Goal: Task Accomplishment & Management: Manage account settings

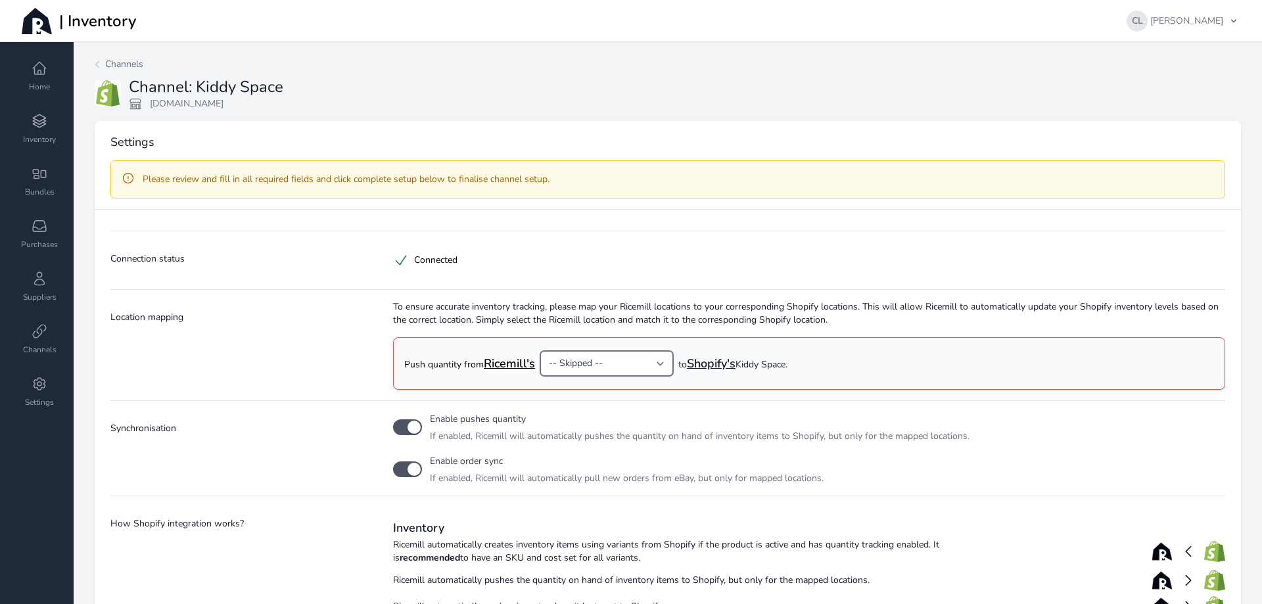
click at [665, 362] on select "-- Skipped -- -- Create new location -- Default location" at bounding box center [606, 363] width 133 height 25
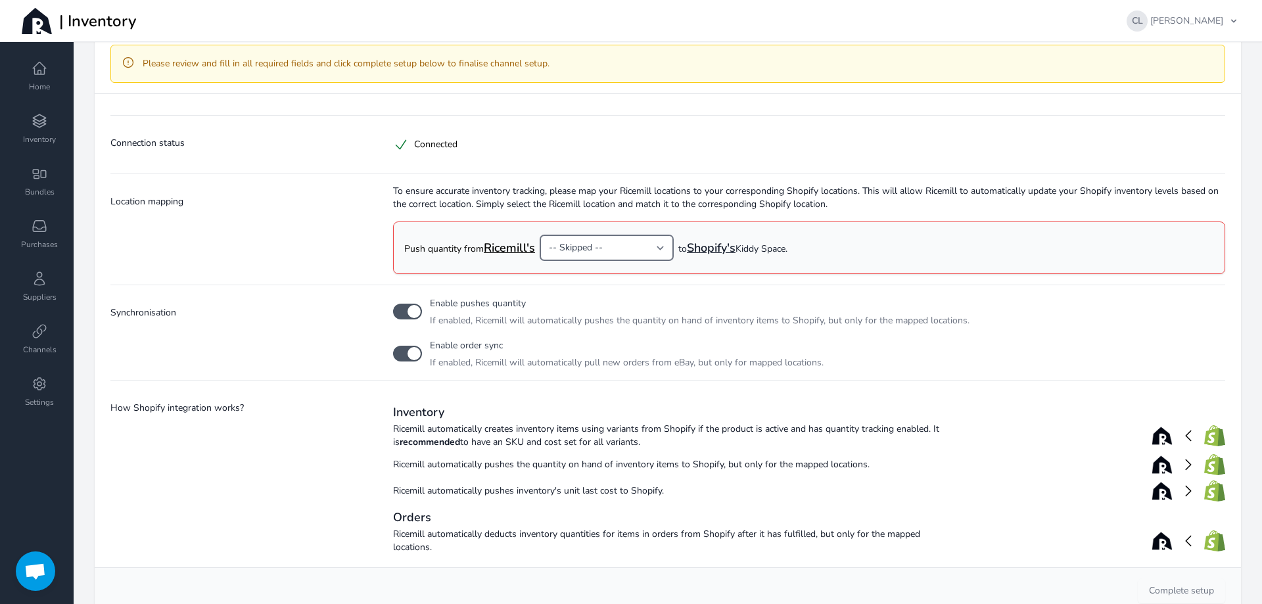
scroll to position [131, 0]
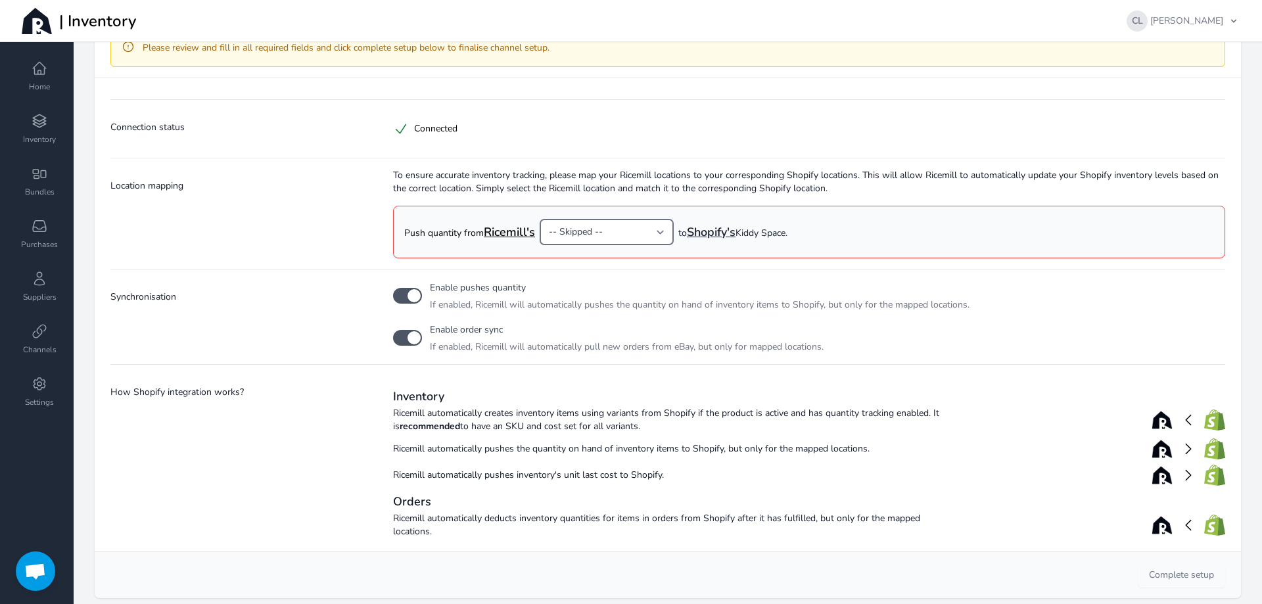
click at [657, 231] on select "-- Skipped -- -- Create new location -- Default location" at bounding box center [606, 232] width 133 height 25
select select "15"
click at [540, 220] on select "-- Skipped -- -- Create new location -- Default location" at bounding box center [606, 232] width 133 height 25
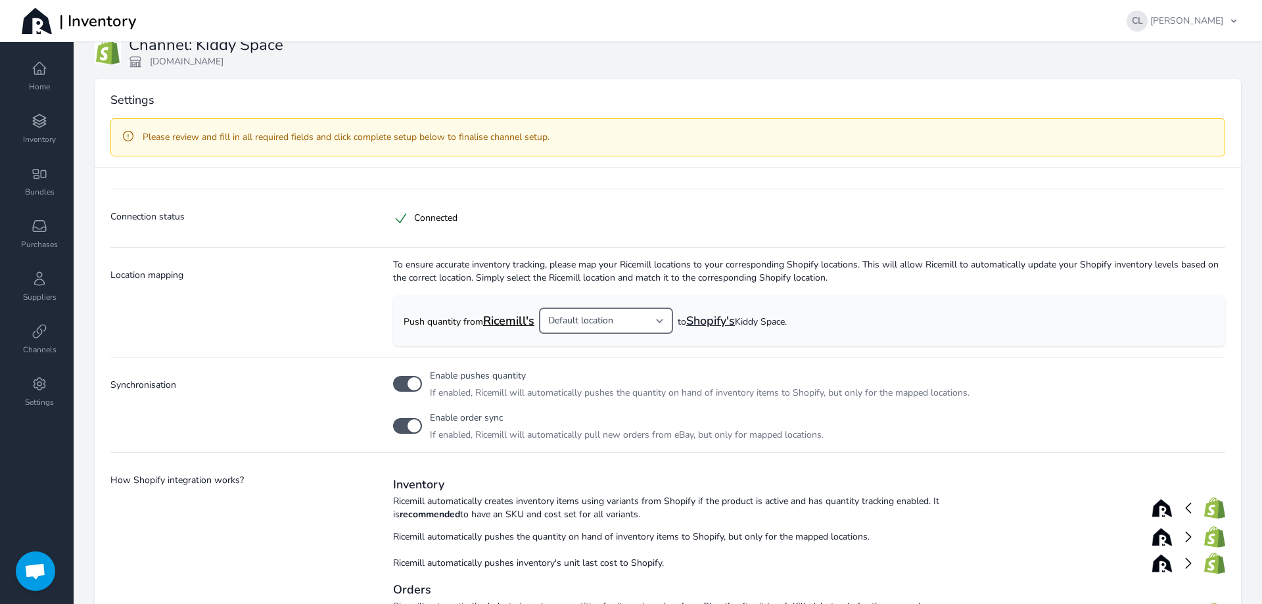
scroll to position [66, 0]
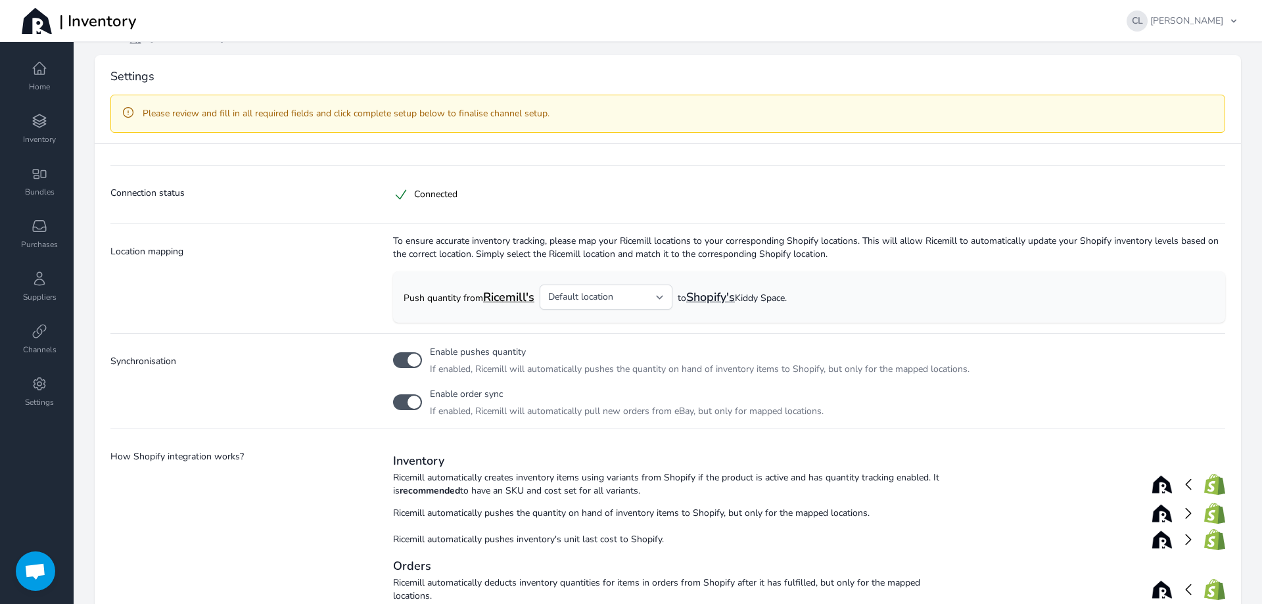
drag, startPoint x: 573, startPoint y: 240, endPoint x: 515, endPoint y: 246, distance: 57.5
click at [515, 246] on span "To ensure accurate inventory tracking, please map your Ricemill locations to yo…" at bounding box center [809, 248] width 832 height 26
click at [660, 298] on select "-- Skipped -- -- Create new location -- Default location" at bounding box center [606, 297] width 133 height 25
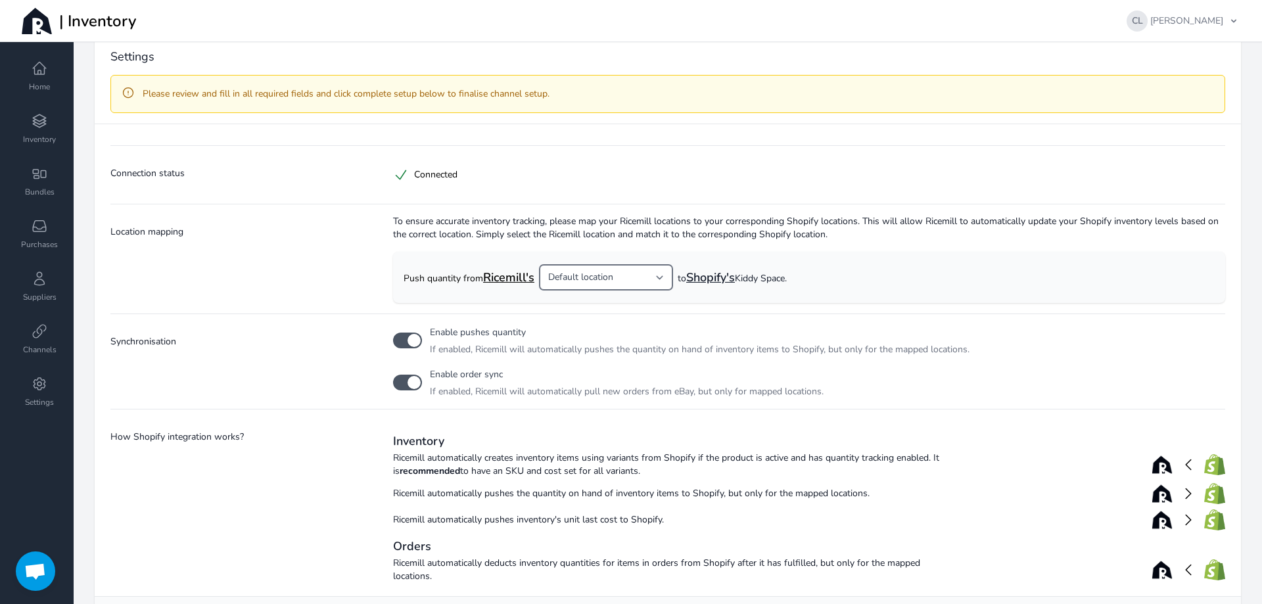
scroll to position [140, 0]
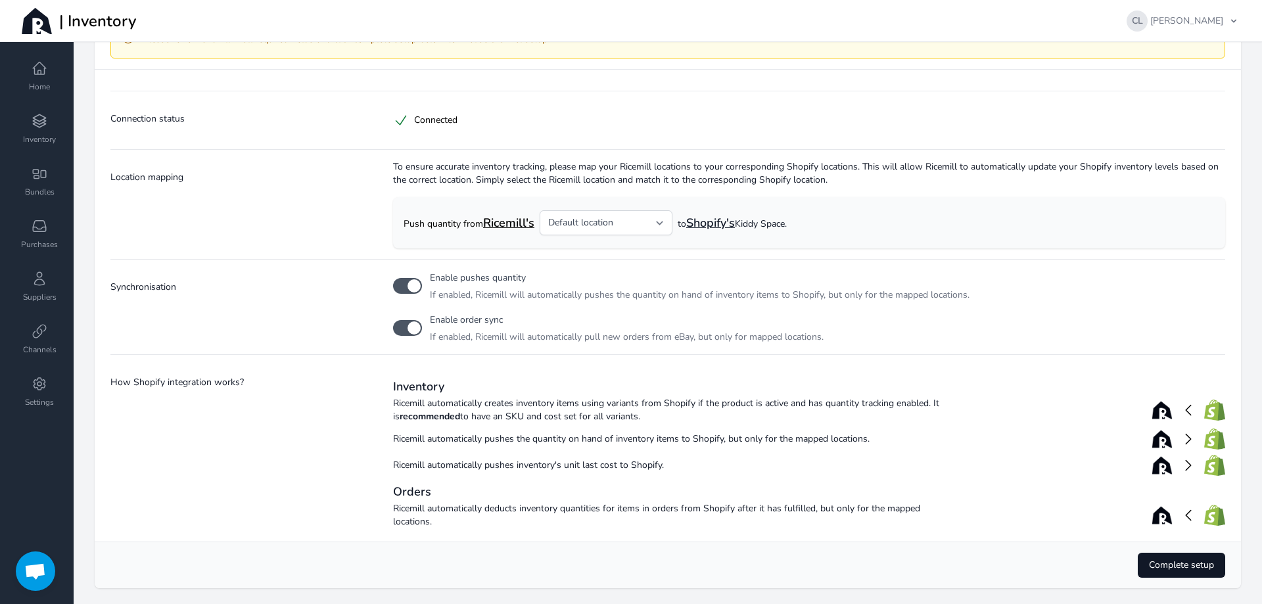
click at [1191, 565] on span "Complete setup" at bounding box center [1181, 565] width 65 height 13
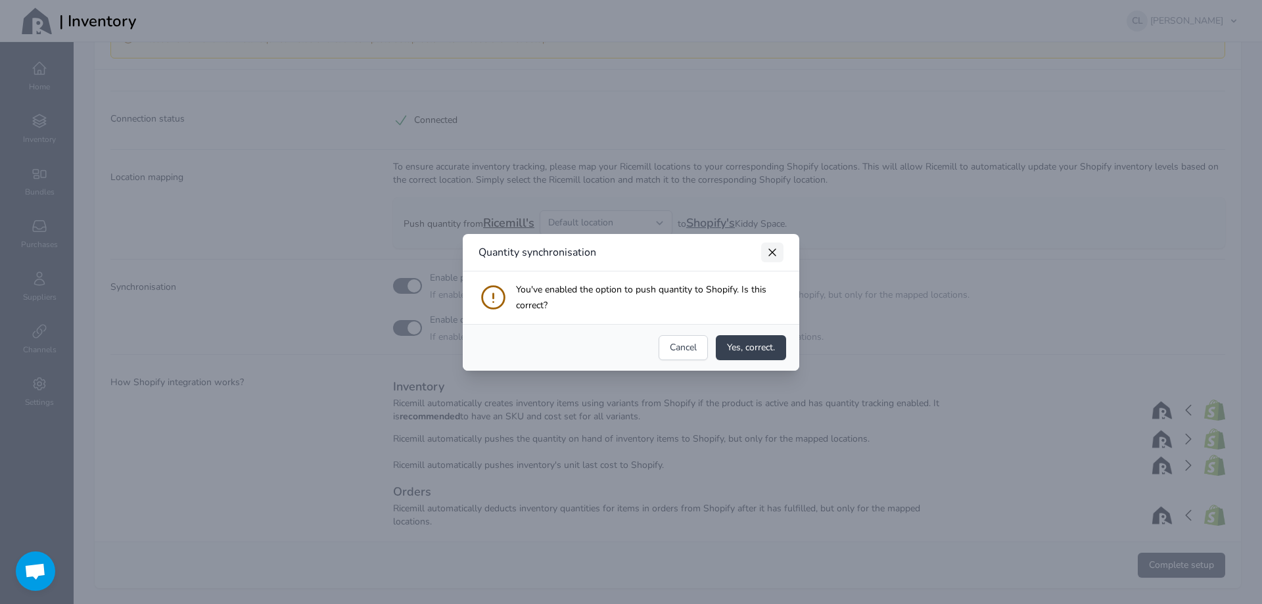
click at [774, 251] on icon "button" at bounding box center [772, 252] width 13 height 13
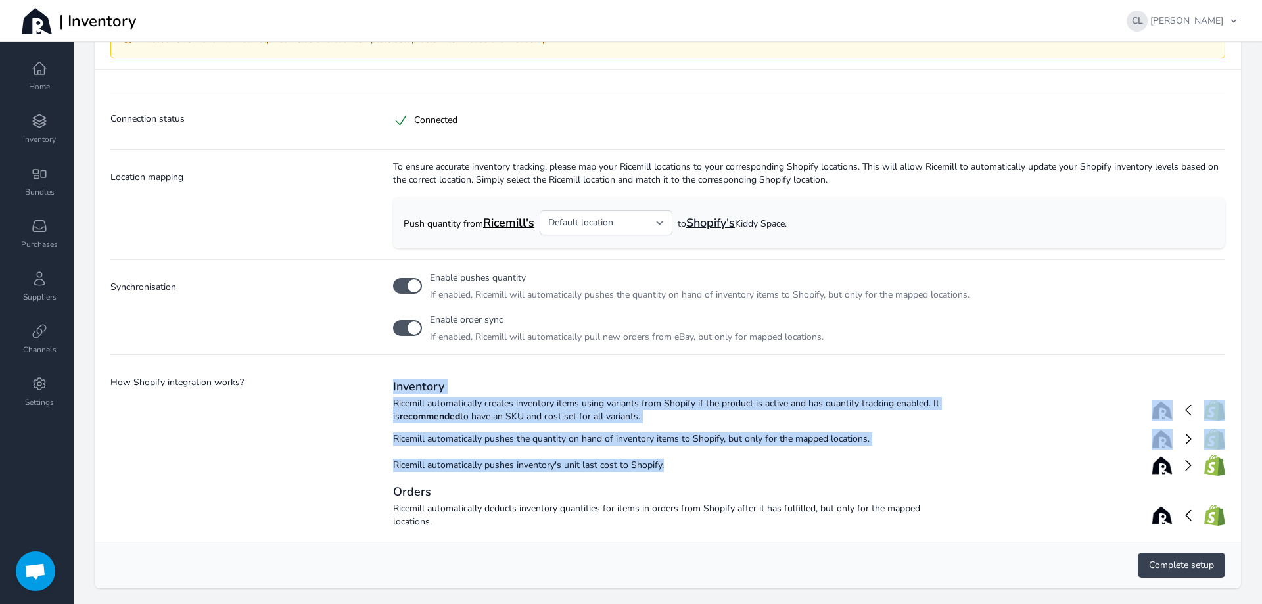
drag, startPoint x: 391, startPoint y: 389, endPoint x: 672, endPoint y: 474, distance: 294.1
click at [672, 474] on div "Inventory Ricemill automatically creates inventory items using variants from Sh…" at bounding box center [809, 429] width 832 height 100
click at [672, 474] on div "Ricemill automatically pushes inventory's unit last cost to Shopify." at bounding box center [809, 465] width 832 height 21
drag, startPoint x: 672, startPoint y: 474, endPoint x: 377, endPoint y: 437, distance: 297.5
click at [377, 437] on div "How Shopify integration works? Inventory Ricemill automatically creates invento…" at bounding box center [667, 442] width 1115 height 177
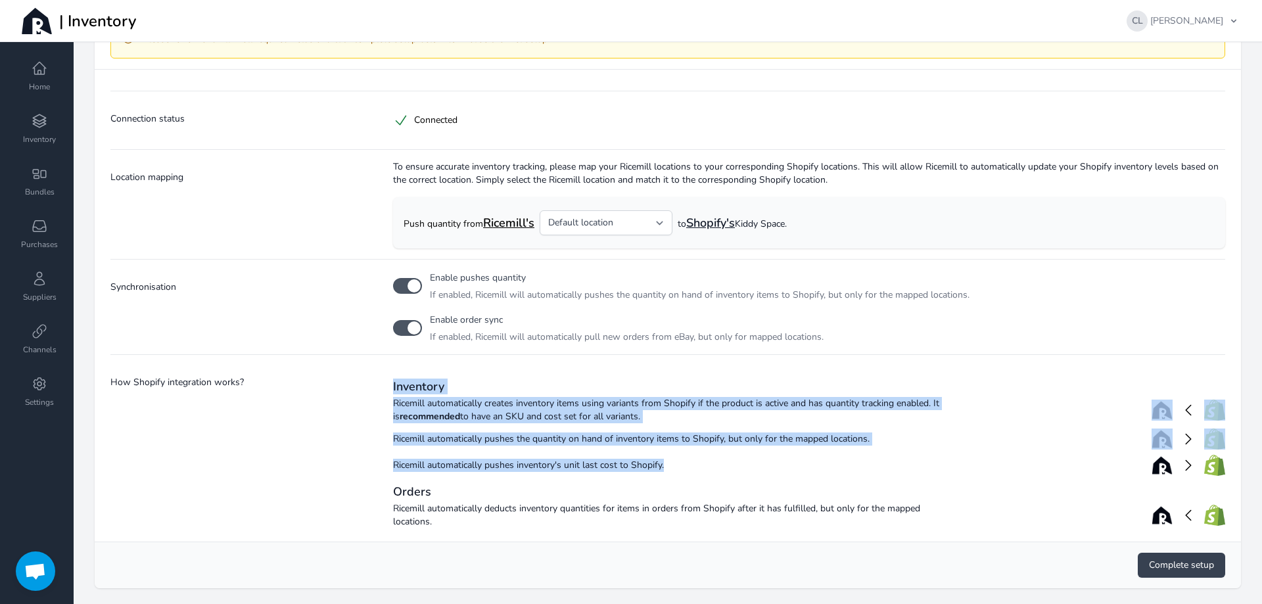
click at [707, 467] on span "Ricemill automatically pushes inventory's unit last cost to Shopify." at bounding box center [670, 465] width 555 height 13
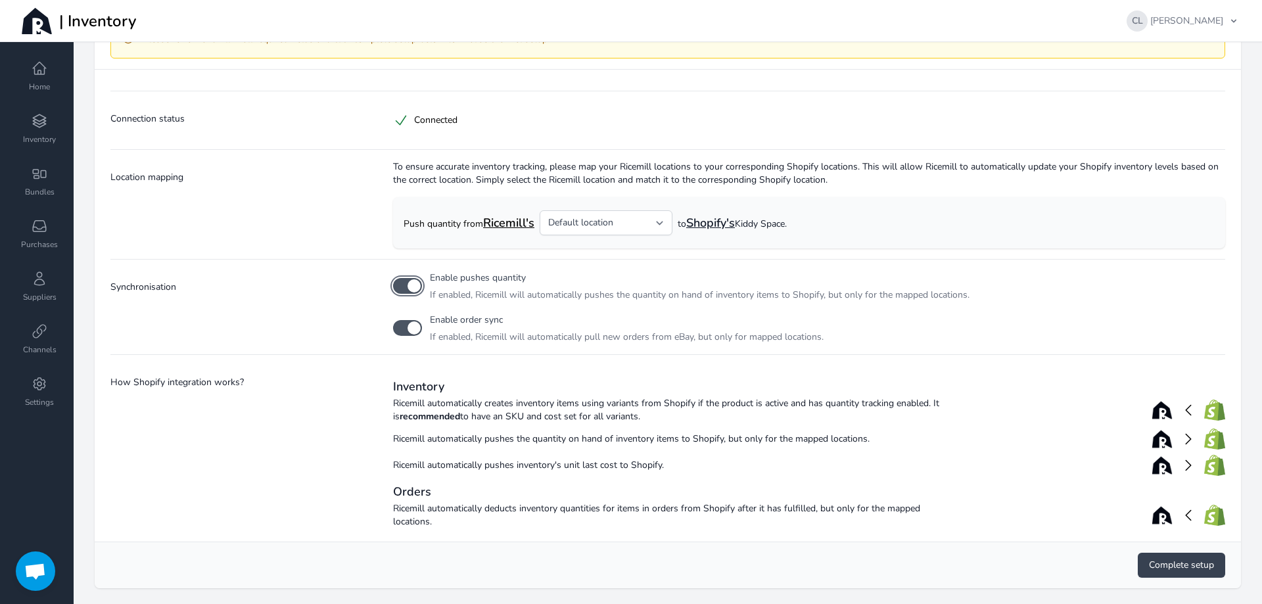
click at [412, 284] on button "button" at bounding box center [407, 286] width 29 height 16
click at [410, 329] on button "button" at bounding box center [407, 328] width 29 height 16
click at [1153, 567] on span "Complete setup" at bounding box center [1181, 565] width 65 height 13
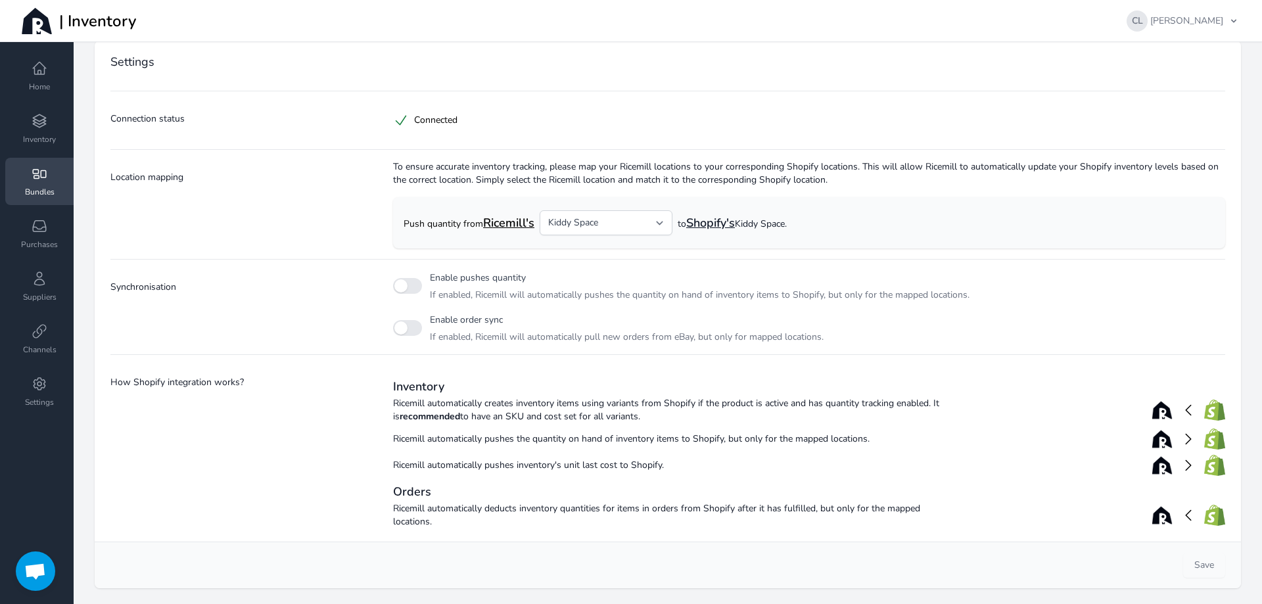
click at [21, 181] on link "Bundles" at bounding box center [39, 181] width 68 height 47
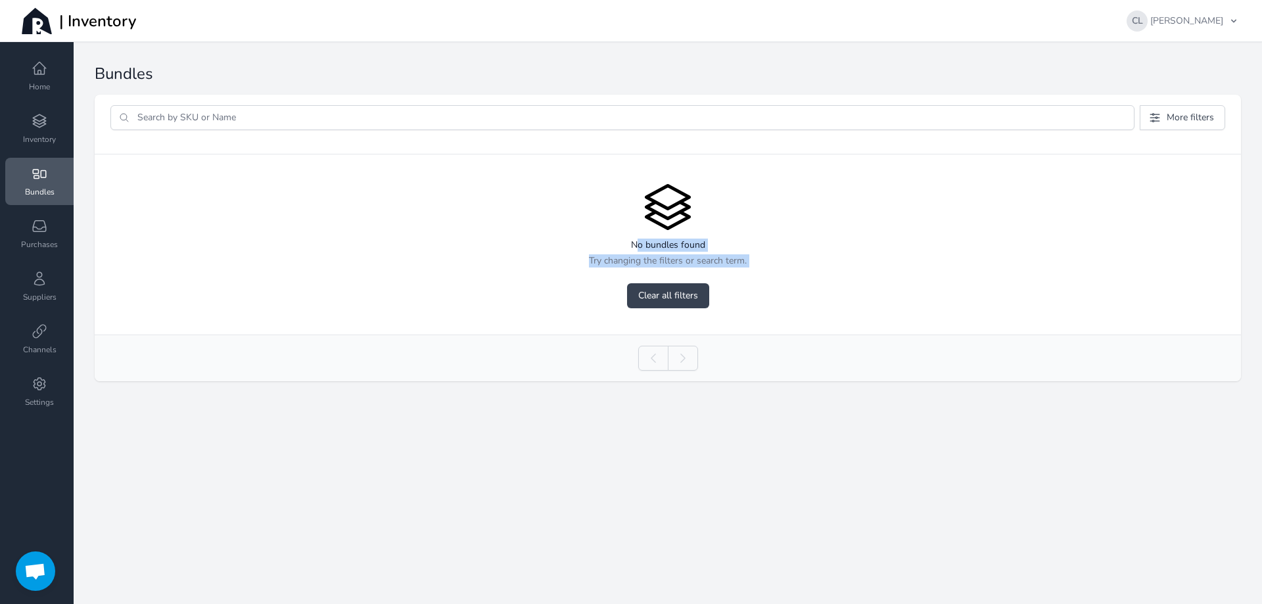
drag, startPoint x: 635, startPoint y: 244, endPoint x: 774, endPoint y: 272, distance: 141.6
click at [774, 272] on div "No bundles found Try changing the filters or search term. Clear all filters" at bounding box center [668, 245] width 1147 height 180
click at [802, 298] on div "No bundles found Try changing the filters or search term. Clear all filters" at bounding box center [668, 245] width 1147 height 180
drag, startPoint x: 545, startPoint y: 234, endPoint x: 495, endPoint y: 277, distance: 65.7
click at [495, 277] on div "No bundles found Try changing the filters or search term. Clear all filters" at bounding box center [668, 245] width 1147 height 180
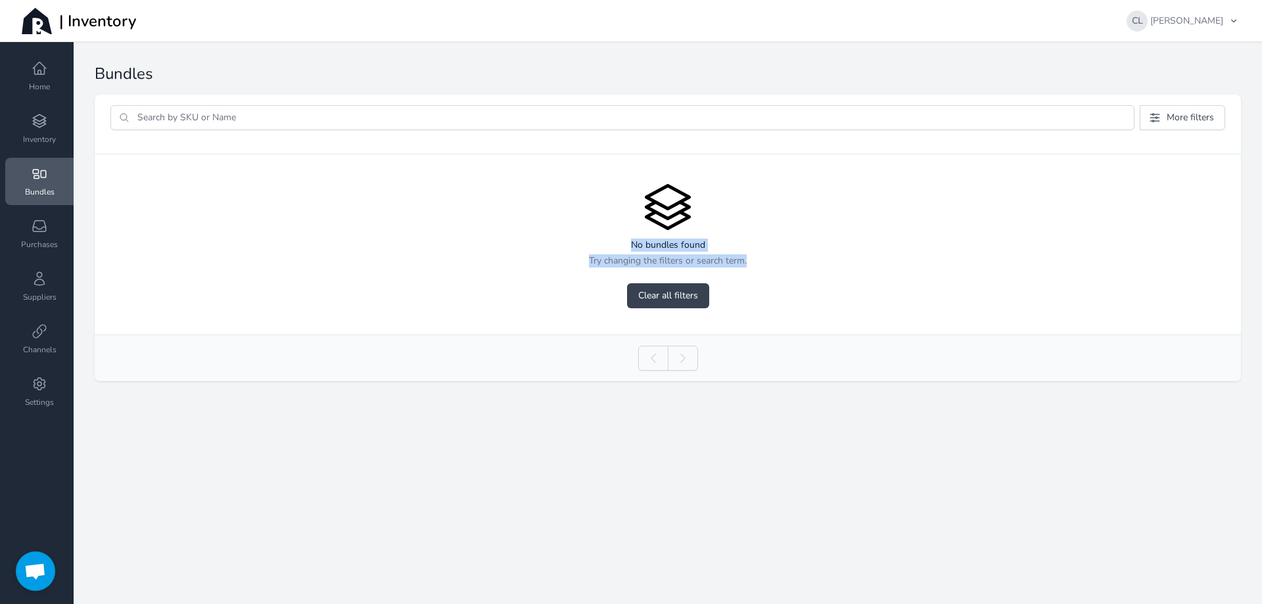
drag, startPoint x: 632, startPoint y: 241, endPoint x: 763, endPoint y: 252, distance: 130.7
click at [763, 252] on div "No bundles found Try changing the filters or search term. Clear all filters" at bounding box center [668, 245] width 1147 height 180
click at [806, 270] on div "No bundles found Try changing the filters or search term. Clear all filters" at bounding box center [668, 245] width 1147 height 180
click at [1191, 115] on span "More filters" at bounding box center [1190, 117] width 47 height 13
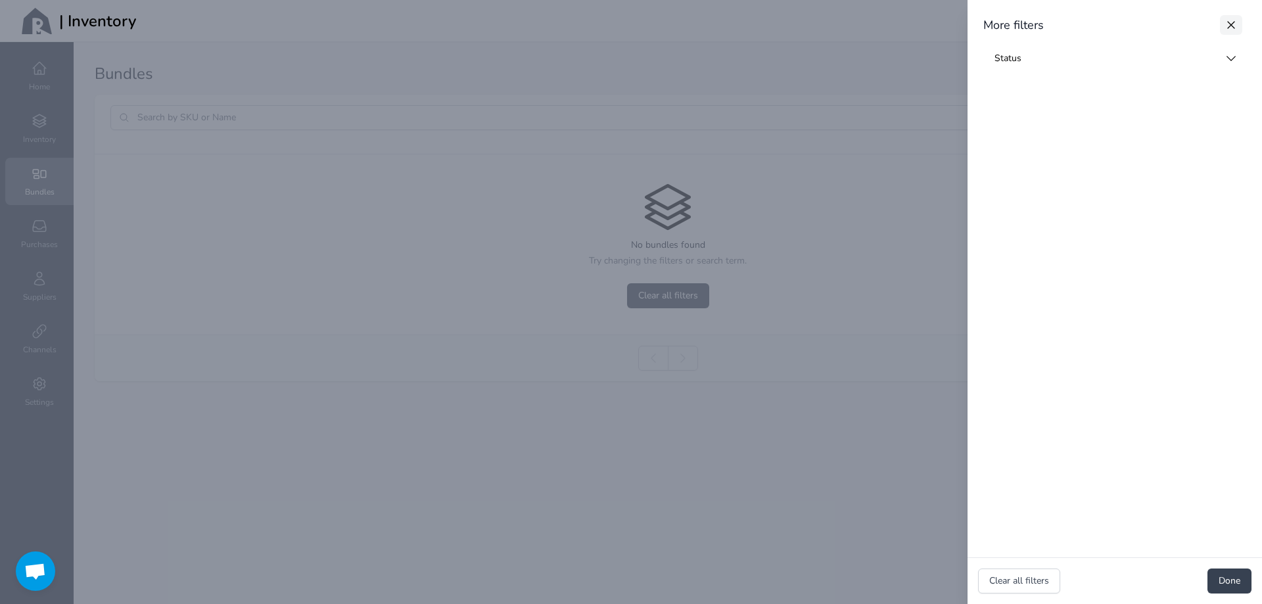
click at [1225, 21] on icon "button" at bounding box center [1231, 24] width 13 height 13
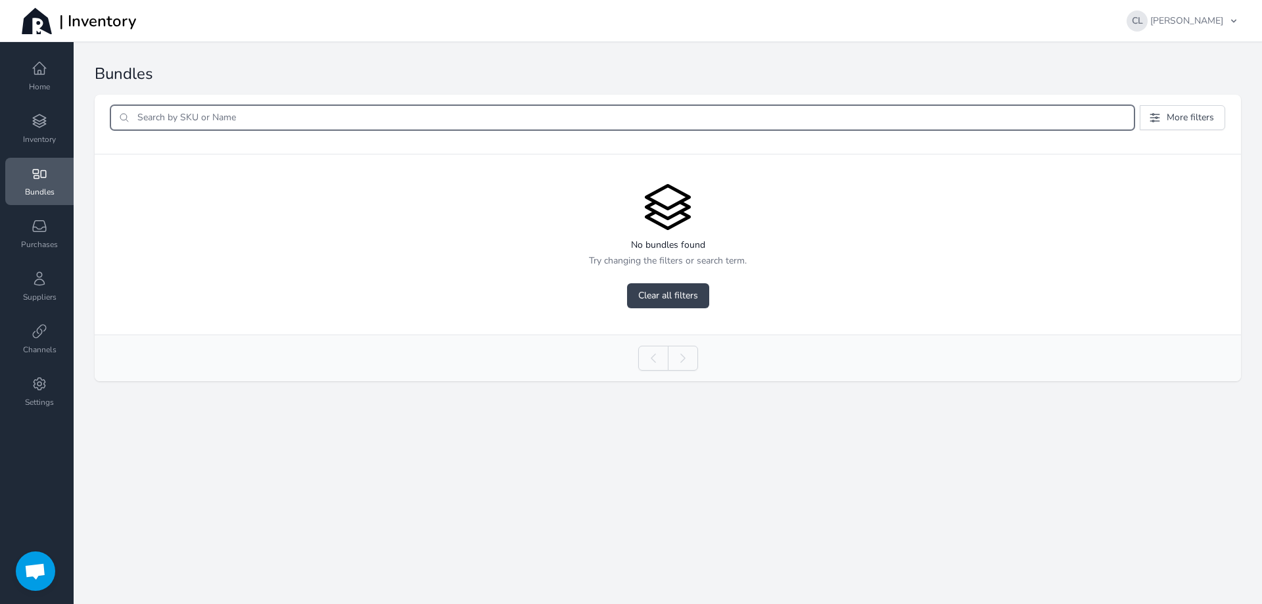
click at [340, 112] on input "search" at bounding box center [632, 118] width 1005 height 24
type input "s"
type input "no.5"
click at [794, 295] on div "No bundles found Try changing the filters or search term. Clear all filters" at bounding box center [668, 245] width 1147 height 180
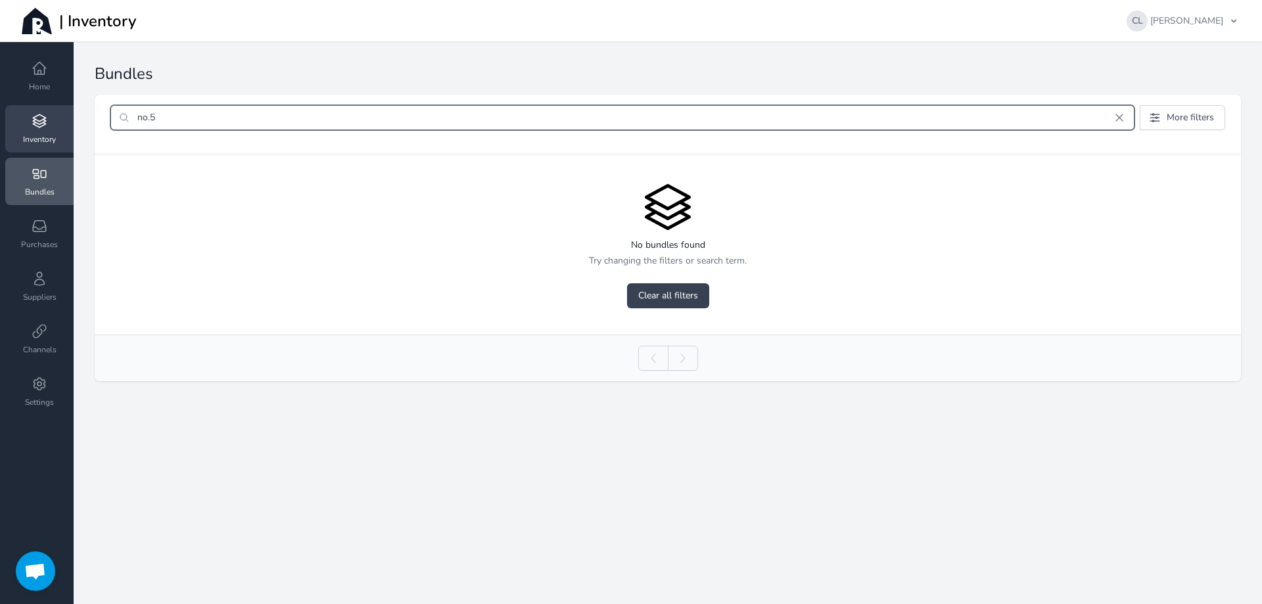
drag, startPoint x: 195, startPoint y: 118, endPoint x: 26, endPoint y: 109, distance: 169.9
click at [26, 109] on div "Home Inventory Bundles Purchases Suppliers Channels Settings | Inventory | Inve…" at bounding box center [631, 302] width 1262 height 604
click at [36, 125] on icon at bounding box center [39, 120] width 13 height 13
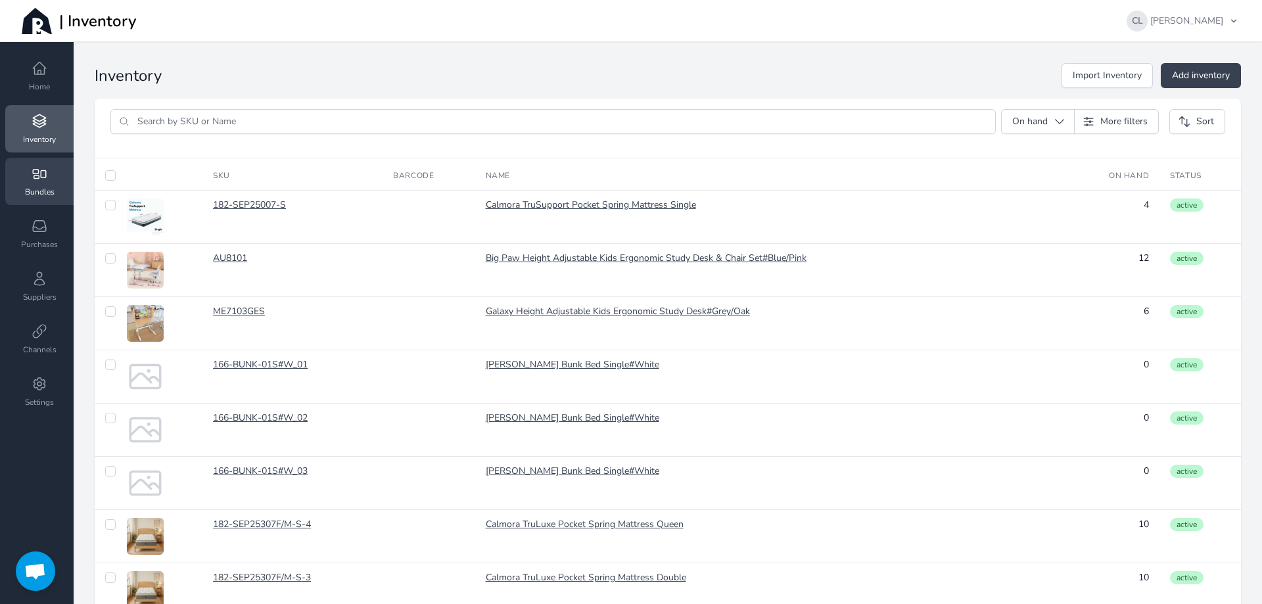
click at [37, 188] on span "Bundles" at bounding box center [40, 192] width 30 height 11
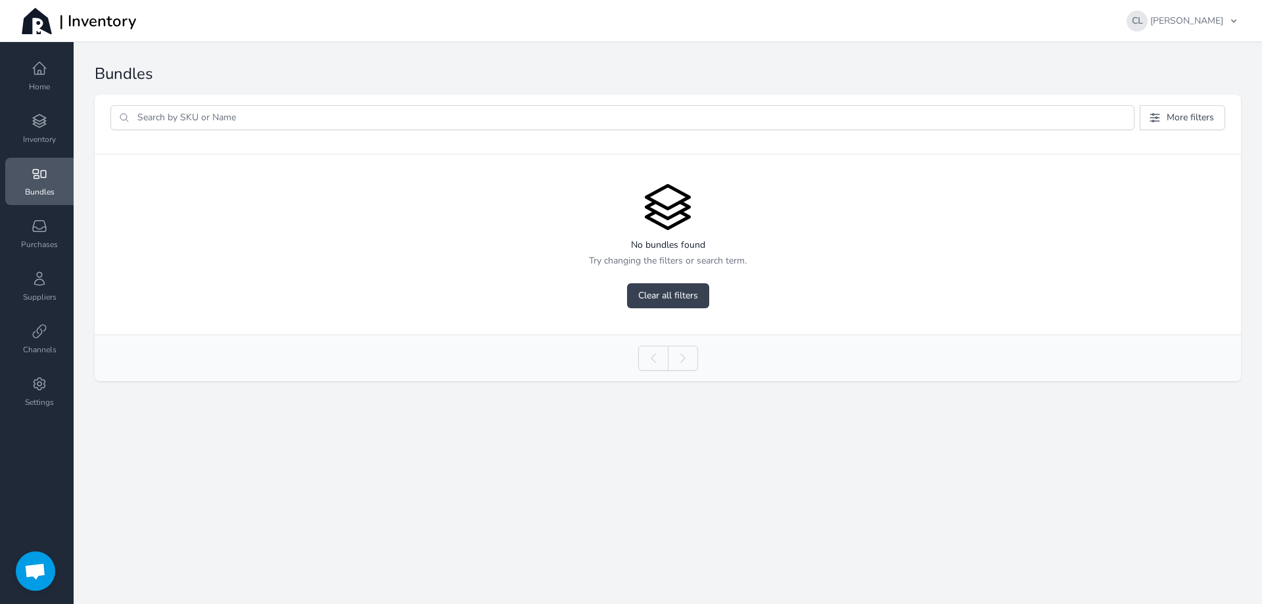
click at [243, 114] on input "search" at bounding box center [632, 118] width 1005 height 24
click at [1172, 116] on span "More filters" at bounding box center [1190, 117] width 47 height 13
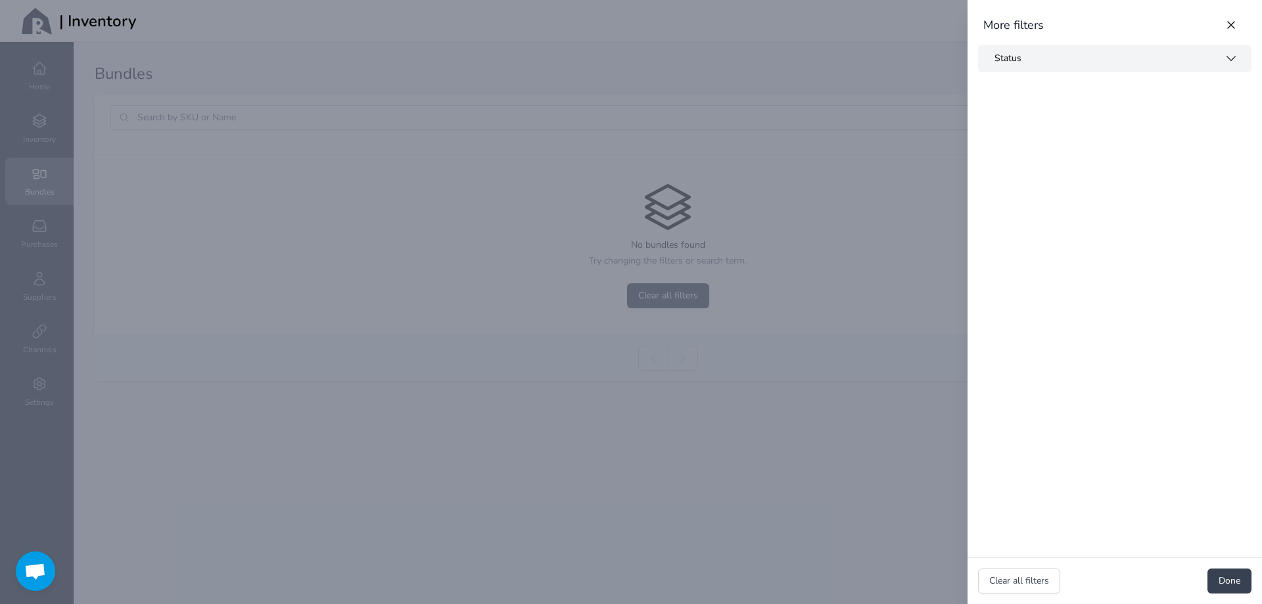
click at [1070, 58] on span "Status" at bounding box center [1107, 58] width 225 height 13
click at [1087, 27] on div "More filters" at bounding box center [1115, 25] width 295 height 18
click at [1086, 66] on button "Status" at bounding box center [1115, 59] width 274 height 28
click at [1225, 22] on icon "button" at bounding box center [1231, 24] width 13 height 13
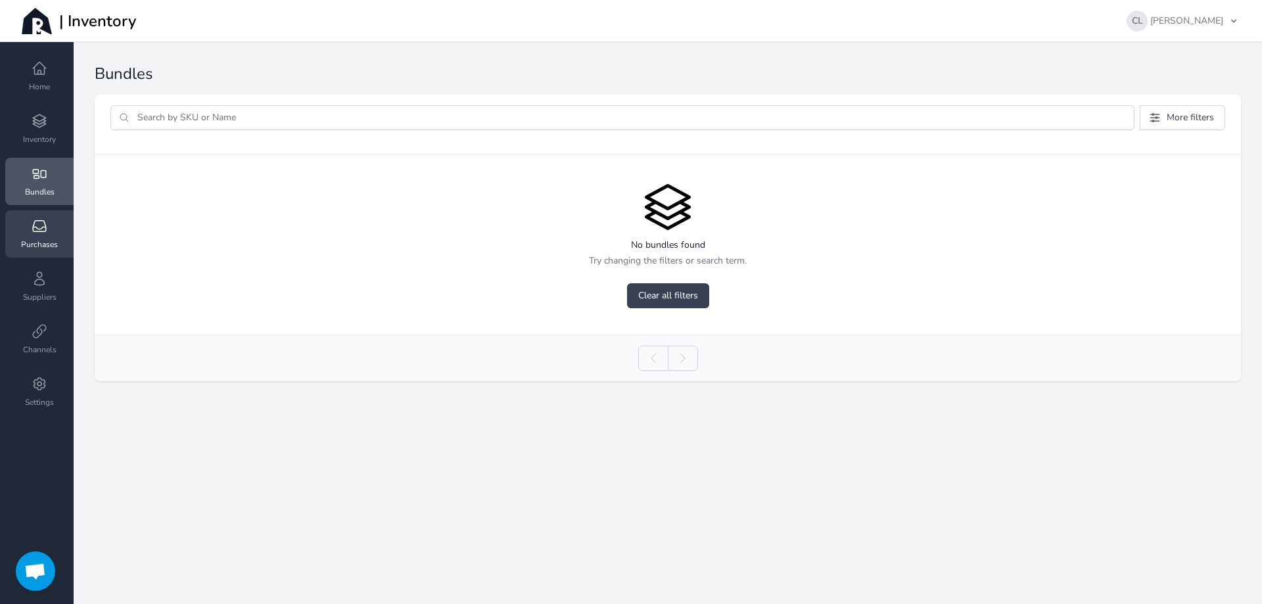
click at [20, 238] on link "Purchases" at bounding box center [39, 233] width 68 height 47
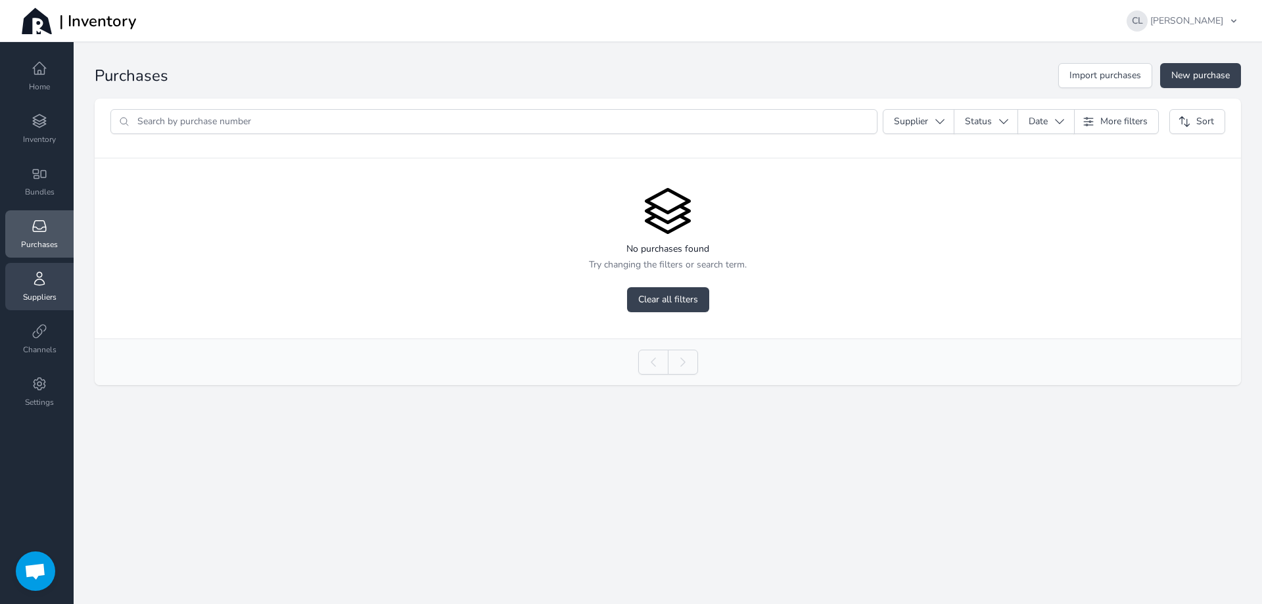
click at [38, 284] on icon at bounding box center [40, 279] width 16 height 16
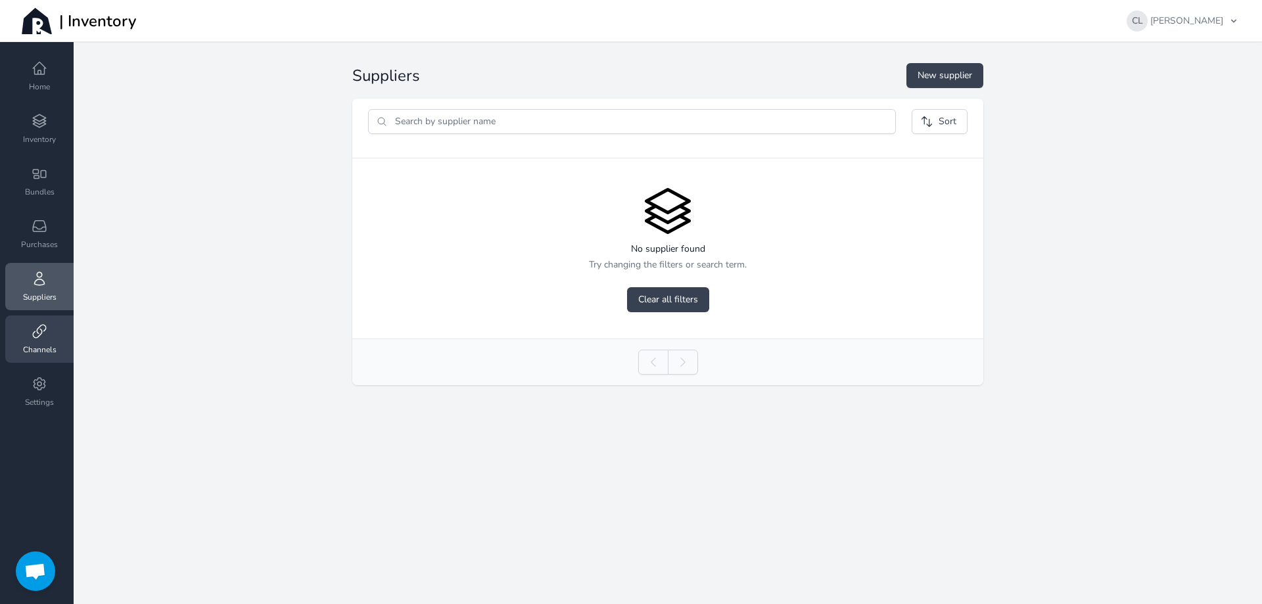
click at [34, 341] on link "Channels" at bounding box center [39, 339] width 68 height 47
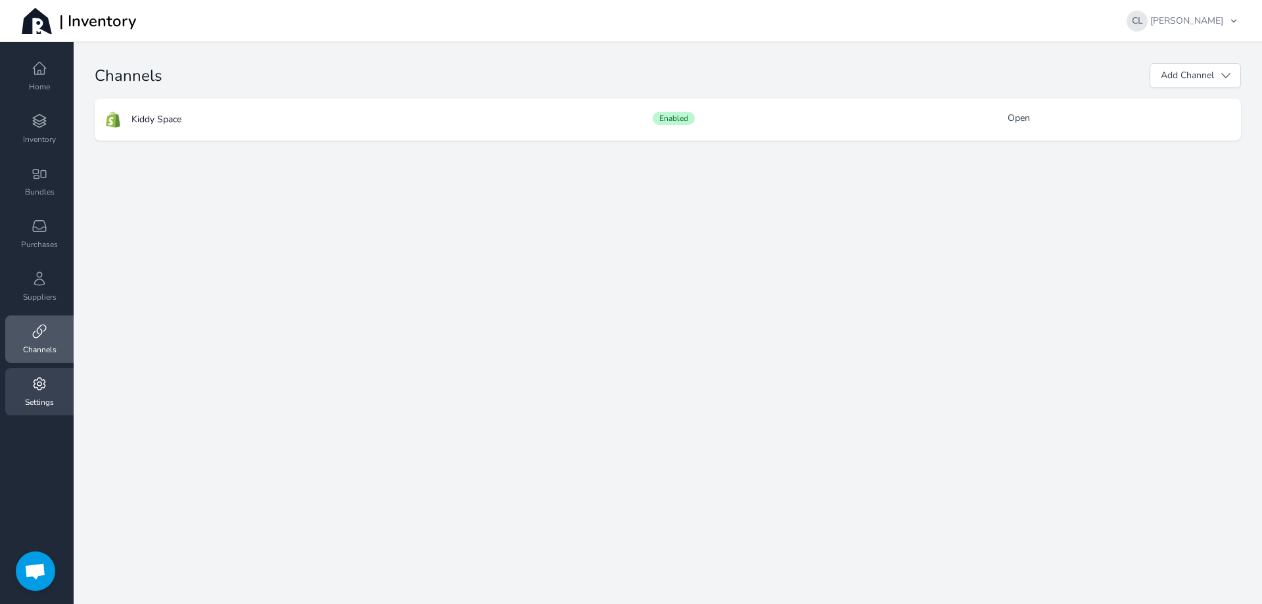
drag, startPoint x: 26, startPoint y: 390, endPoint x: 98, endPoint y: 391, distance: 72.3
click at [26, 390] on link "Settings" at bounding box center [39, 391] width 68 height 47
select select "AUD"
select select "[GEOGRAPHIC_DATA]/[GEOGRAPHIC_DATA]"
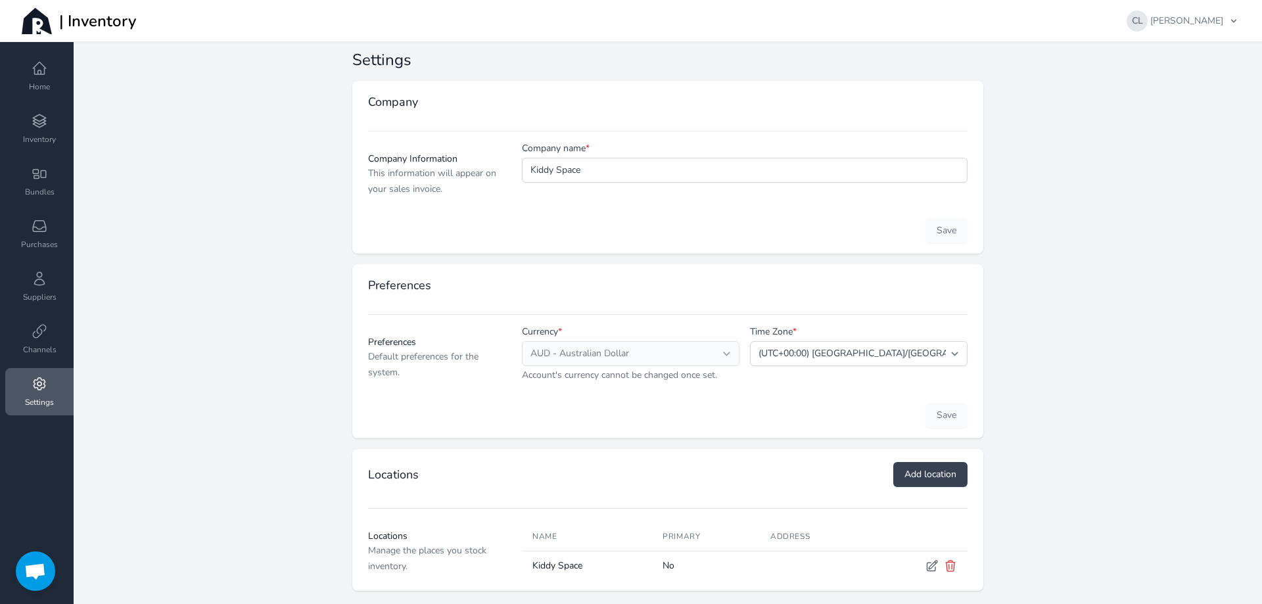
scroll to position [27, 0]
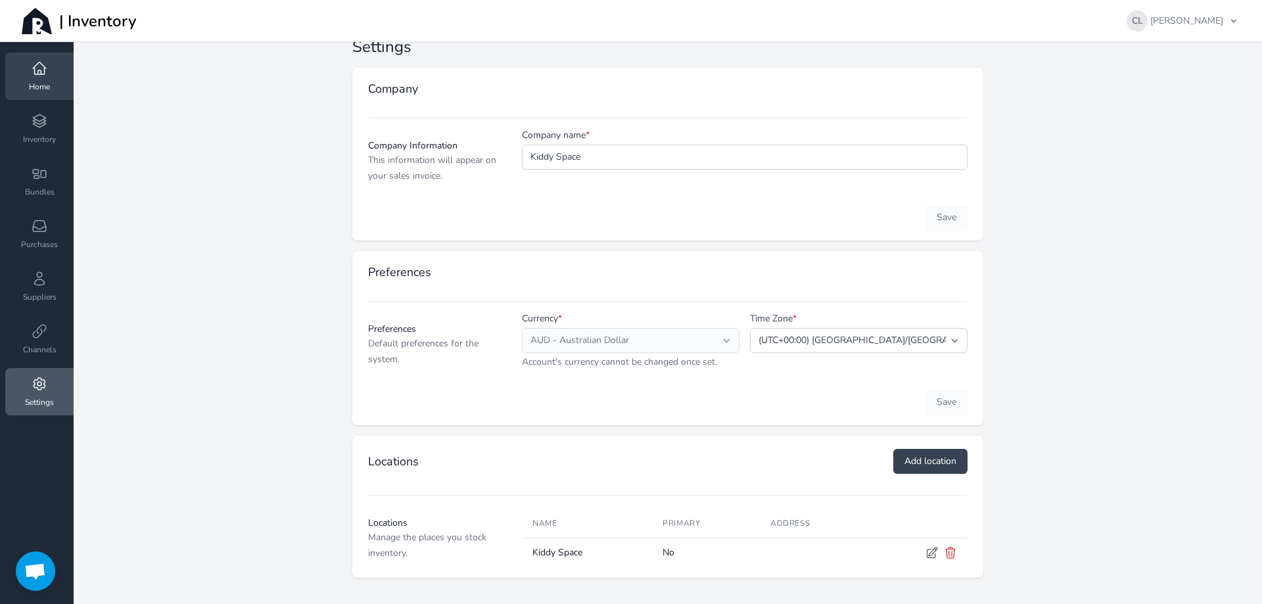
click at [40, 73] on icon at bounding box center [40, 68] width 16 height 16
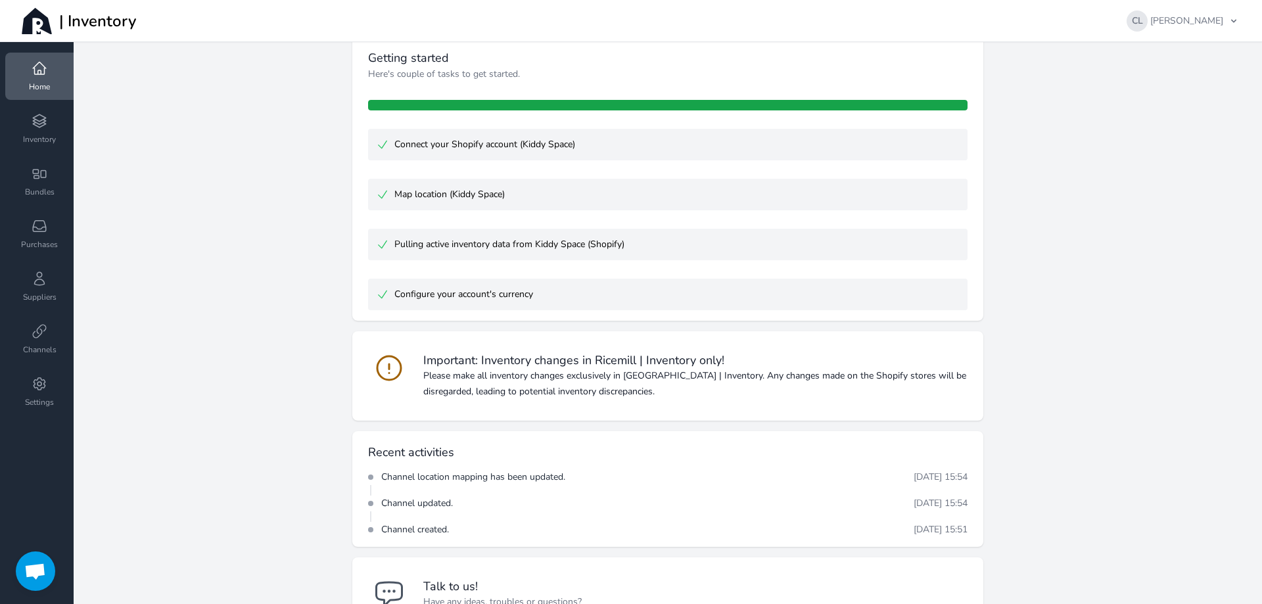
scroll to position [137, 0]
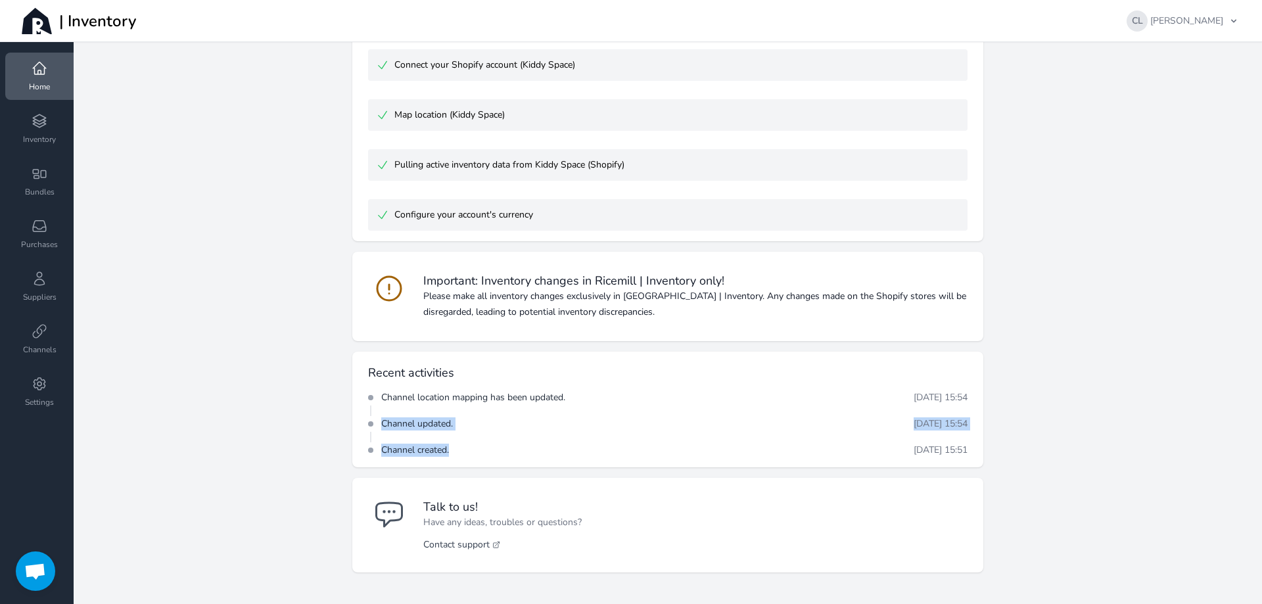
drag, startPoint x: 455, startPoint y: 448, endPoint x: 341, endPoint y: 425, distance: 116.0
click at [342, 425] on div "Getting started Here's couple of tasks to get started. Connect your Shopify acc…" at bounding box center [663, 264] width 642 height 615
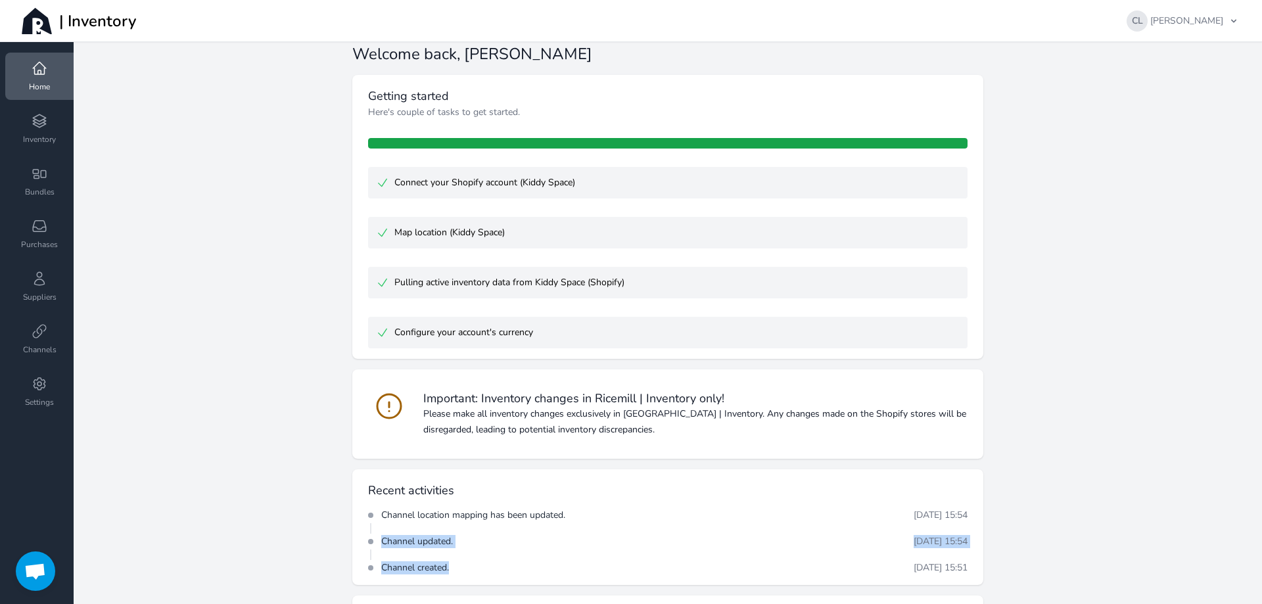
scroll to position [0, 0]
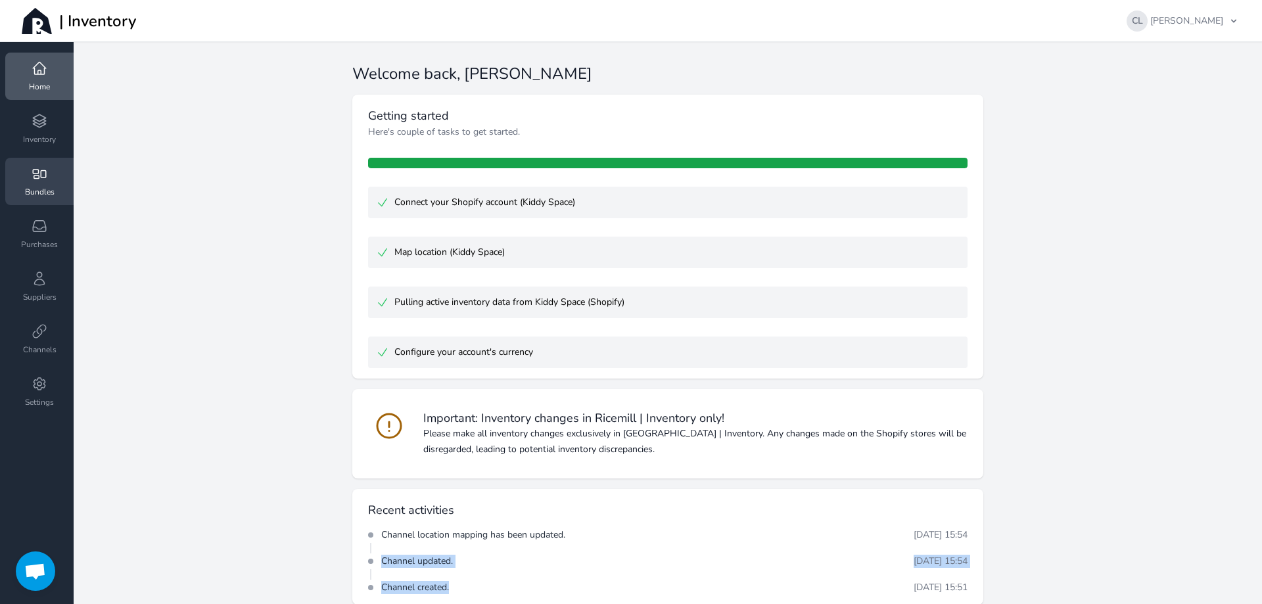
click at [37, 166] on icon at bounding box center [40, 174] width 16 height 16
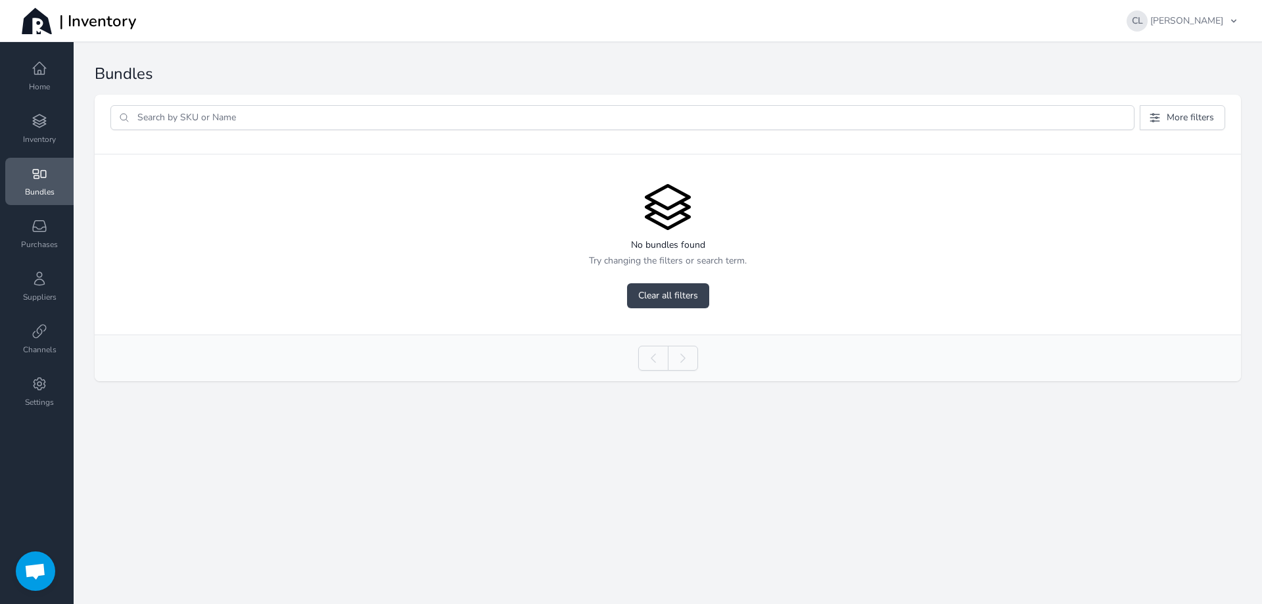
click at [233, 116] on input "search" at bounding box center [632, 118] width 1005 height 24
click at [42, 383] on icon at bounding box center [40, 384] width 16 height 16
select select "AUD"
select select "[GEOGRAPHIC_DATA]/[GEOGRAPHIC_DATA]"
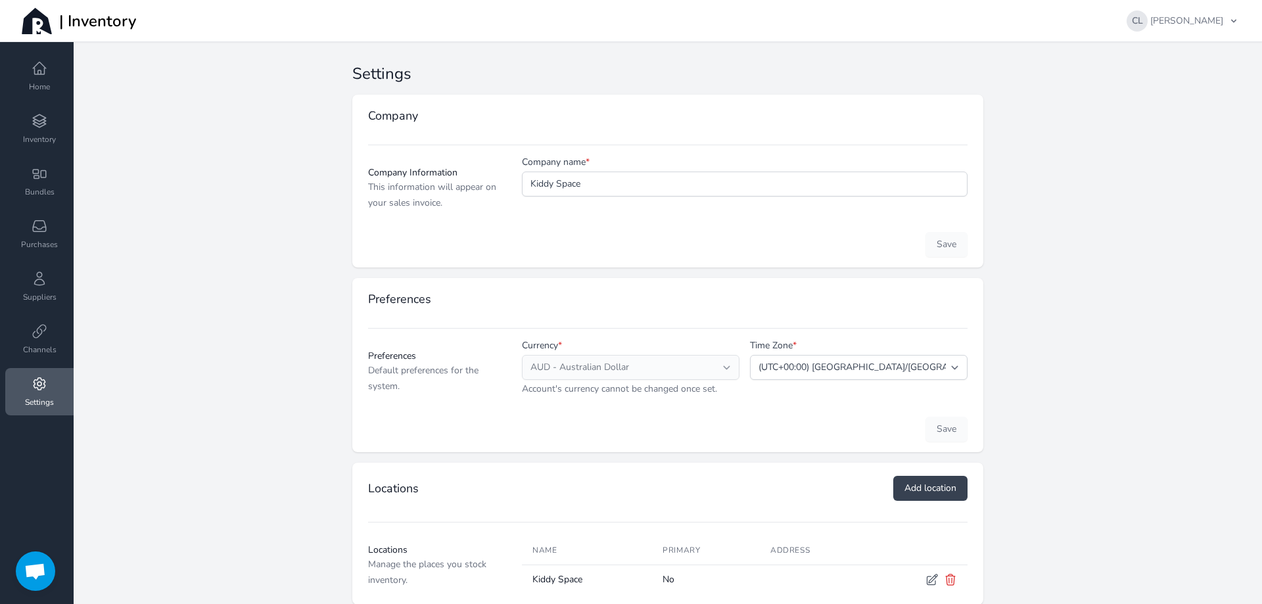
scroll to position [27, 0]
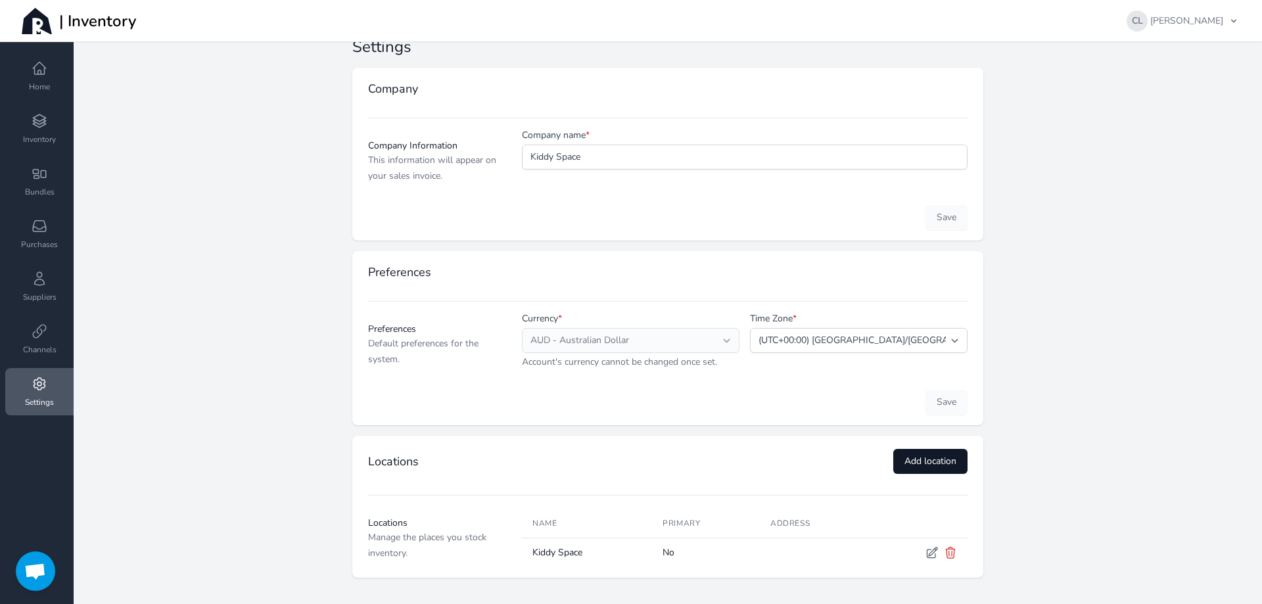
click at [939, 462] on span "Add location" at bounding box center [931, 461] width 52 height 13
select select
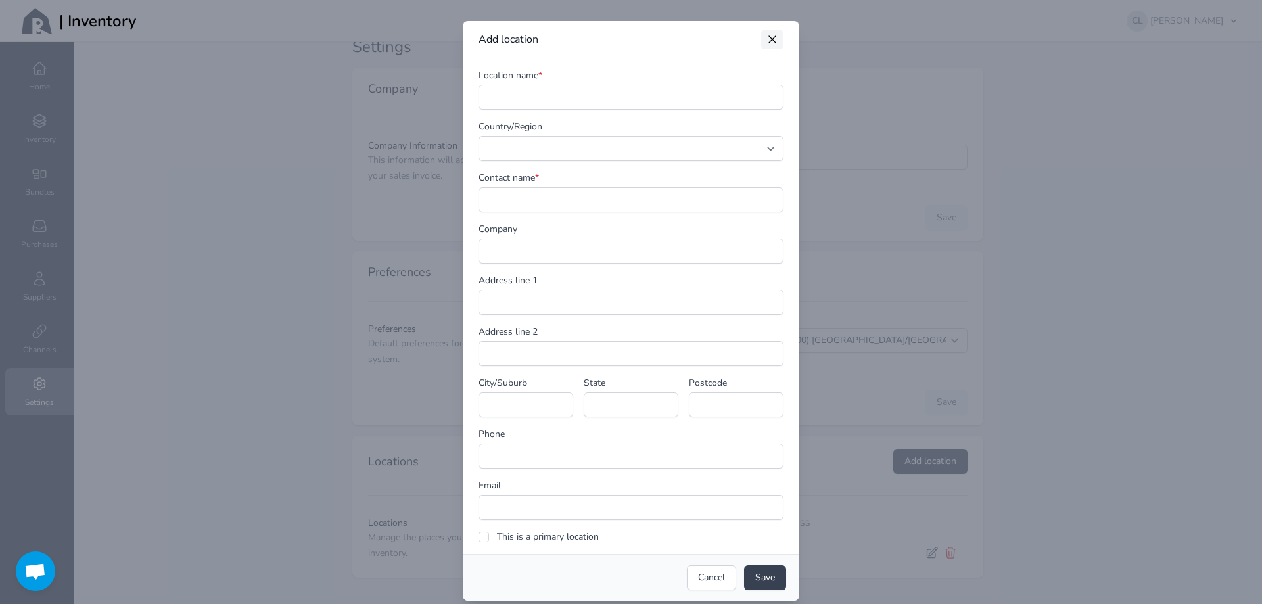
click at [766, 37] on icon "button" at bounding box center [772, 39] width 13 height 13
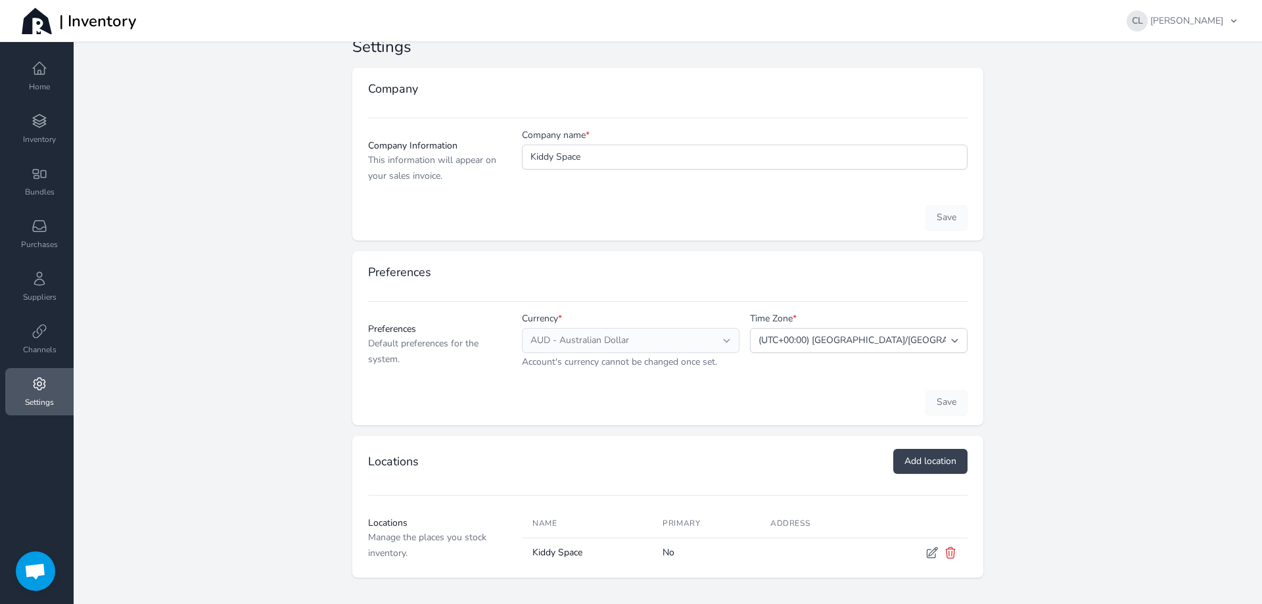
click at [33, 567] on span "Open chat" at bounding box center [35, 572] width 22 height 18
click at [247, 275] on main "Settings Company Company Information This information will appear on your sales…" at bounding box center [668, 323] width 1189 height 562
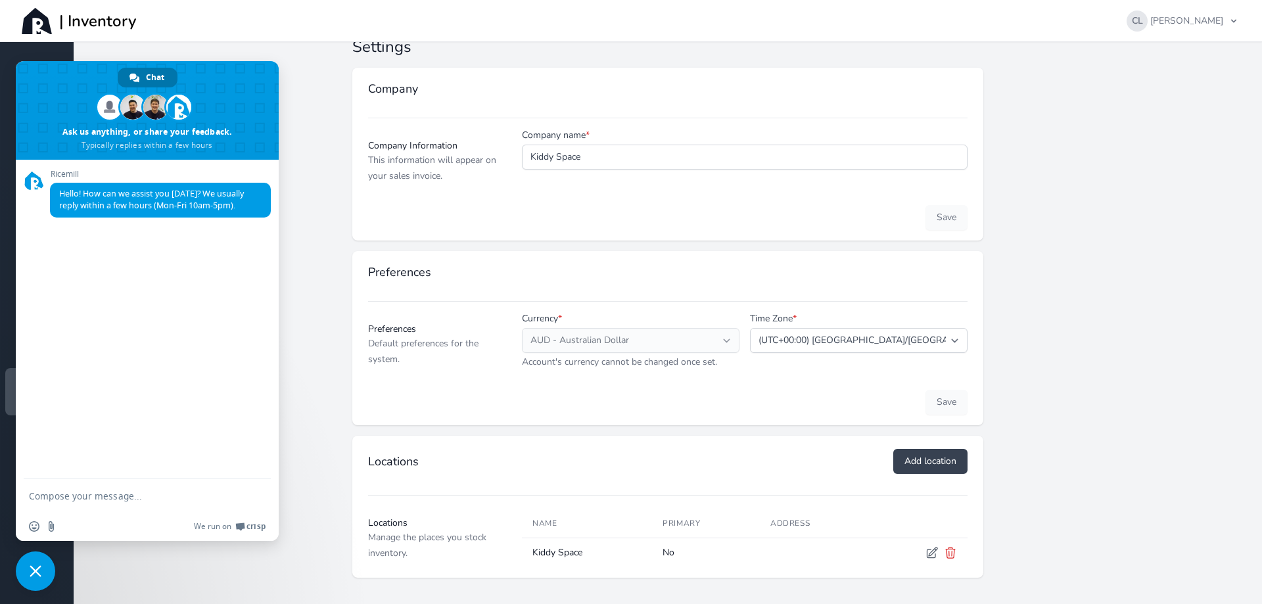
drag, startPoint x: 45, startPoint y: 335, endPoint x: 205, endPoint y: 225, distance: 194.4
click at [192, 273] on div "Ricemill Hello! How can we assist you [DATE]? We usually reply within a few hou…" at bounding box center [147, 320] width 263 height 320
click at [311, 55] on main "Settings Company Company Information This information will appear on your sales…" at bounding box center [668, 323] width 1189 height 562
click at [32, 574] on span "Close chat" at bounding box center [36, 571] width 12 height 12
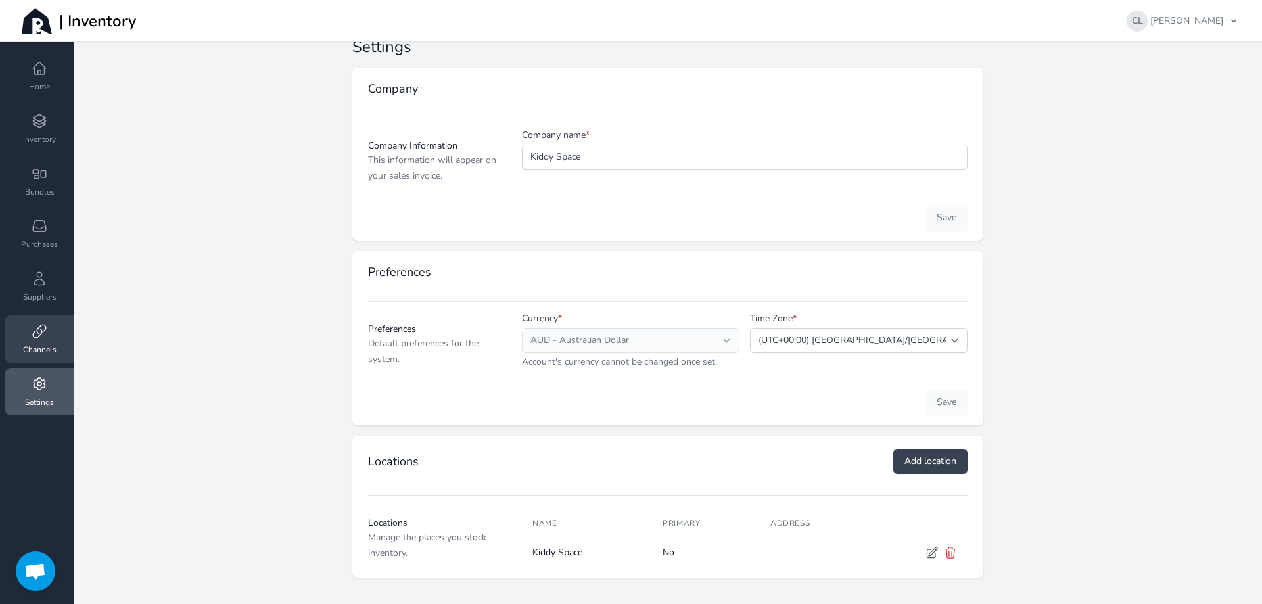
click at [38, 329] on icon at bounding box center [40, 331] width 16 height 16
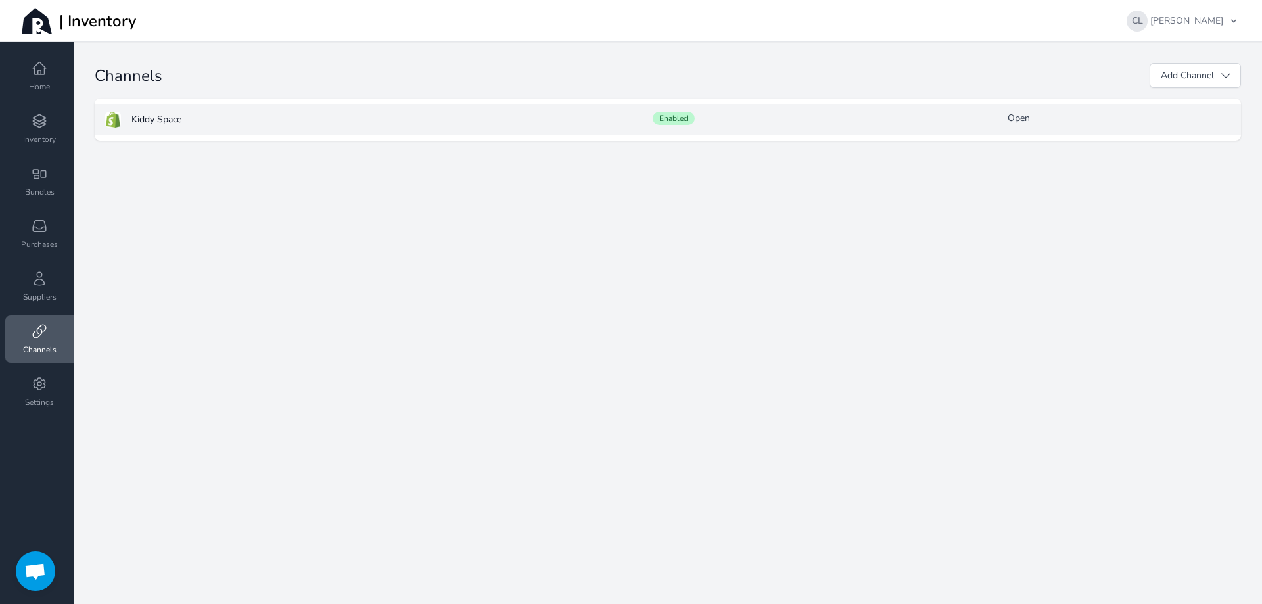
click at [172, 117] on span "Kiddy Space" at bounding box center [156, 119] width 50 height 13
select select "15"
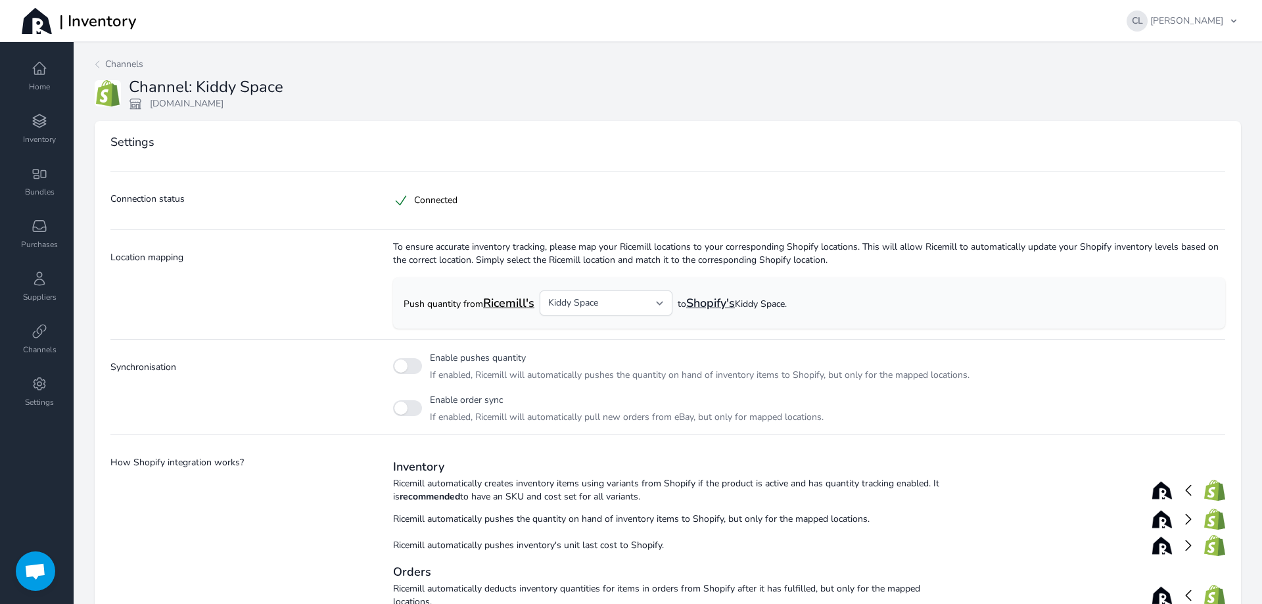
click at [103, 56] on div "Back Channels Channel: Kiddy Space [DOMAIN_NAME] Settings Connection status Con…" at bounding box center [668, 363] width 1189 height 642
click at [110, 60] on span "Channels" at bounding box center [124, 64] width 38 height 13
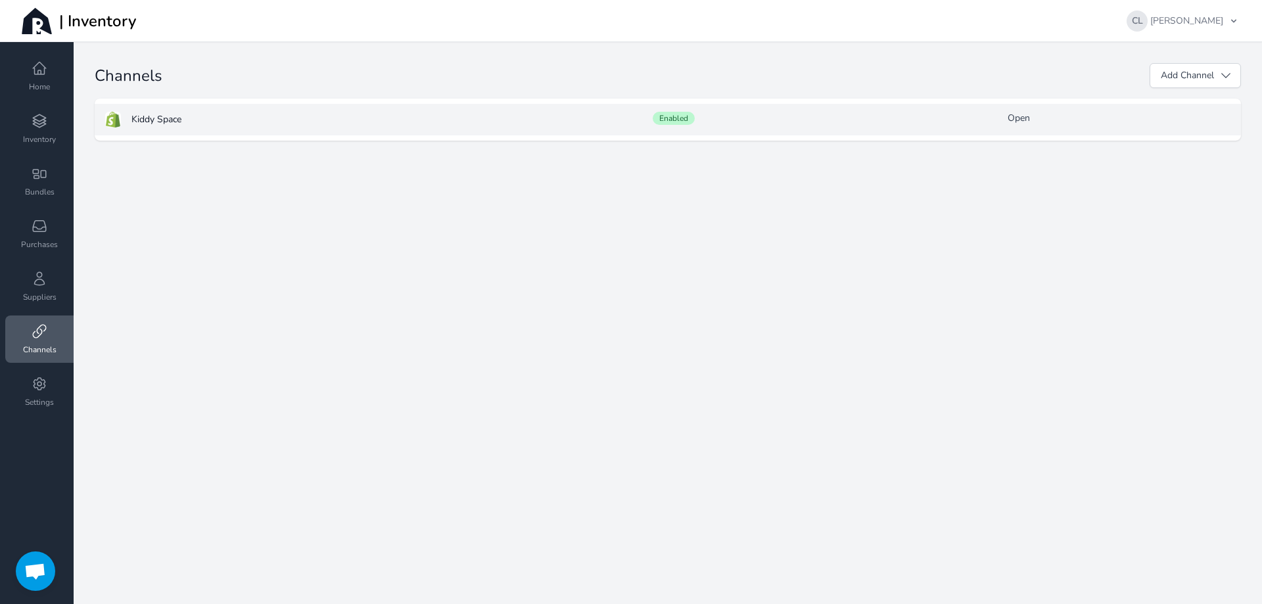
click at [158, 122] on span "Kiddy Space" at bounding box center [156, 119] width 50 height 13
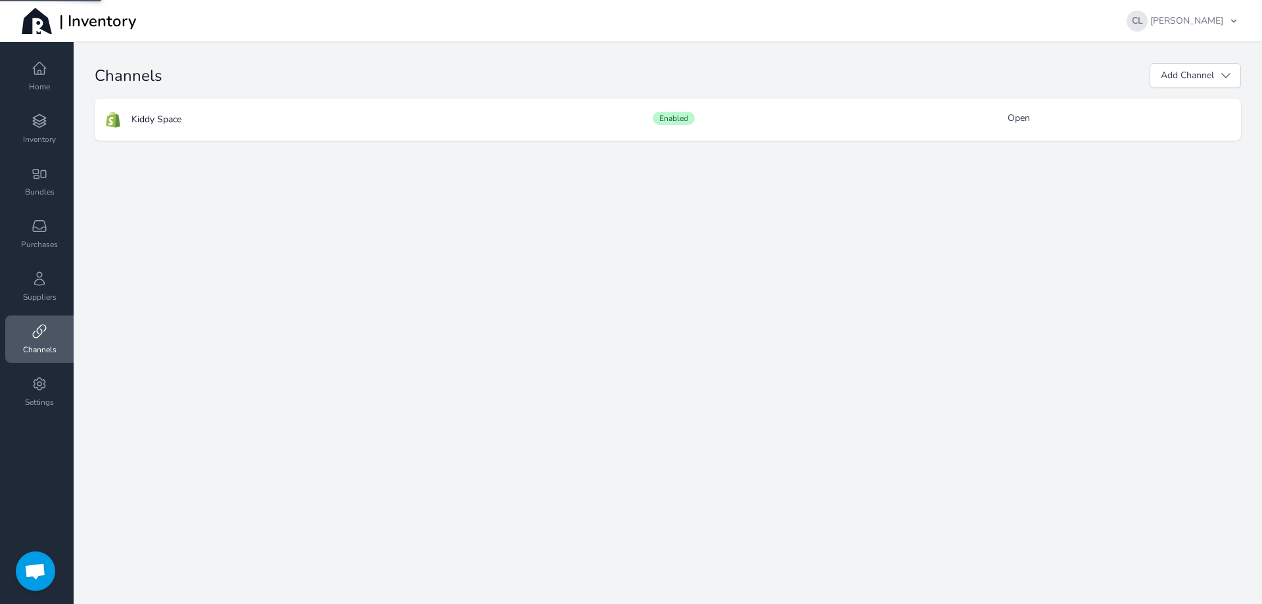
select select "15"
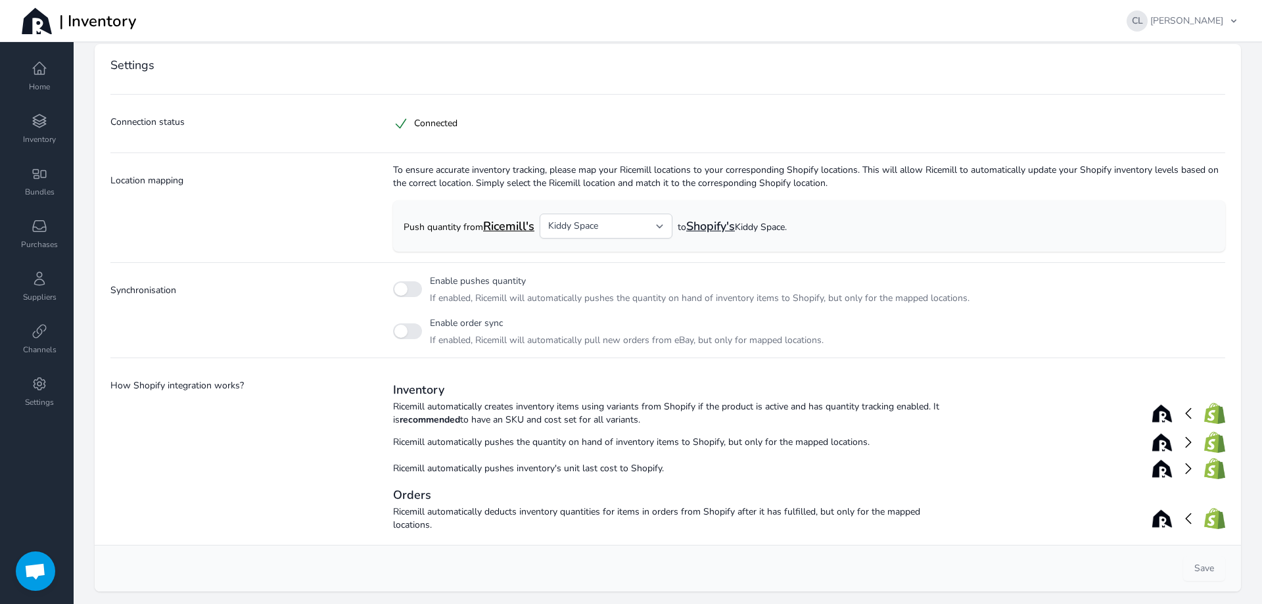
scroll to position [80, 0]
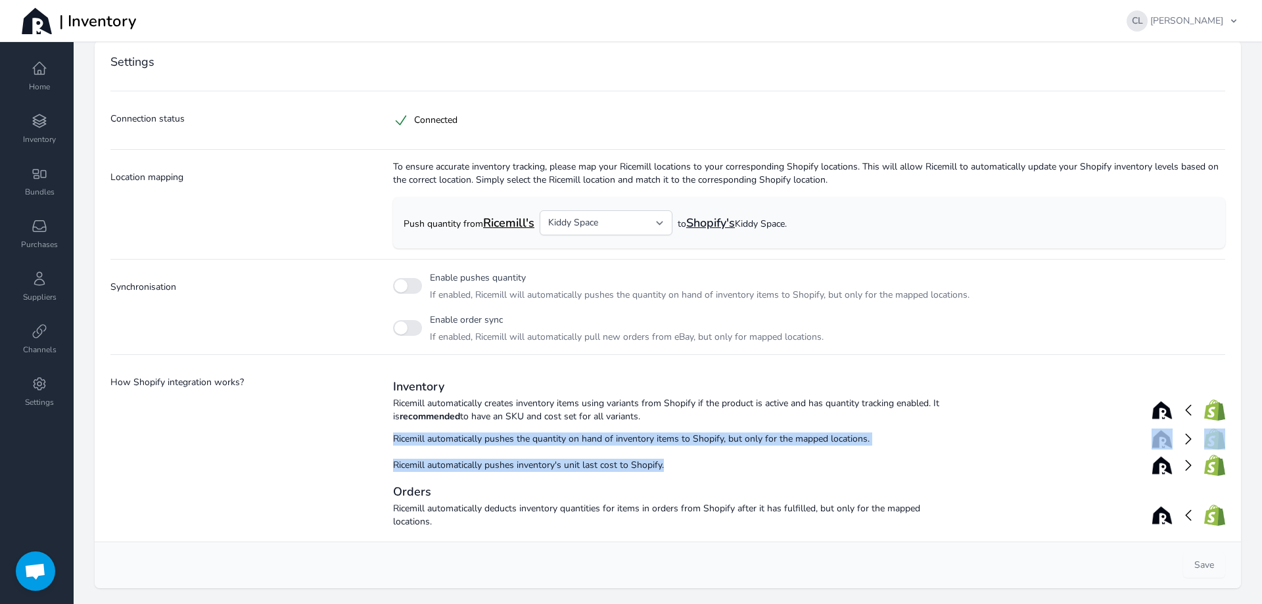
drag, startPoint x: 392, startPoint y: 439, endPoint x: 670, endPoint y: 469, distance: 279.2
click at [670, 469] on ul "Ricemill automatically creates inventory items using variants from Shopify if t…" at bounding box center [809, 436] width 832 height 84
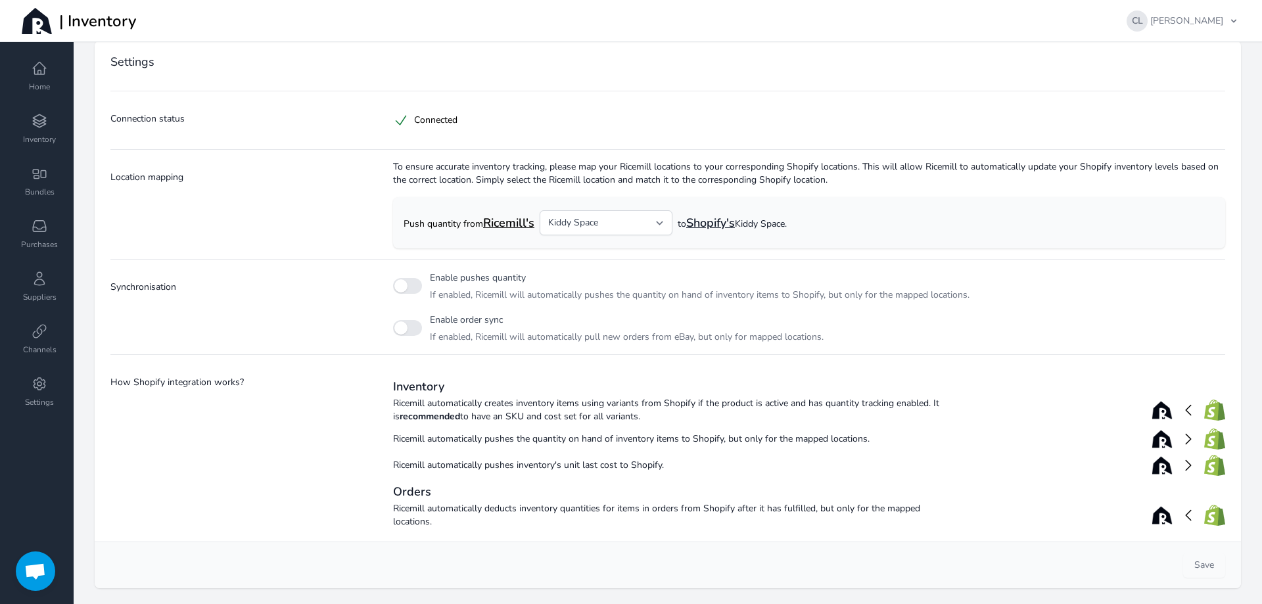
click at [684, 481] on div "Orders Ricemill automatically deducts inventory quantities for items in orders …" at bounding box center [809, 505] width 832 height 53
drag, startPoint x: 394, startPoint y: 468, endPoint x: 788, endPoint y: 470, distance: 393.8
click at [788, 470] on span "Ricemill automatically pushes inventory's unit last cost to Shopify." at bounding box center [670, 465] width 555 height 13
click at [857, 486] on h2 "Orders" at bounding box center [809, 492] width 832 height 16
click at [395, 285] on button "button" at bounding box center [407, 286] width 29 height 16
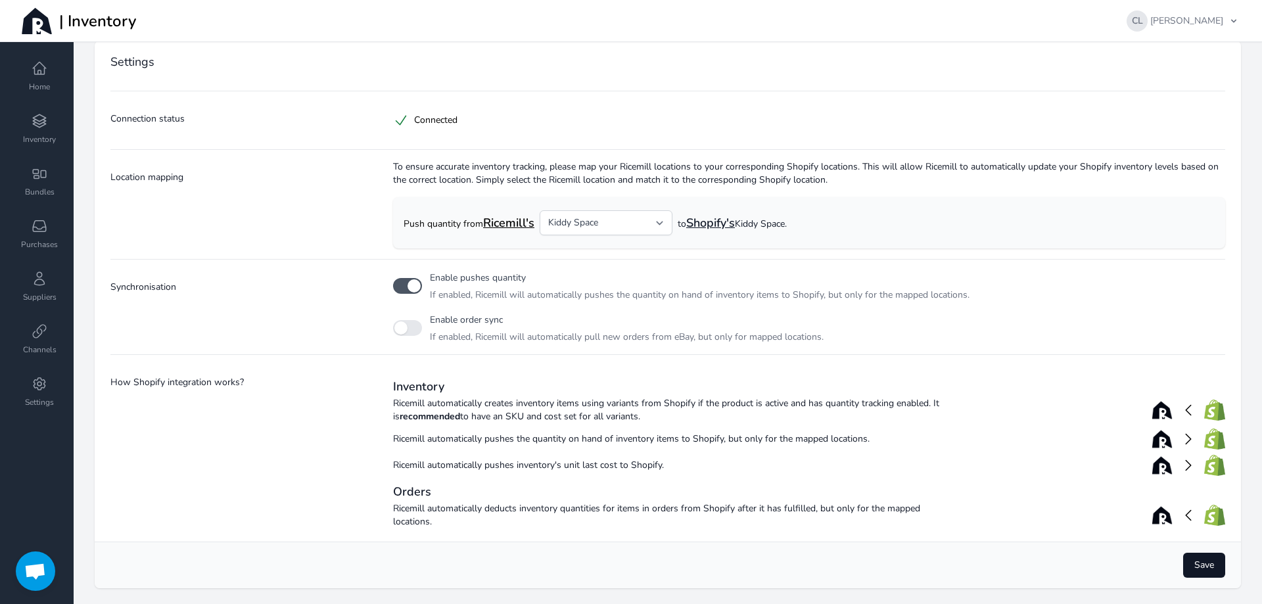
click at [1195, 567] on span "Save" at bounding box center [1205, 565] width 20 height 13
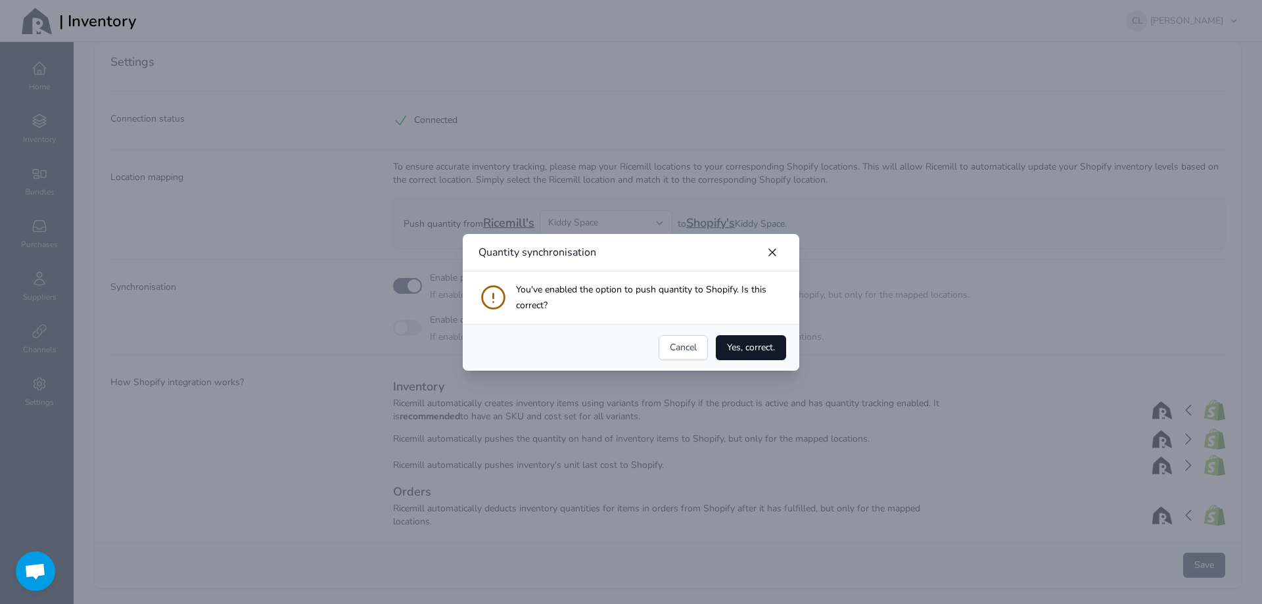
click at [748, 348] on span "Yes, correct." at bounding box center [751, 347] width 48 height 13
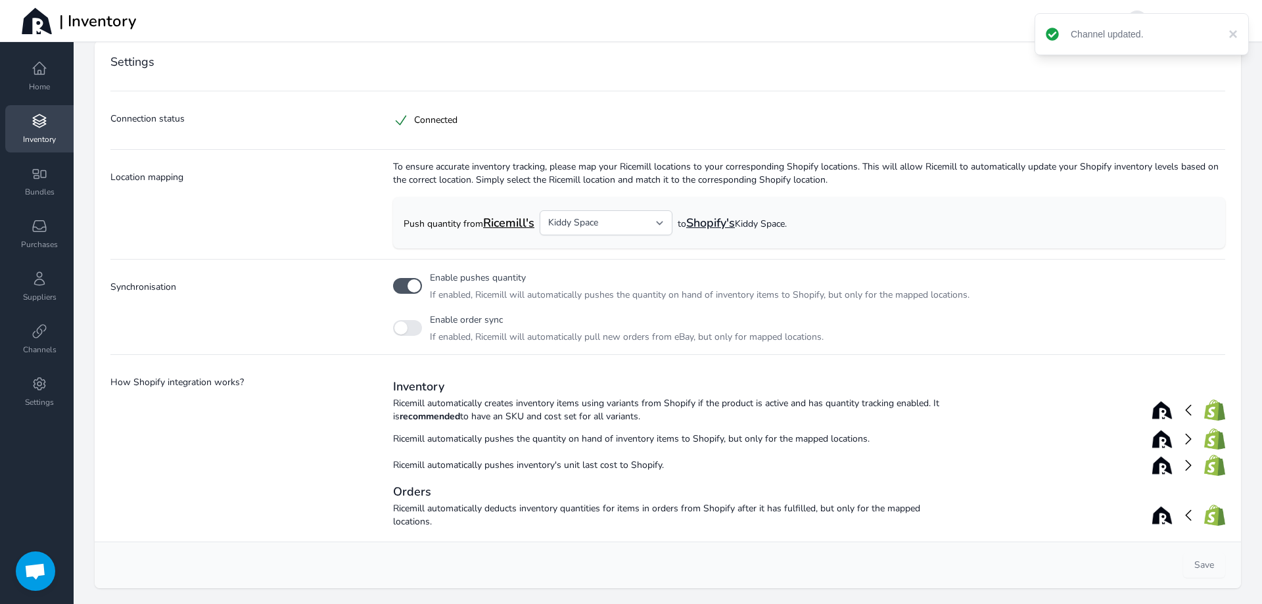
click at [30, 131] on link "Inventory" at bounding box center [39, 128] width 68 height 47
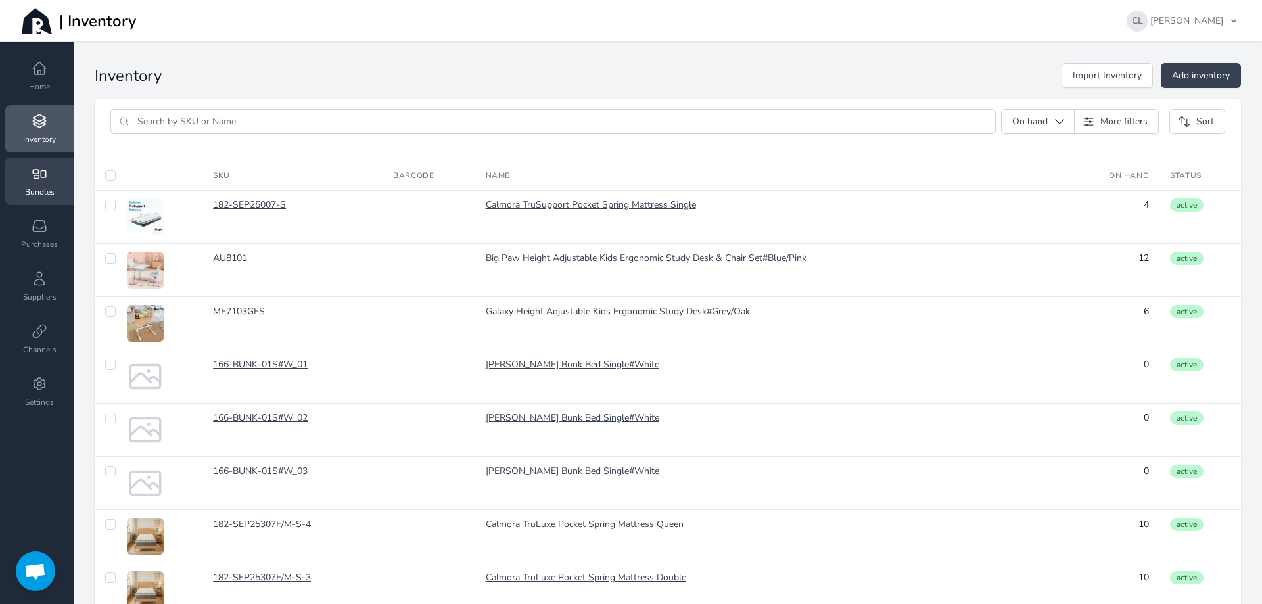
click at [36, 187] on span "Bundles" at bounding box center [40, 192] width 30 height 11
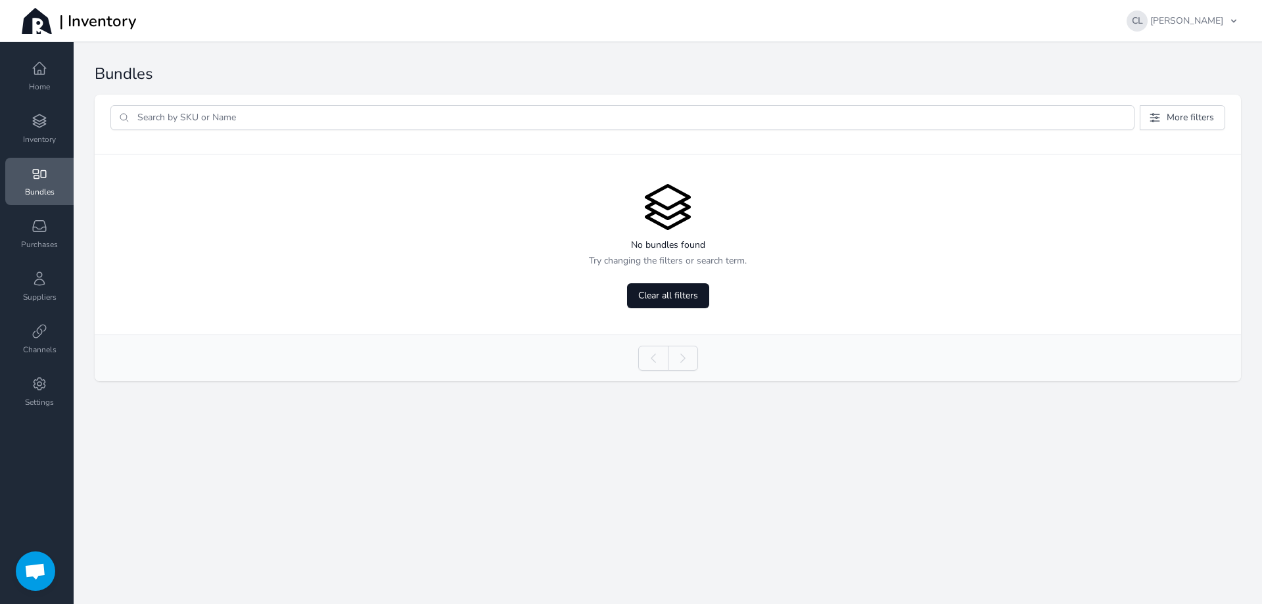
click at [687, 292] on span "Clear all filters" at bounding box center [668, 295] width 60 height 13
click at [3, 120] on div "Home Inventory Bundles Purchases Suppliers Channels Settings" at bounding box center [37, 326] width 74 height 546
click at [24, 123] on link "Inventory" at bounding box center [39, 128] width 68 height 47
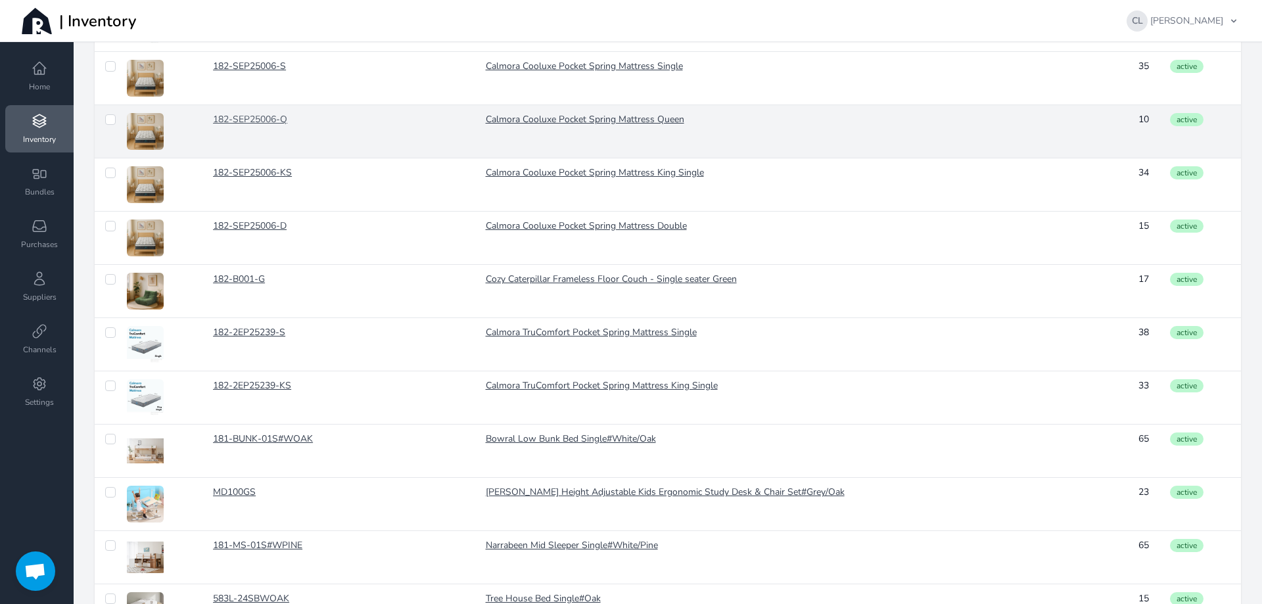
scroll to position [980, 0]
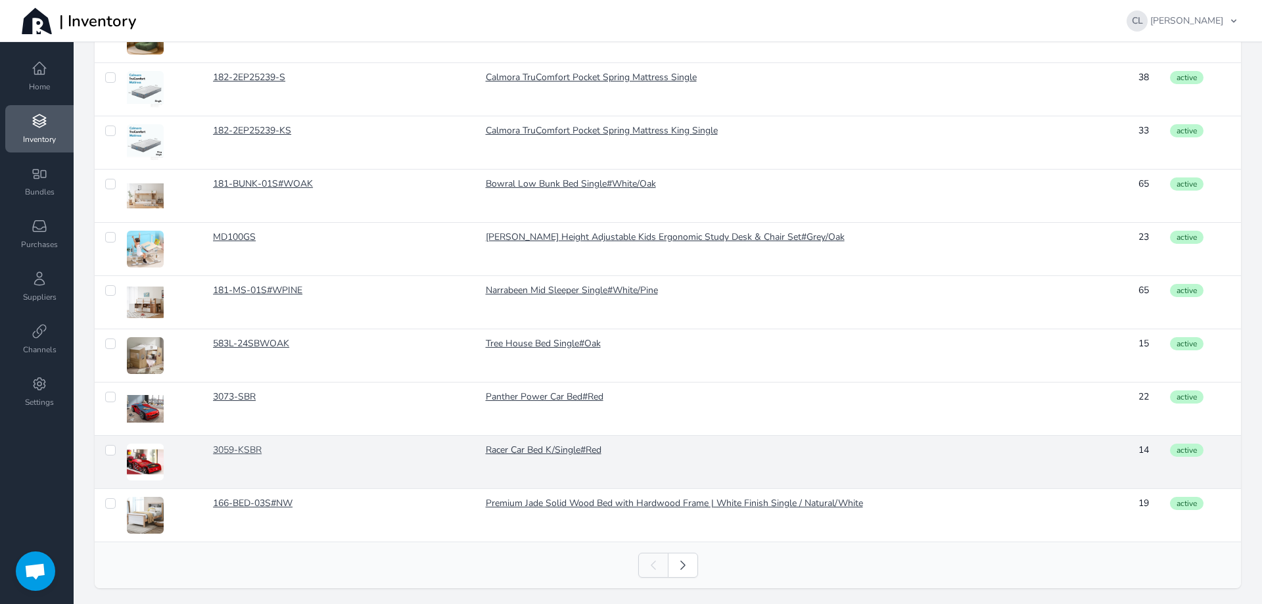
click at [241, 448] on link "3059-KSBR" at bounding box center [292, 450] width 159 height 13
checkbox input "false"
checkbox input "true"
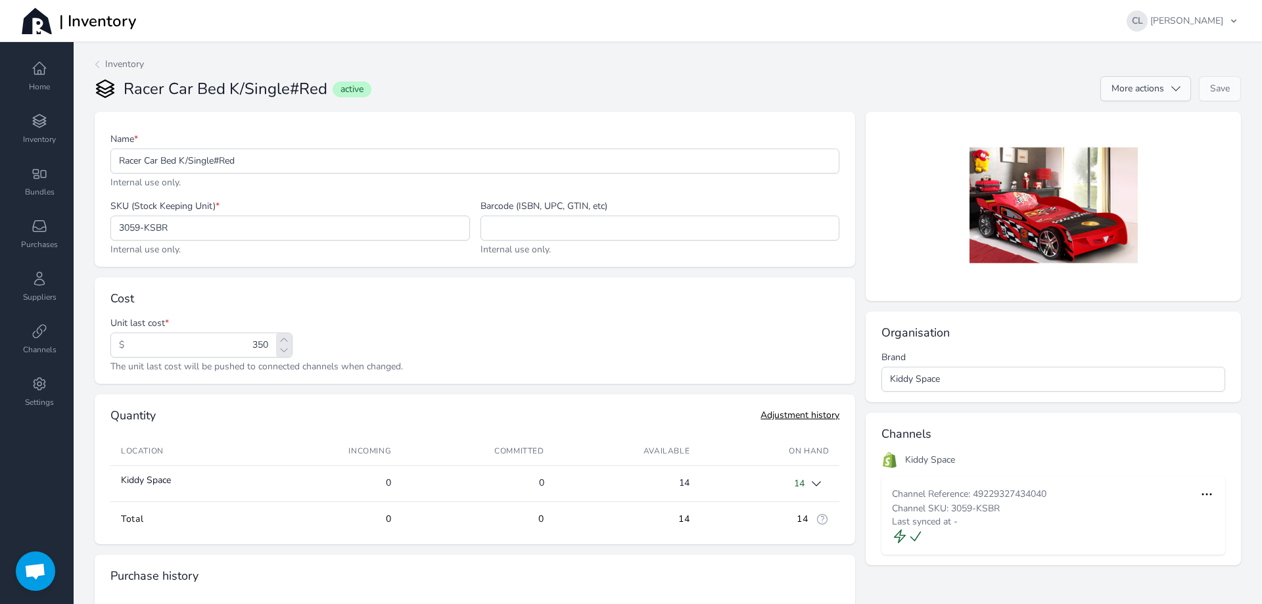
click at [1170, 89] on icon "button" at bounding box center [1176, 88] width 13 height 13
click at [1130, 145] on span "Convert to Bundle" at bounding box center [1143, 143] width 75 height 13
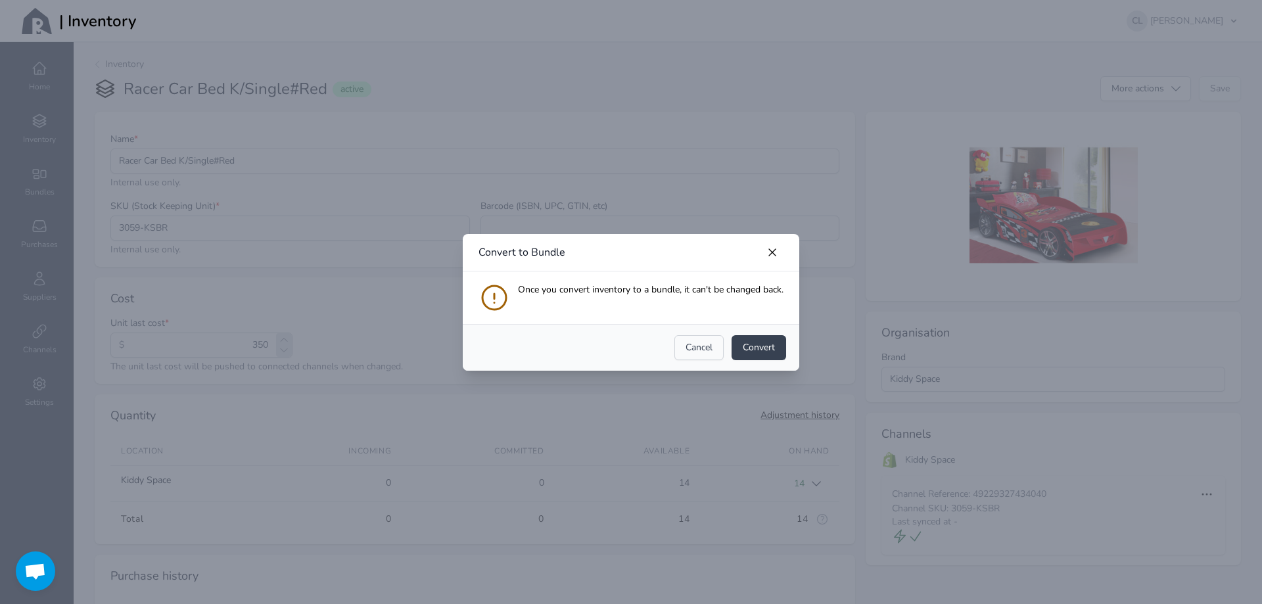
click at [690, 350] on span "Cancel" at bounding box center [699, 347] width 27 height 13
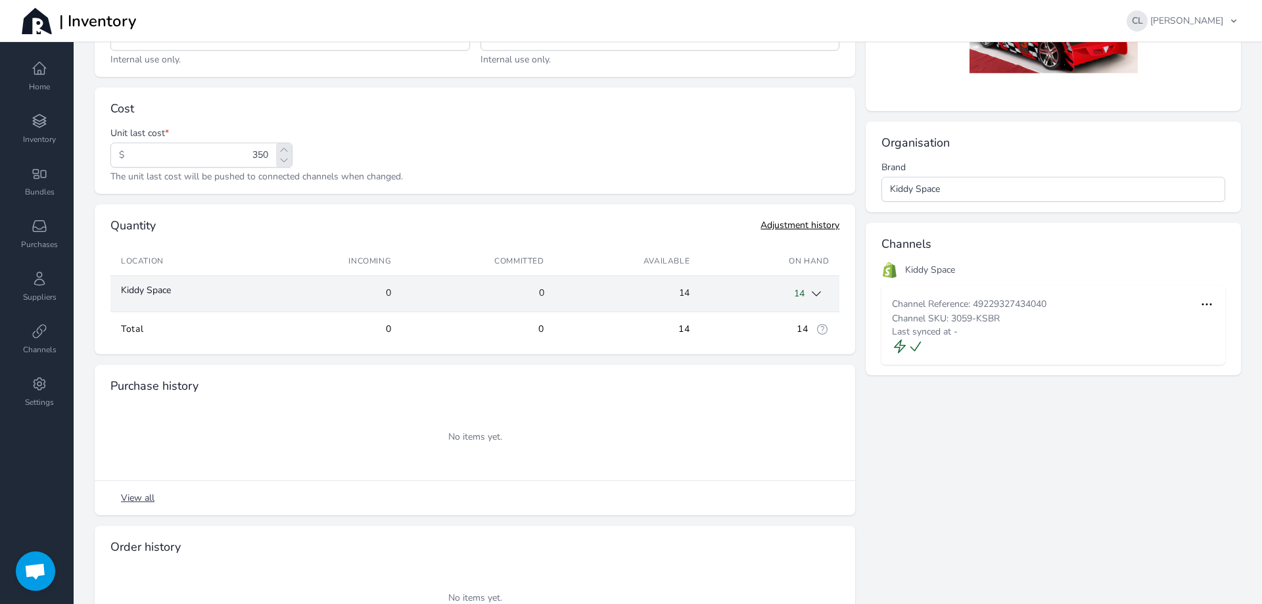
scroll to position [197, 0]
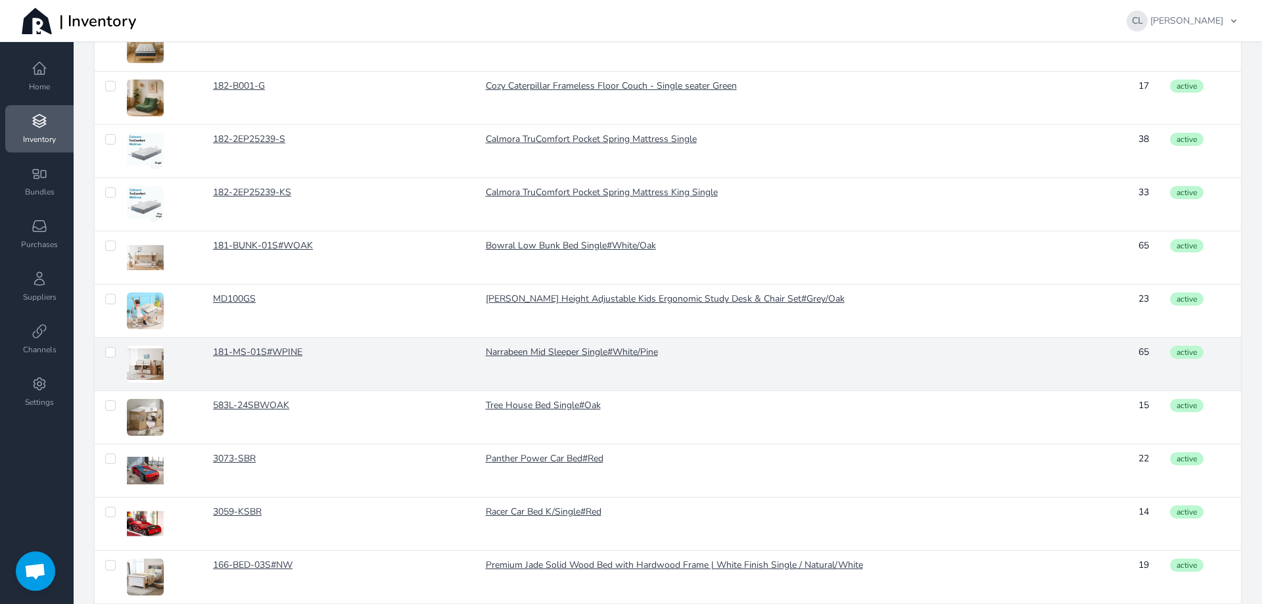
scroll to position [980, 0]
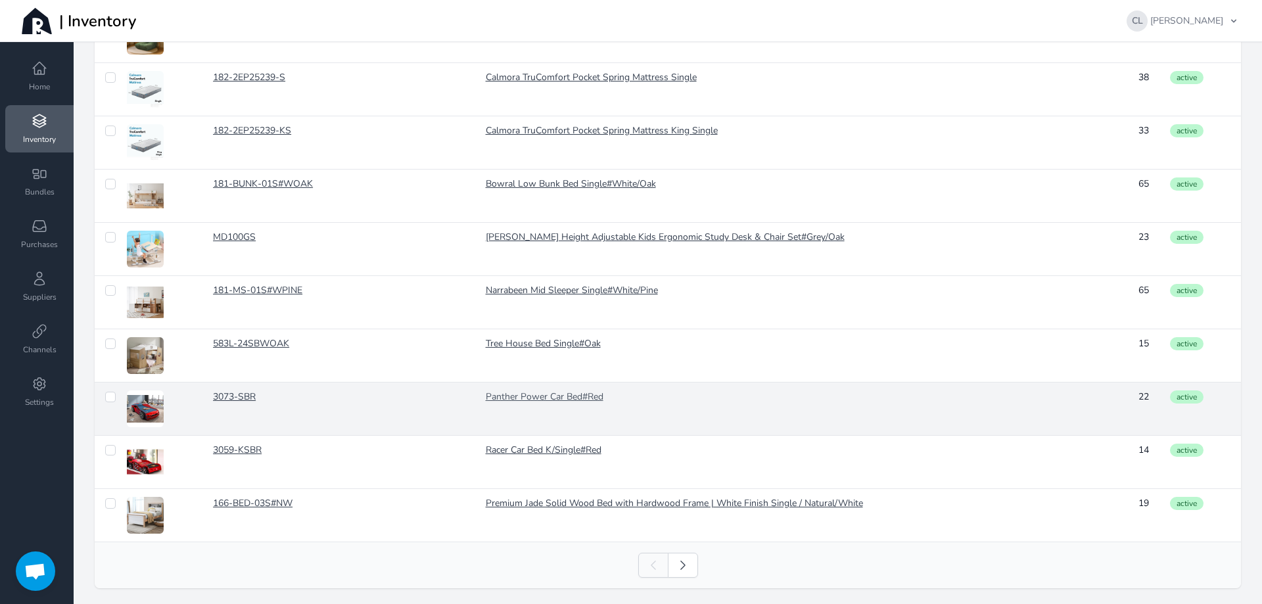
click at [510, 393] on link "Panther Power Car Bed#Red" at bounding box center [772, 397] width 573 height 13
checkbox input "false"
checkbox input "true"
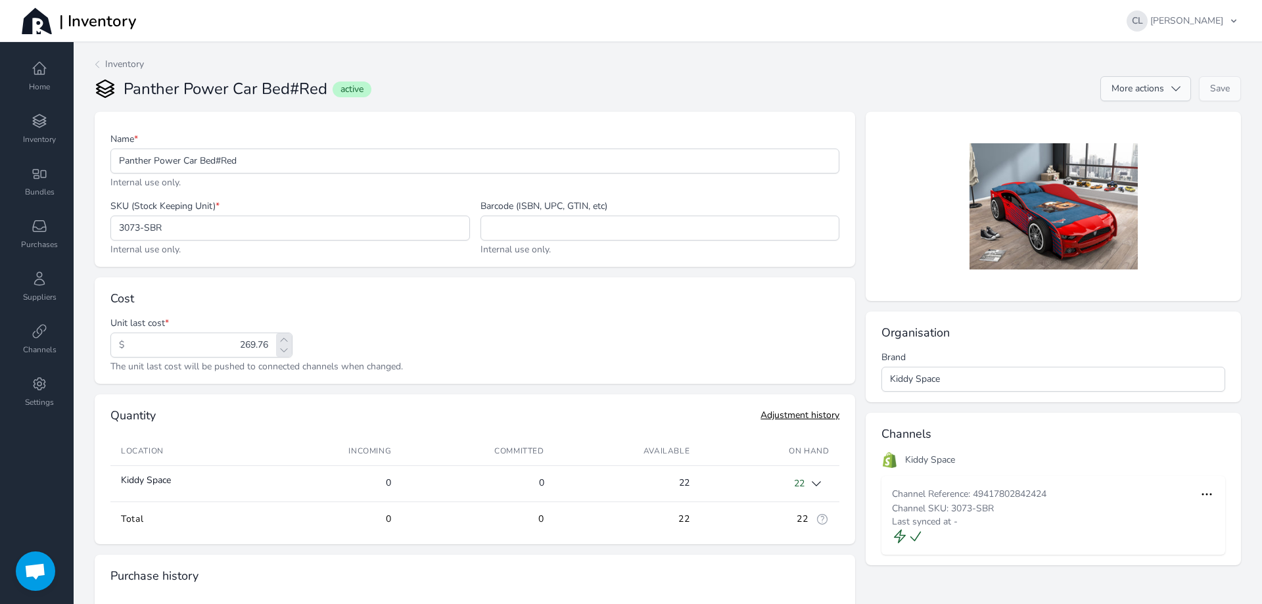
click at [1175, 88] on button "More actions" at bounding box center [1146, 88] width 91 height 25
click at [1212, 227] on div at bounding box center [1053, 206] width 375 height 189
click at [107, 60] on span "Inventory" at bounding box center [124, 64] width 39 height 13
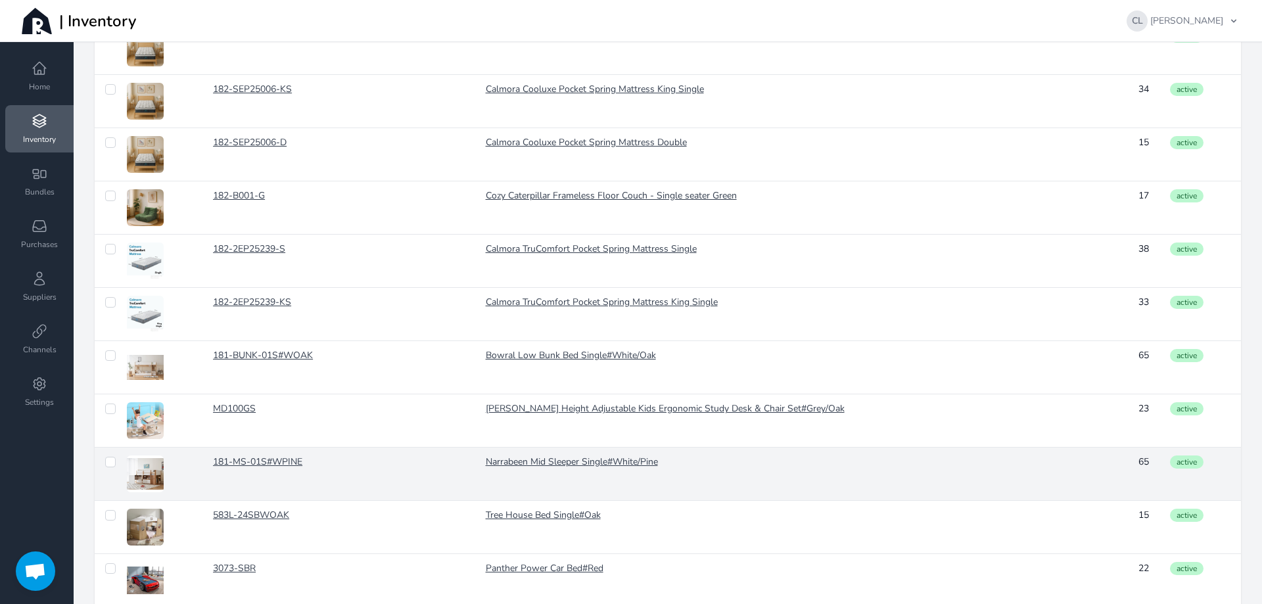
scroll to position [980, 0]
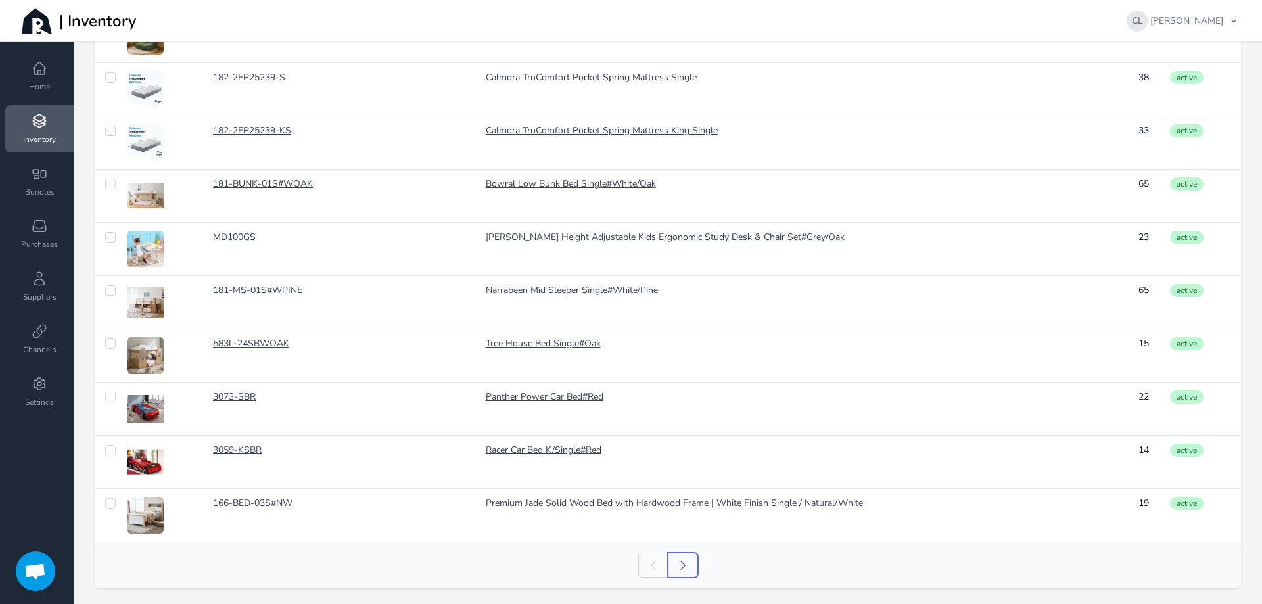
click at [682, 563] on icon at bounding box center [683, 565] width 13 height 13
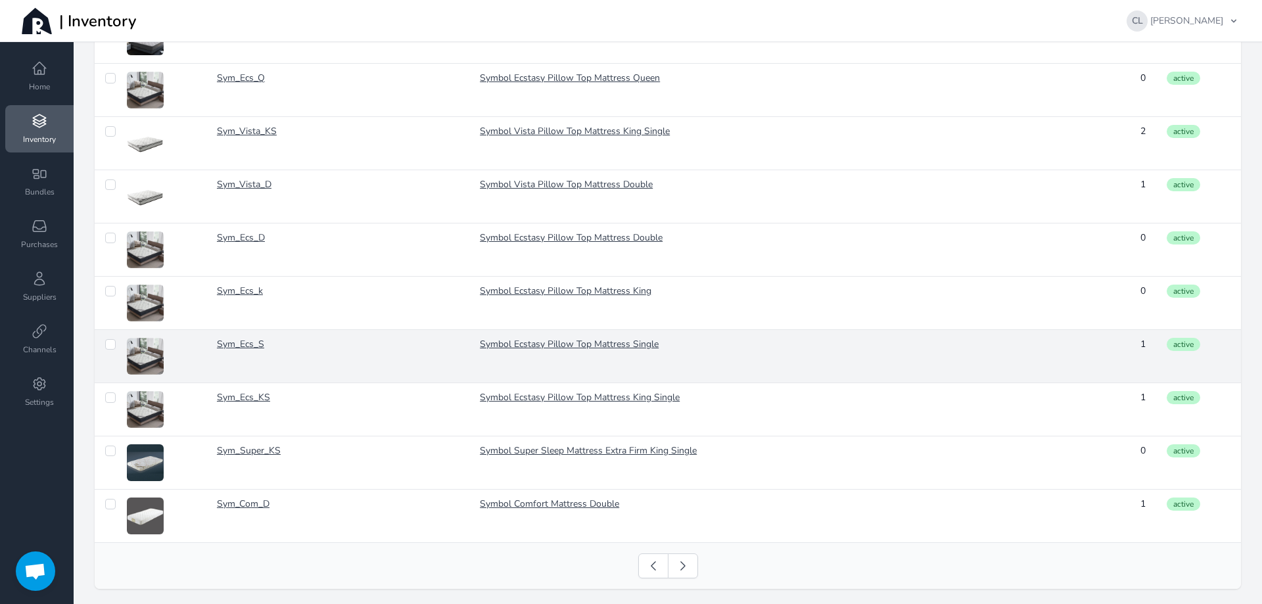
scroll to position [980, 0]
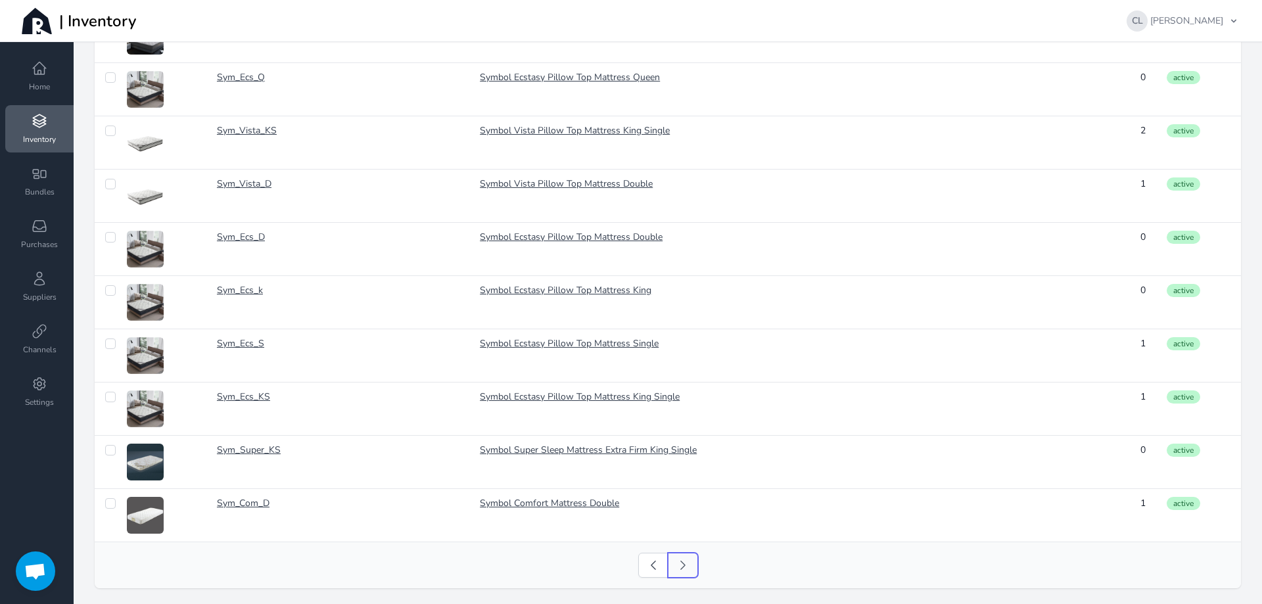
click at [677, 567] on icon at bounding box center [683, 565] width 13 height 13
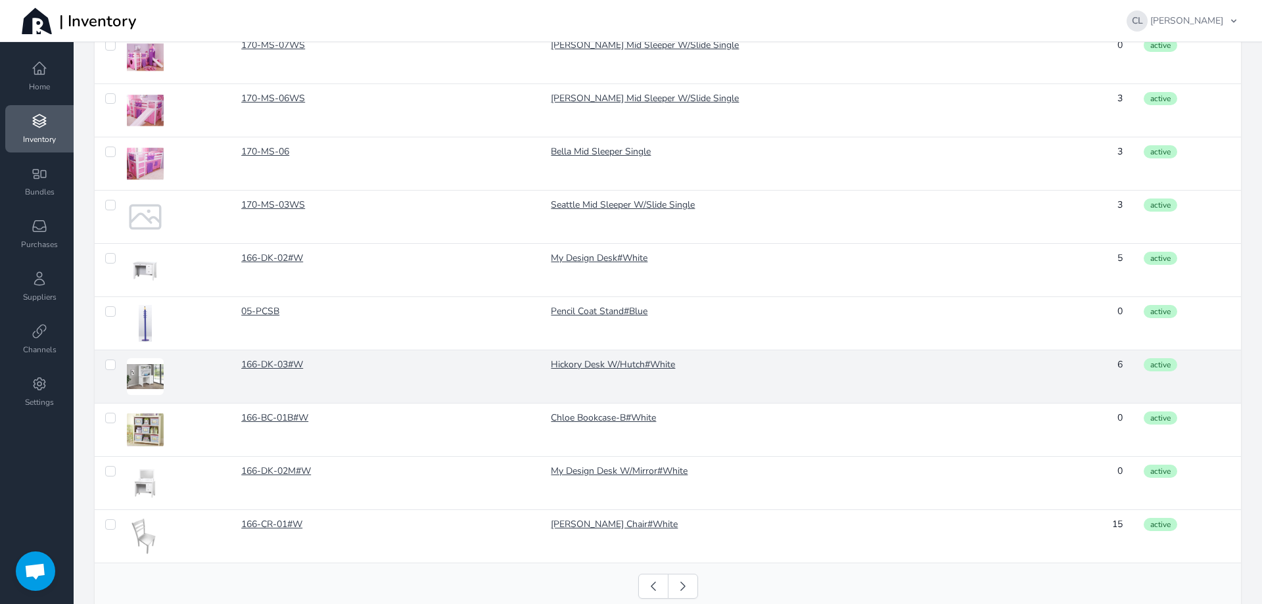
scroll to position [980, 0]
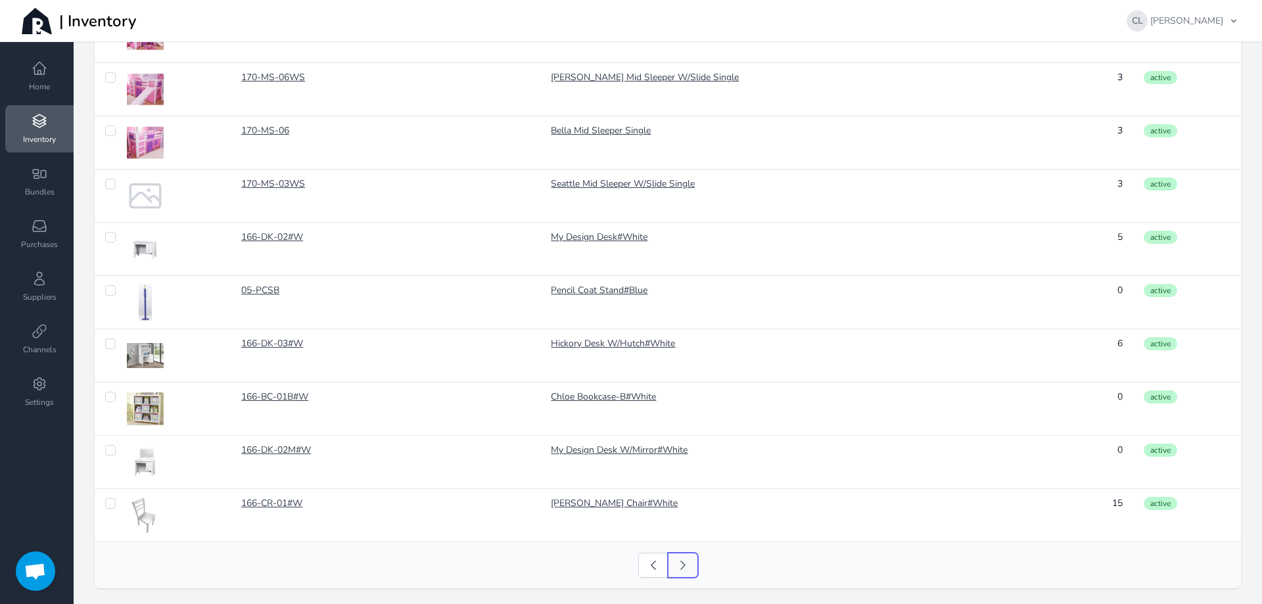
click at [680, 569] on icon at bounding box center [683, 565] width 13 height 13
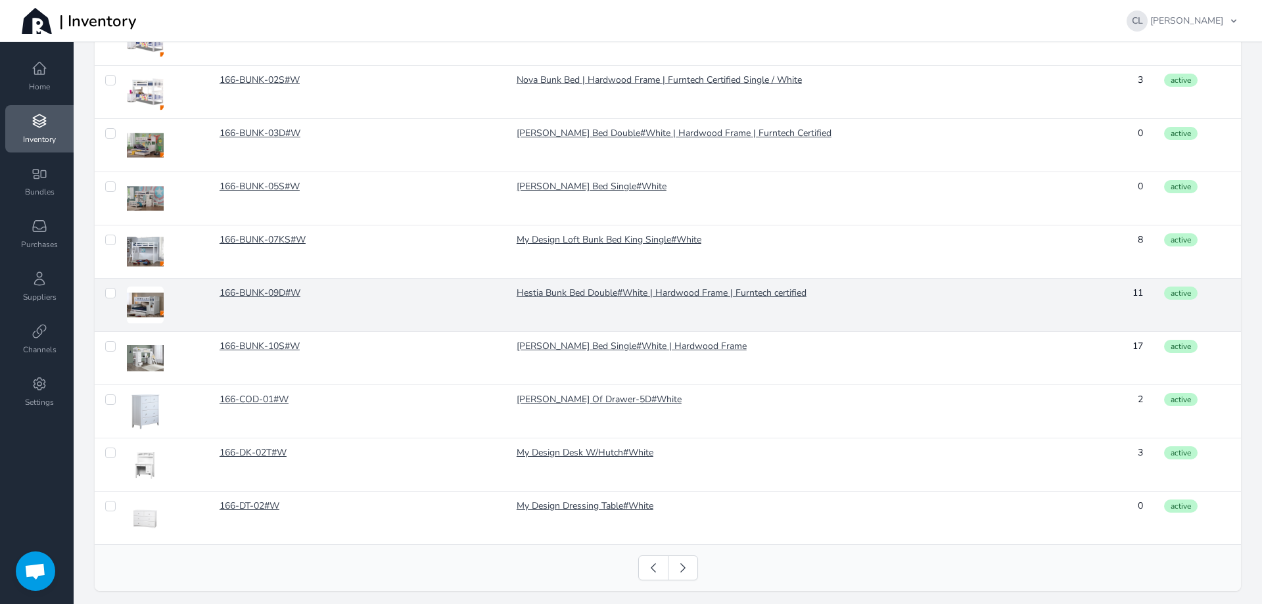
scroll to position [980, 0]
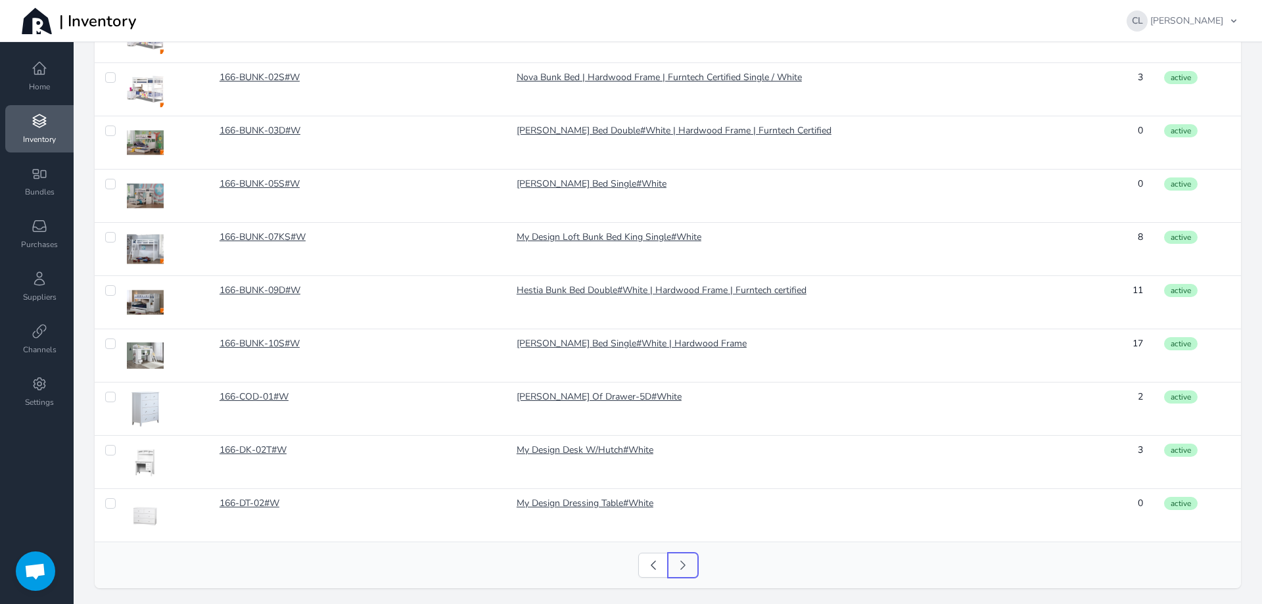
click at [678, 563] on icon at bounding box center [683, 565] width 13 height 13
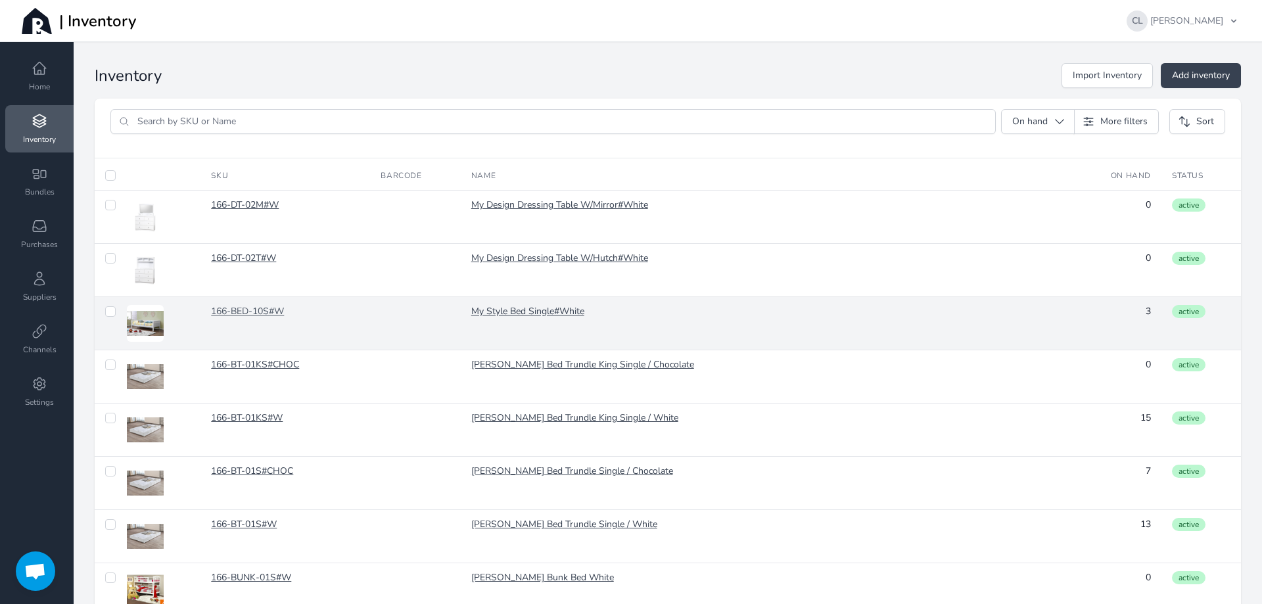
click at [249, 308] on link "166-BED-10S#W" at bounding box center [285, 311] width 149 height 13
checkbox input "false"
checkbox input "true"
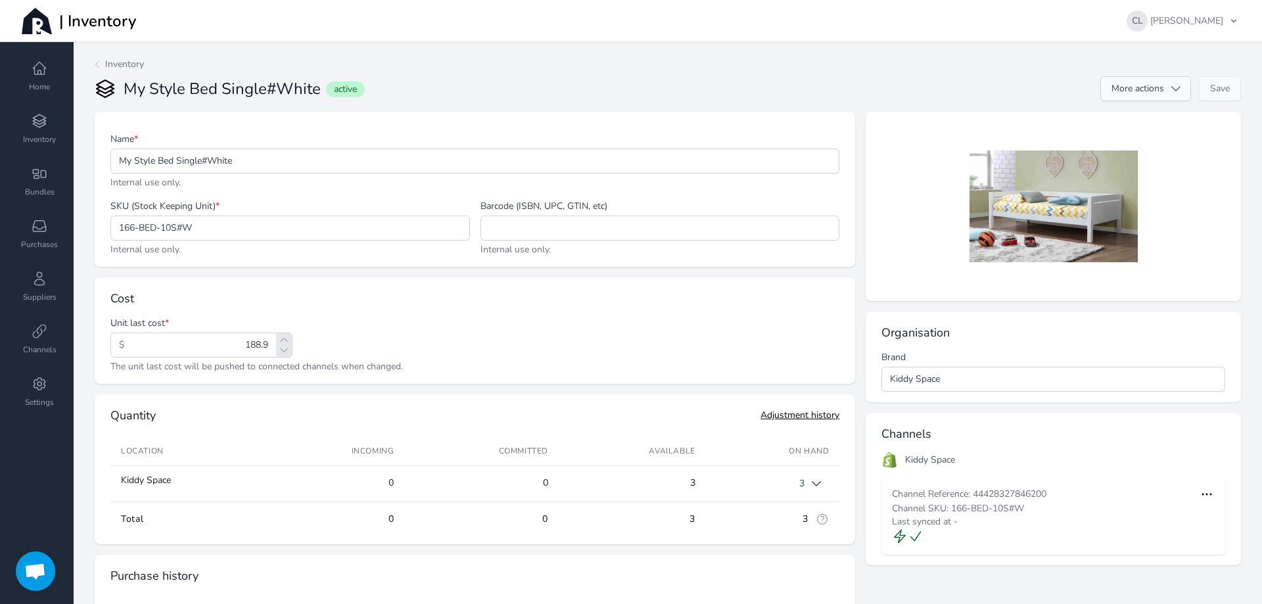
click at [1170, 83] on icon "button" at bounding box center [1176, 88] width 13 height 13
click at [1144, 139] on span "Convert to Bundle" at bounding box center [1143, 143] width 75 height 13
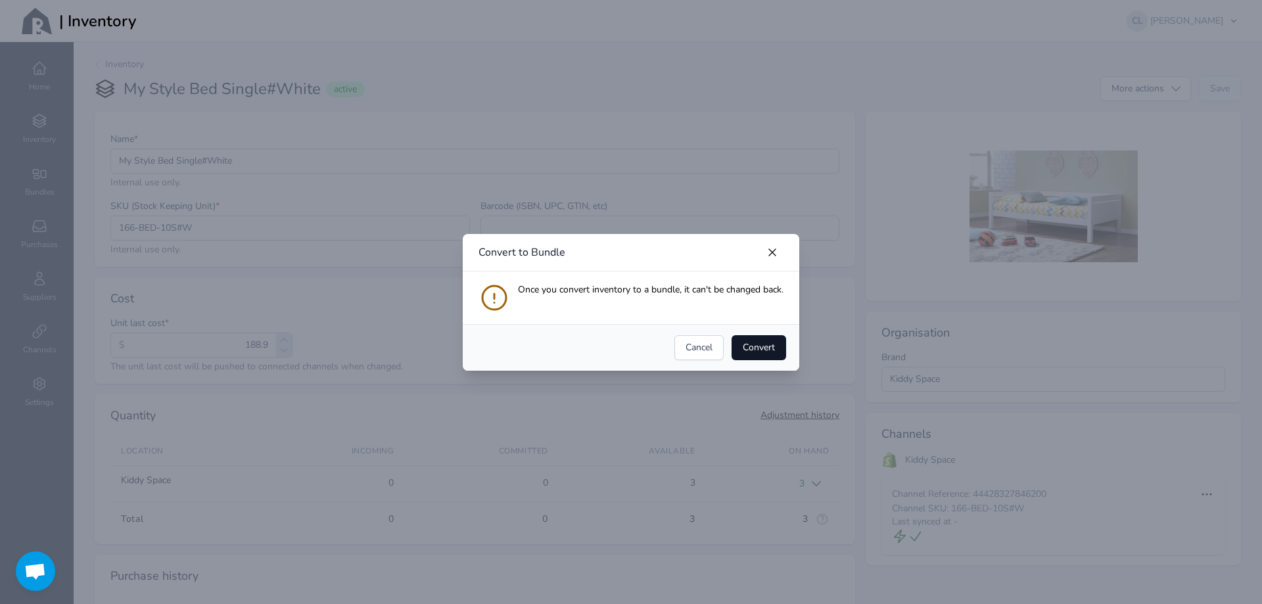
click at [751, 351] on span "Convert" at bounding box center [759, 347] width 32 height 13
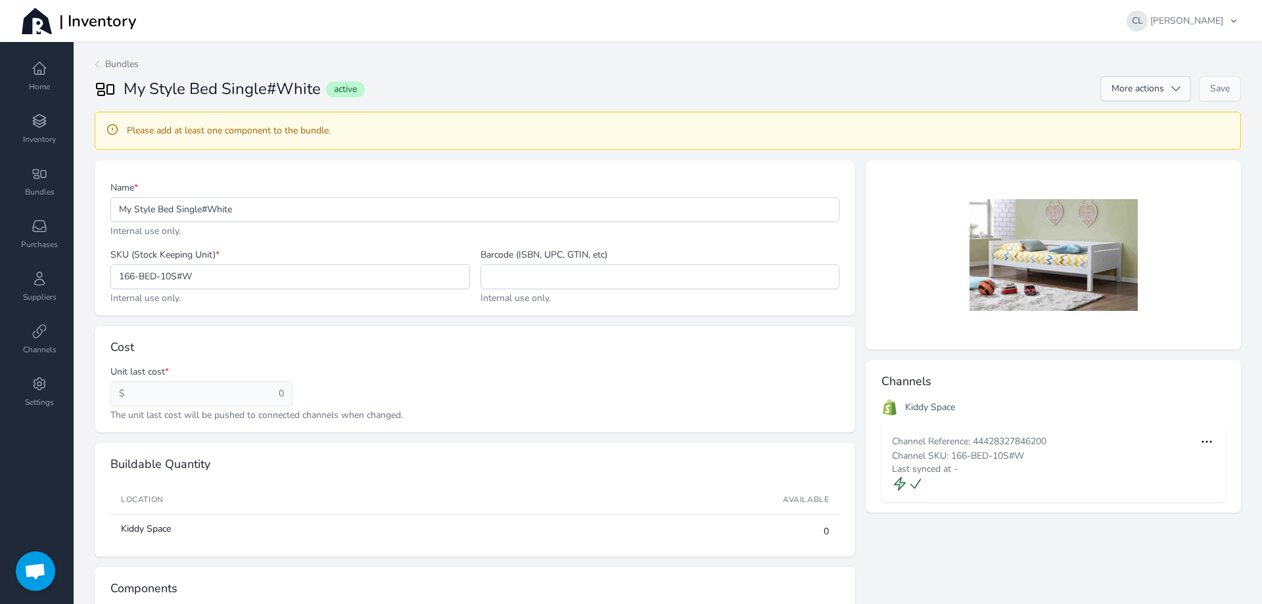
click at [1170, 84] on icon "button" at bounding box center [1176, 88] width 13 height 13
click at [1022, 84] on div "My Style Bed Single#White active" at bounding box center [607, 88] width 966 height 21
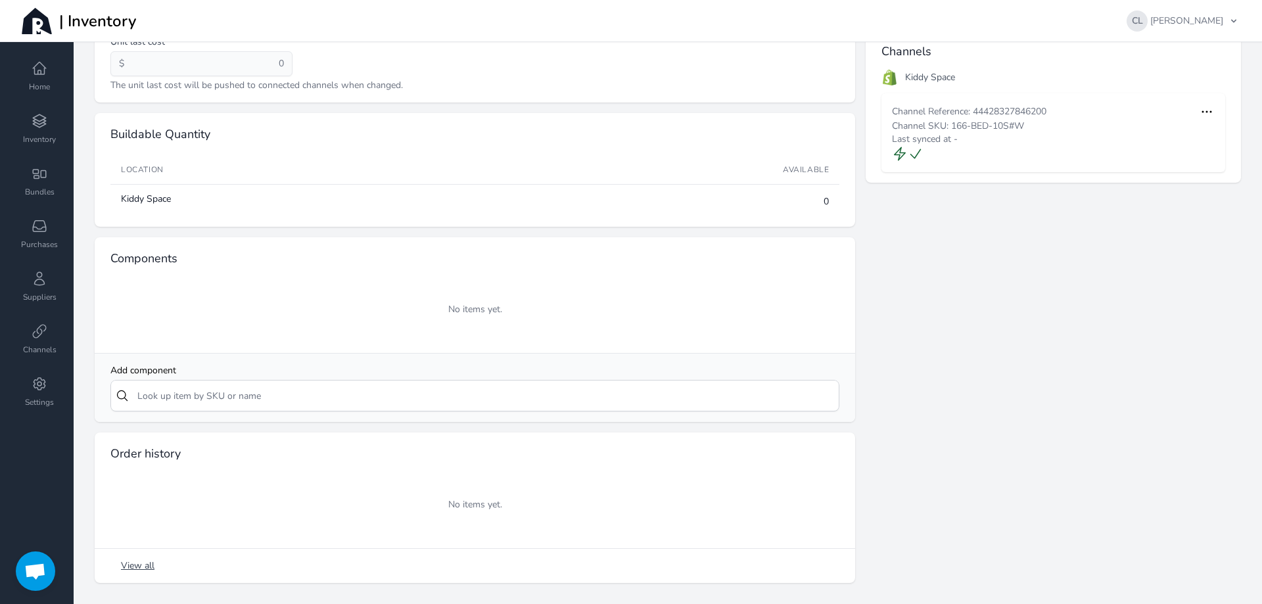
scroll to position [335, 0]
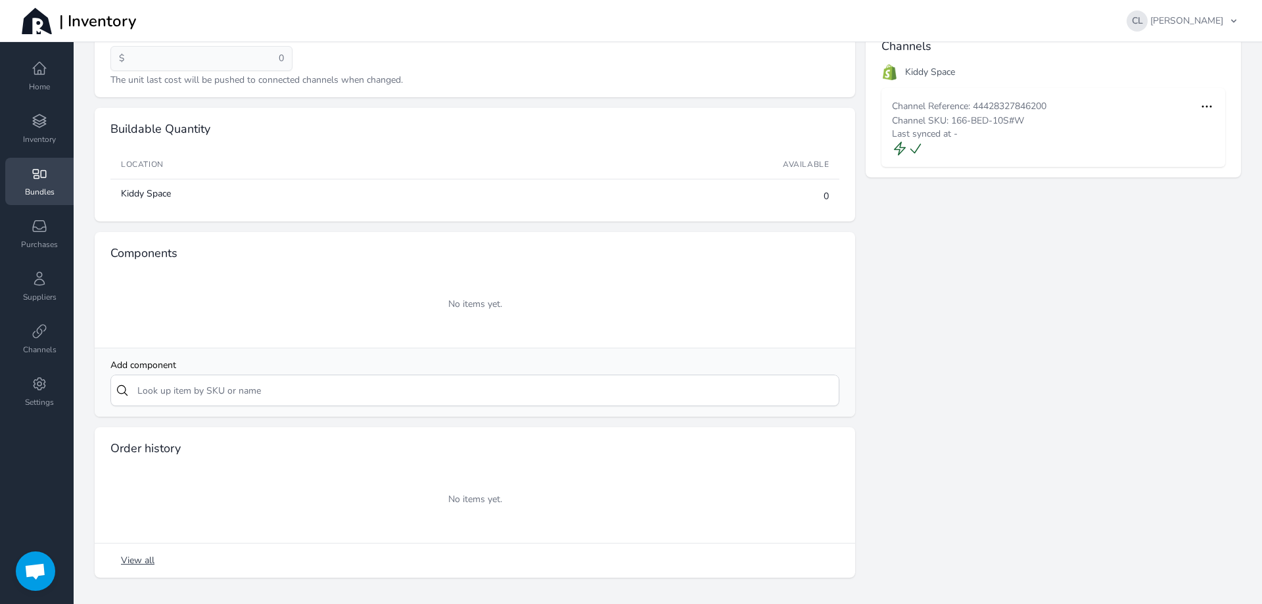
click at [41, 178] on icon at bounding box center [39, 174] width 13 height 9
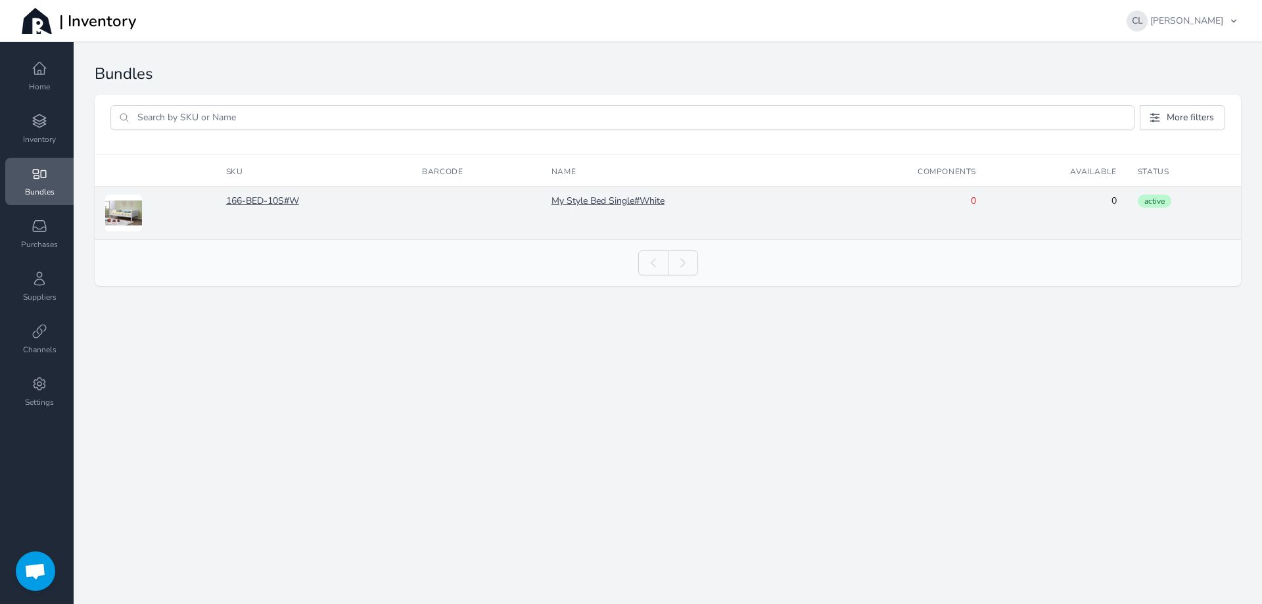
click at [272, 194] on td "166-BED-10S#W" at bounding box center [314, 213] width 196 height 53
click at [263, 197] on link "166-BED-10S#W" at bounding box center [313, 201] width 175 height 13
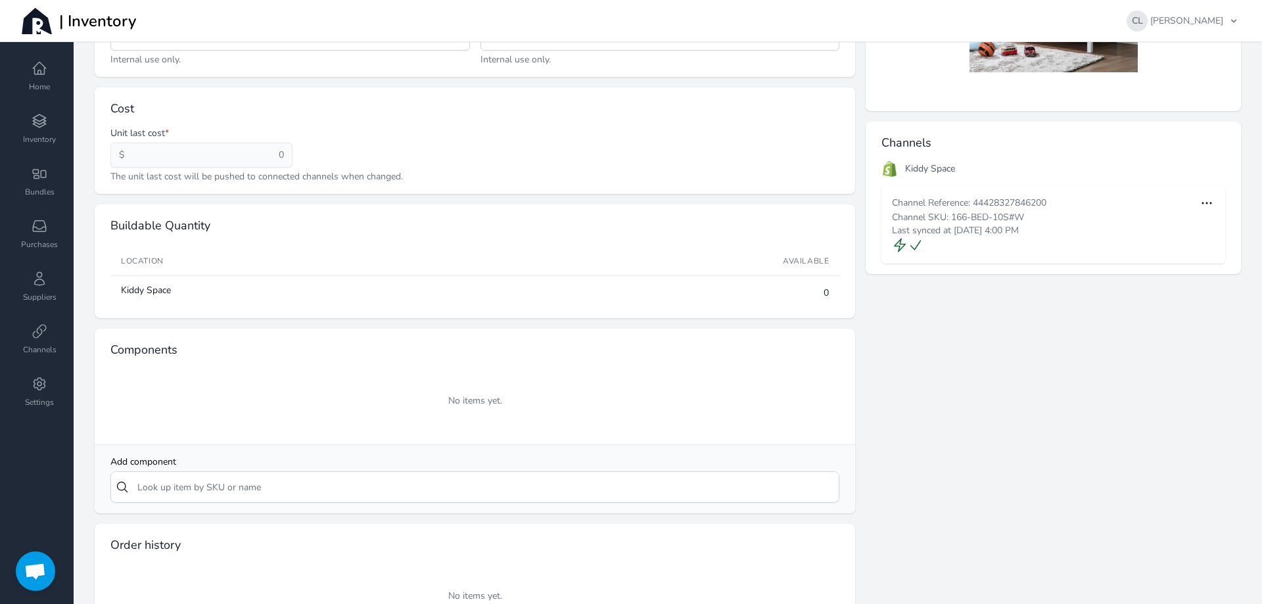
scroll to position [335, 0]
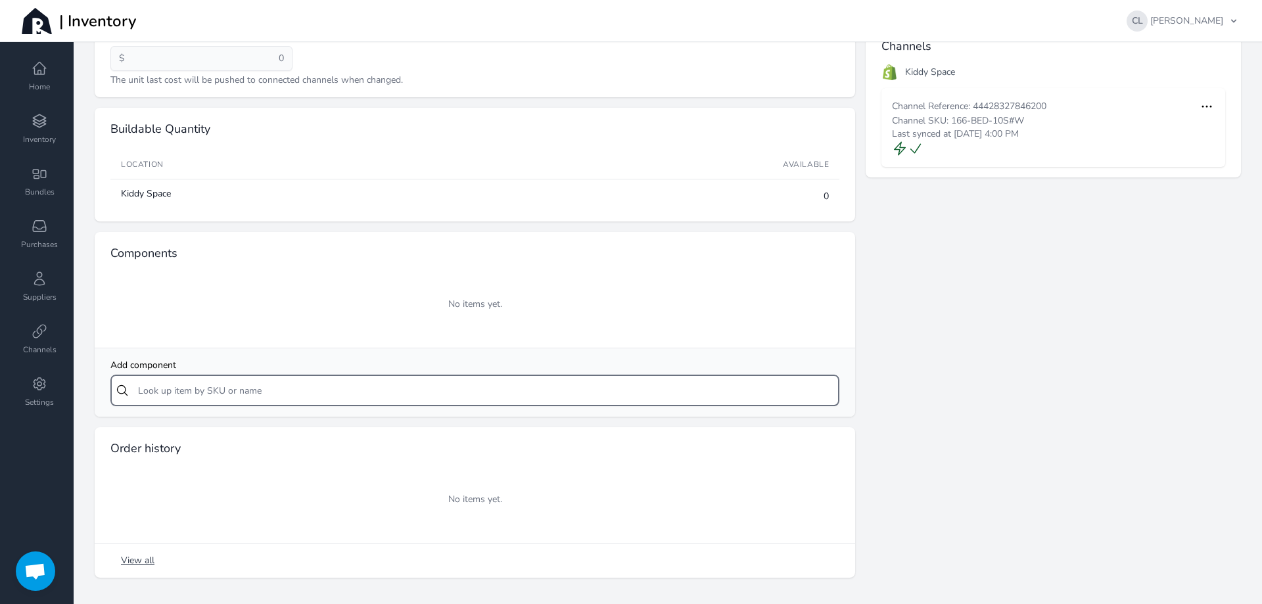
click at [174, 394] on input "text" at bounding box center [474, 391] width 729 height 32
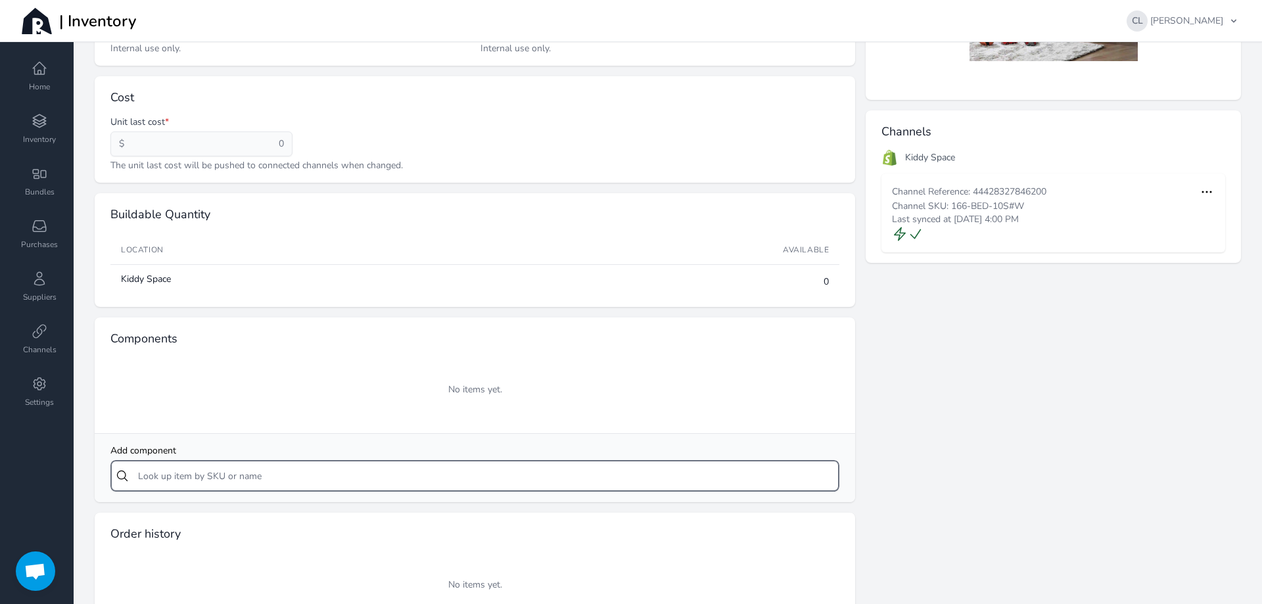
scroll to position [138, 0]
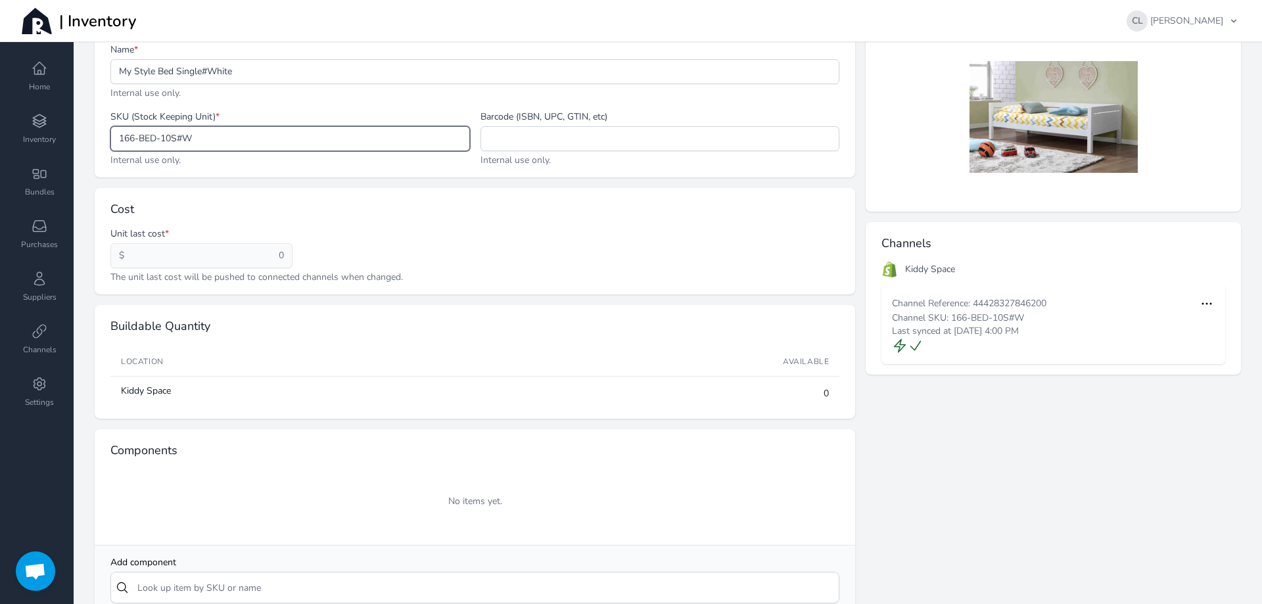
click at [178, 138] on input "166-BED-10S#W" at bounding box center [290, 139] width 358 height 24
drag, startPoint x: 205, startPoint y: 139, endPoint x: 99, endPoint y: 139, distance: 105.9
click at [99, 139] on div "Name * My Style Bed Single#White Internal use only. SKU (Stock Keeping Unit) * …" at bounding box center [475, 99] width 761 height 155
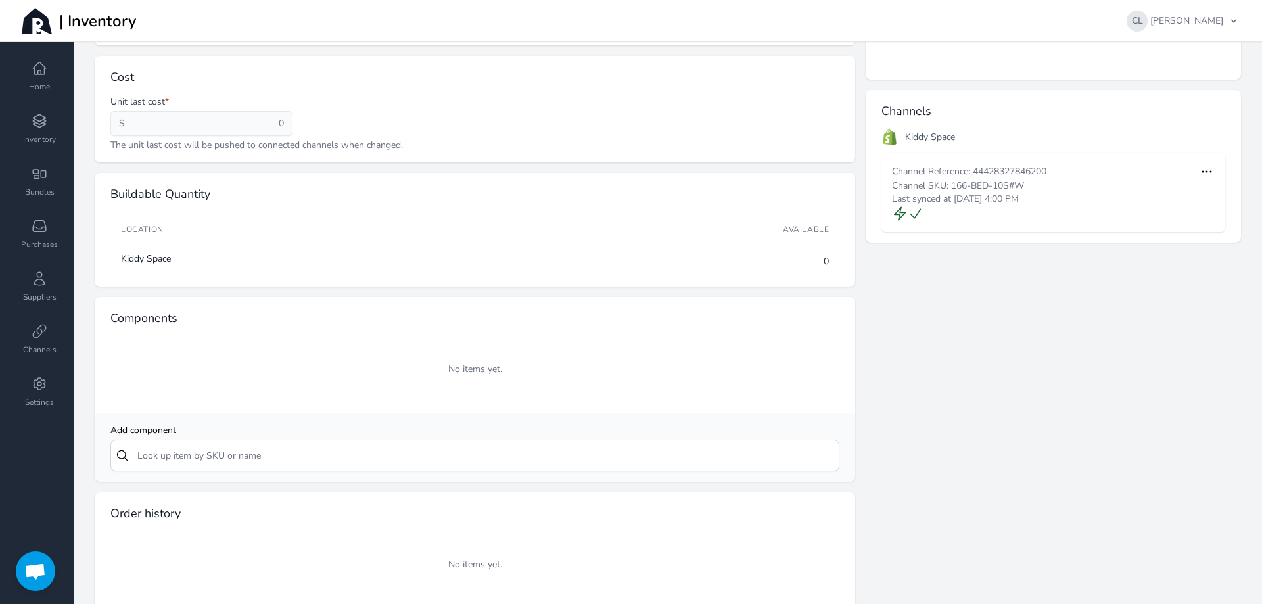
scroll to position [335, 0]
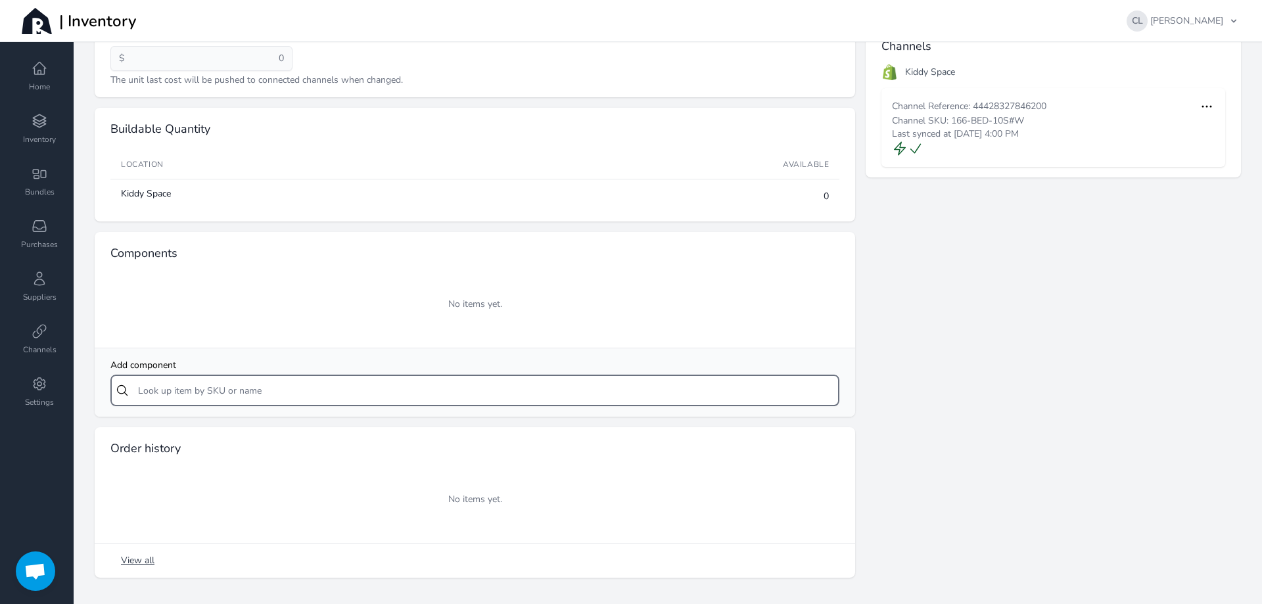
click at [203, 384] on input "text" at bounding box center [474, 391] width 729 height 32
paste input "166-BED-10S#W"
type input "166-BED-10"
click at [346, 347] on div "No items yet." at bounding box center [475, 304] width 761 height 87
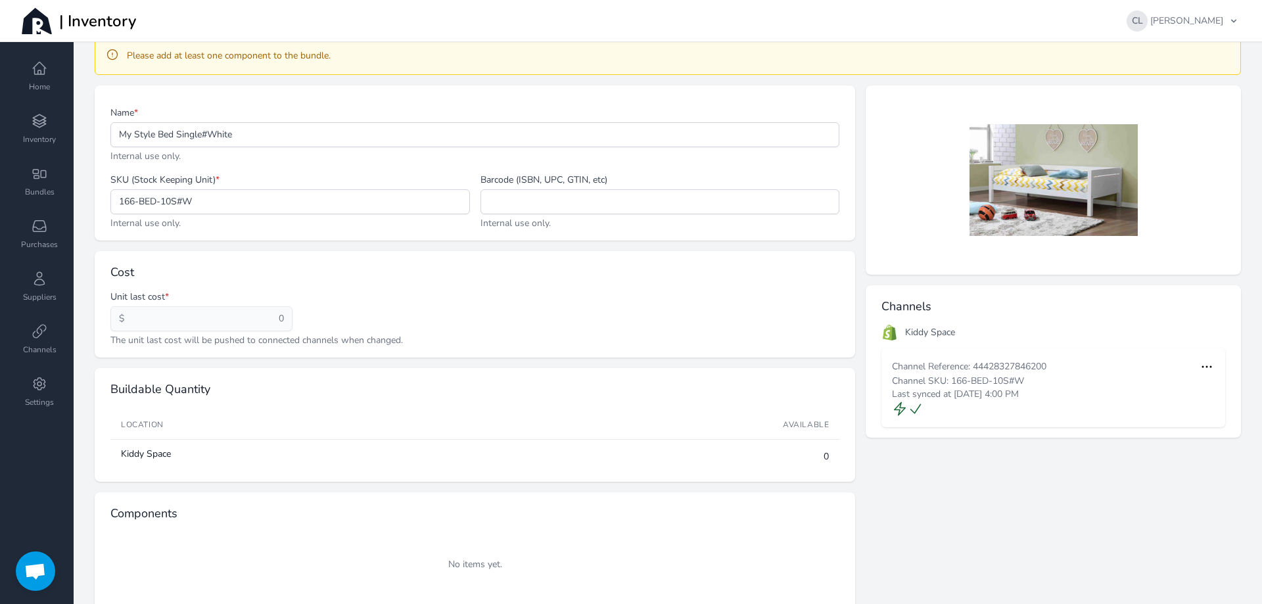
scroll to position [263, 0]
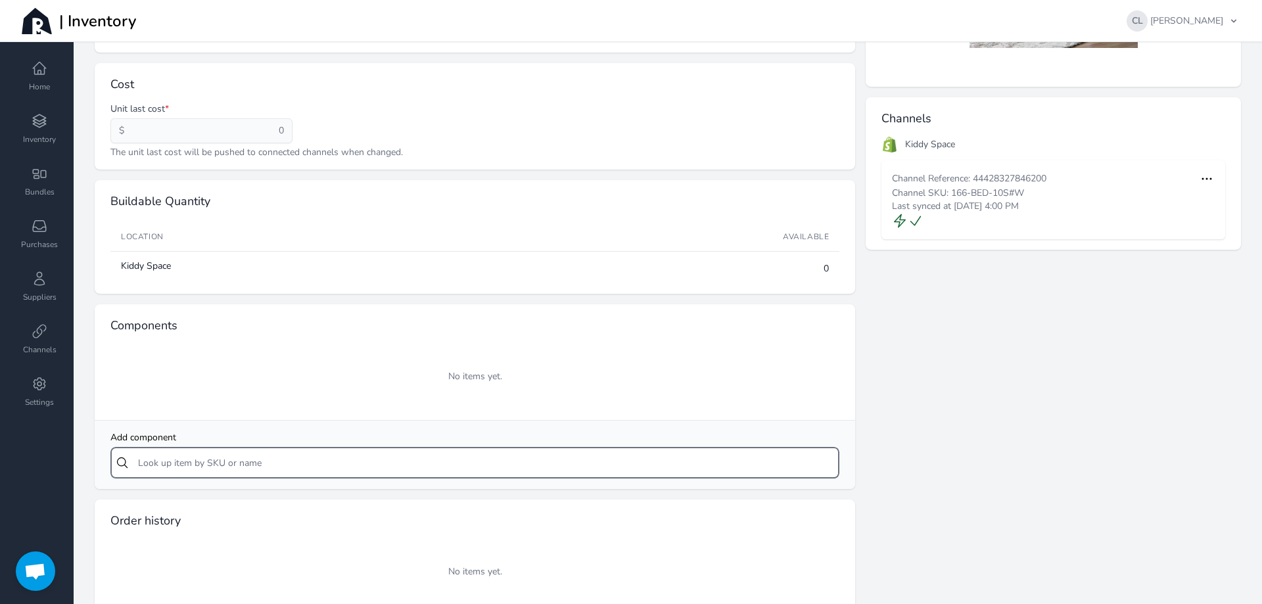
click at [178, 464] on input "text" at bounding box center [474, 463] width 729 height 32
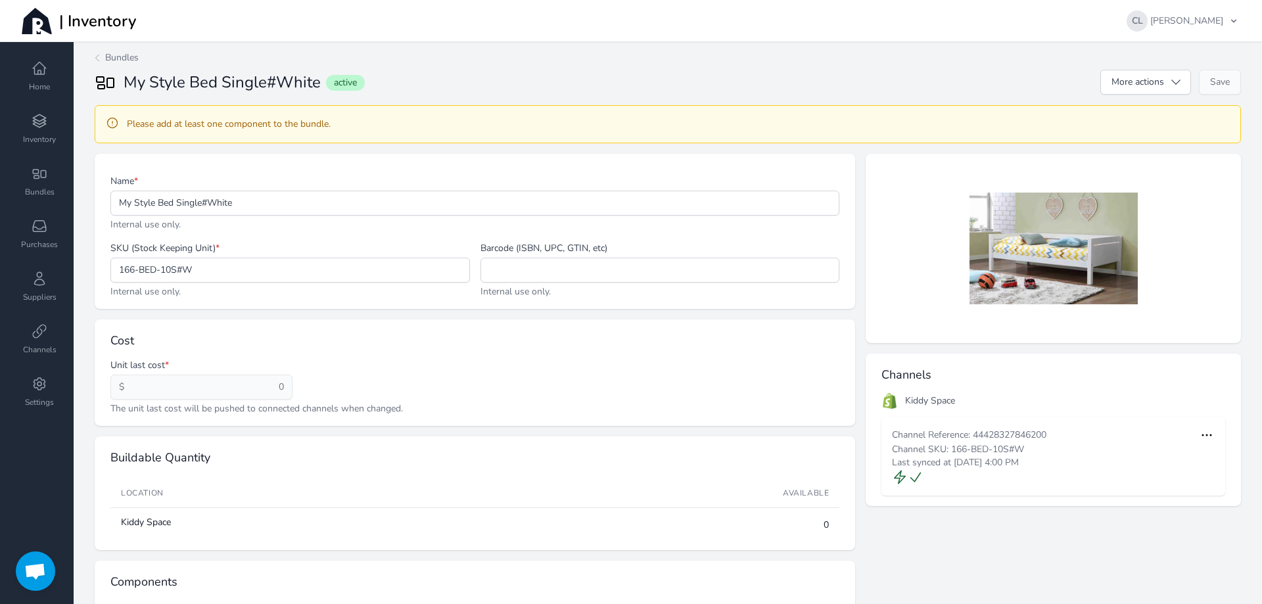
scroll to position [0, 0]
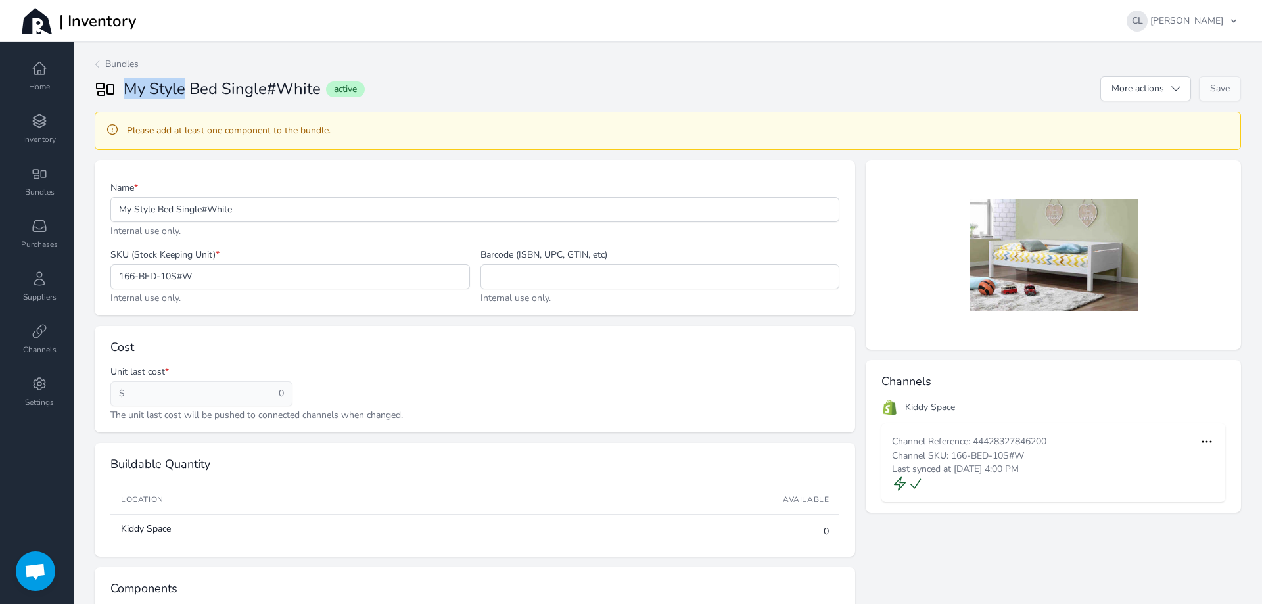
drag, startPoint x: 126, startPoint y: 87, endPoint x: 183, endPoint y: 92, distance: 58.0
click at [183, 92] on h2 "My Style Bed Single#White" at bounding box center [222, 88] width 197 height 21
copy h2 "My Style"
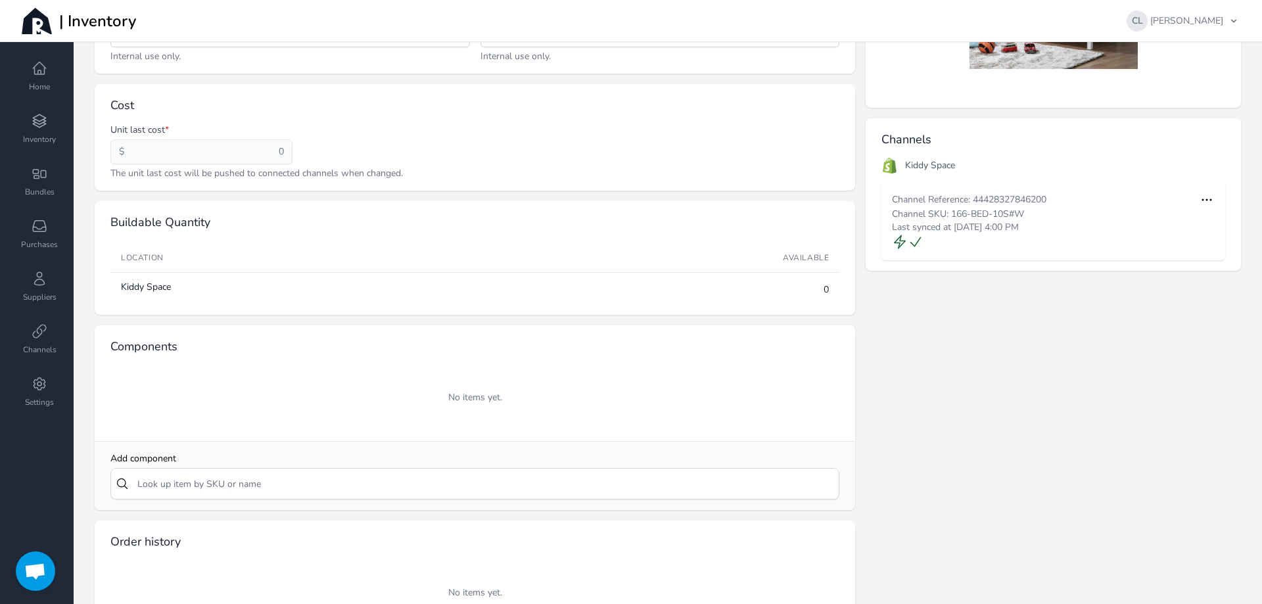
scroll to position [335, 0]
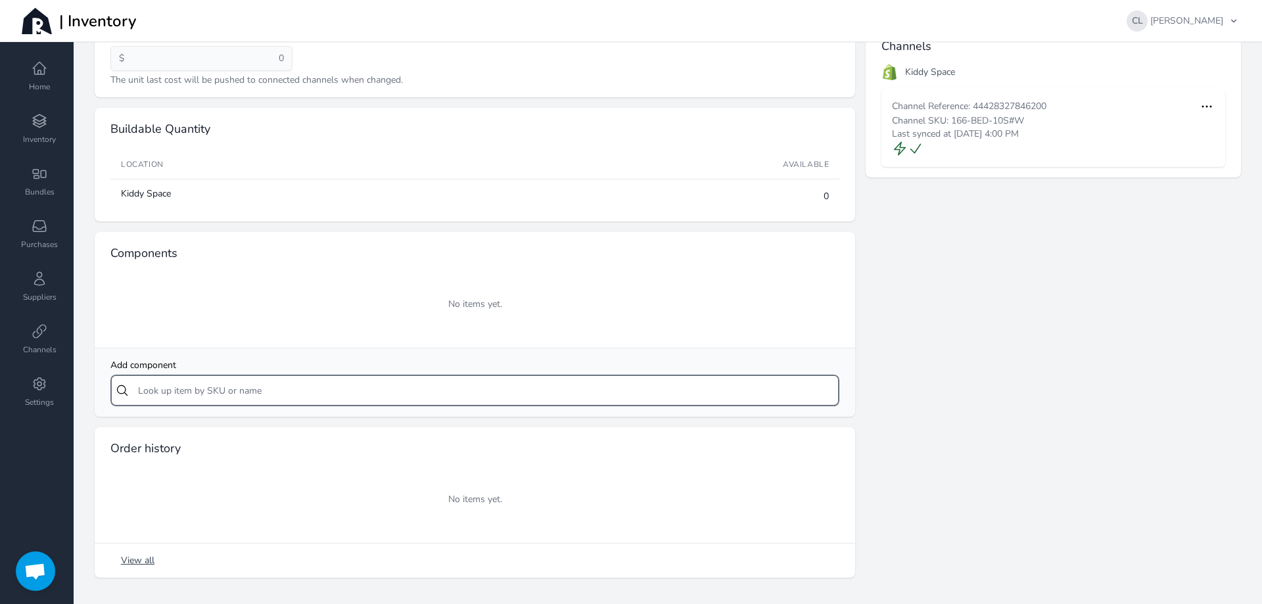
click at [239, 377] on input "text" at bounding box center [474, 391] width 729 height 32
paste input "My Style"
type input "My Style"
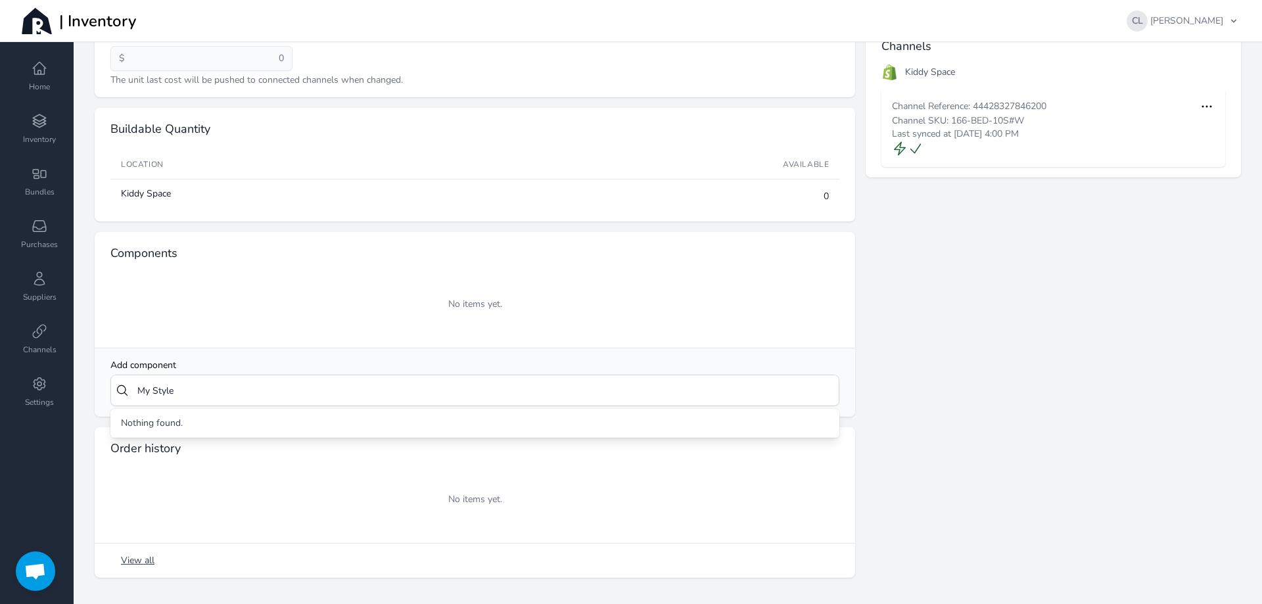
click at [905, 366] on div "Channels Kiddy Space Channel Reference: 44428327846200 Channel SKU: 166-BED-10S…" at bounding box center [1048, 201] width 386 height 753
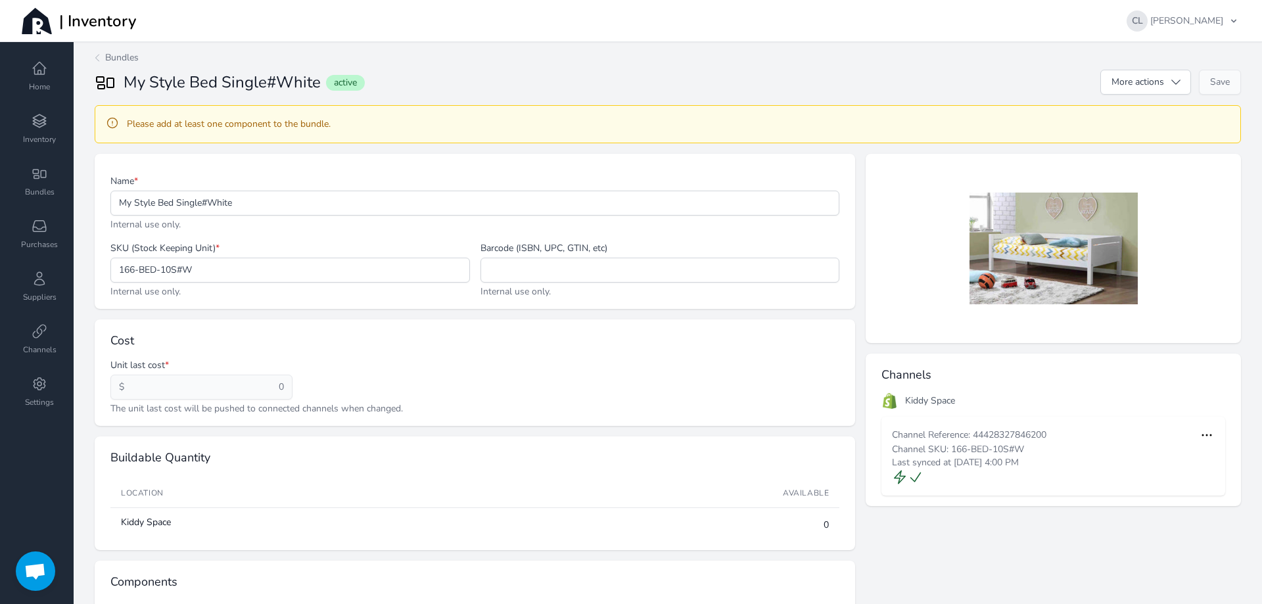
scroll to position [0, 0]
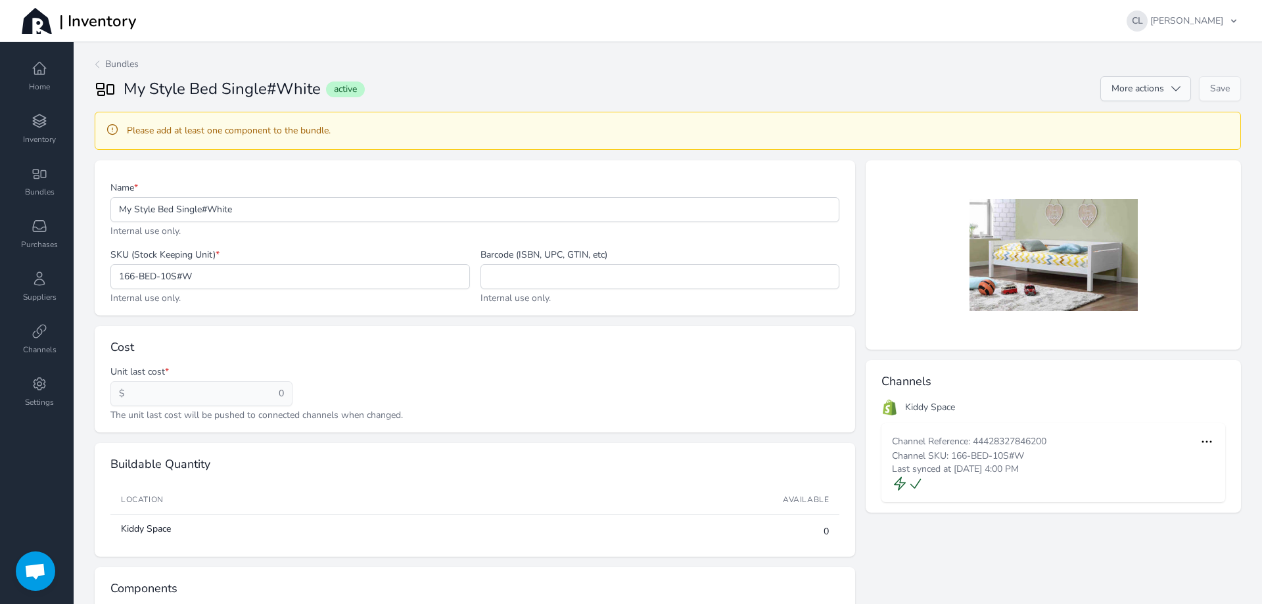
click at [1170, 91] on icon "button" at bounding box center [1176, 88] width 13 height 13
drag, startPoint x: 602, startPoint y: 99, endPoint x: 98, endPoint y: 29, distance: 508.5
click at [575, 94] on div "My Style Bed Single#White active More actions Archive bundle Delete bundle Save" at bounding box center [668, 88] width 1147 height 25
click at [118, 63] on span "Bundles" at bounding box center [122, 64] width 34 height 13
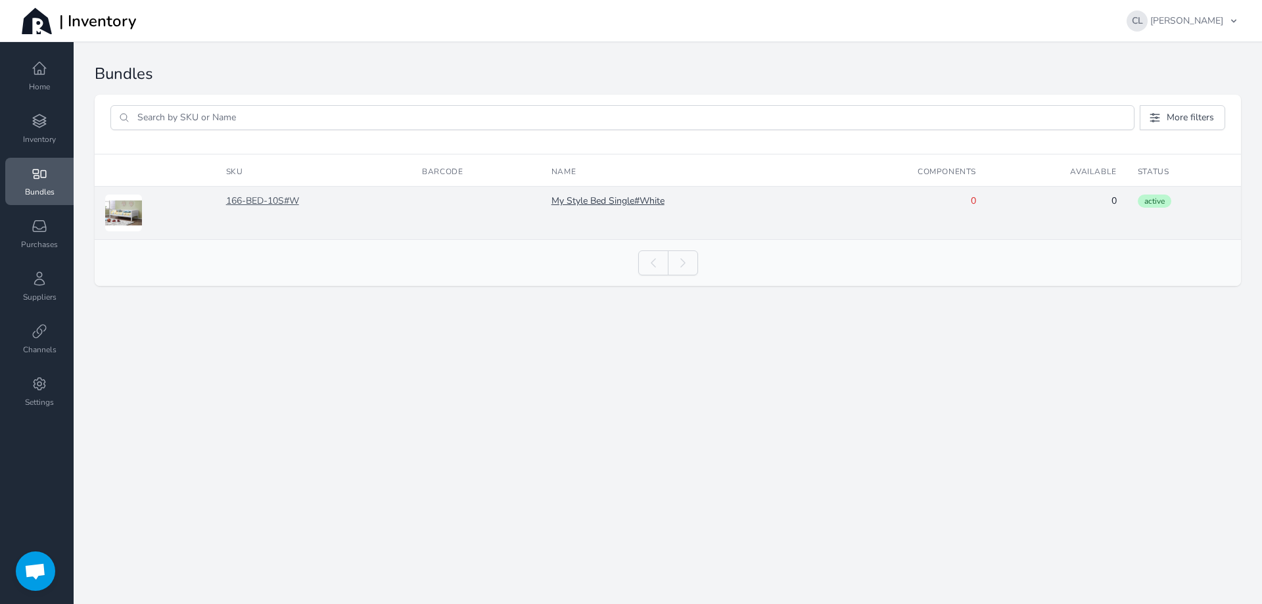
click at [277, 202] on link "166-BED-10S#W" at bounding box center [313, 201] width 175 height 13
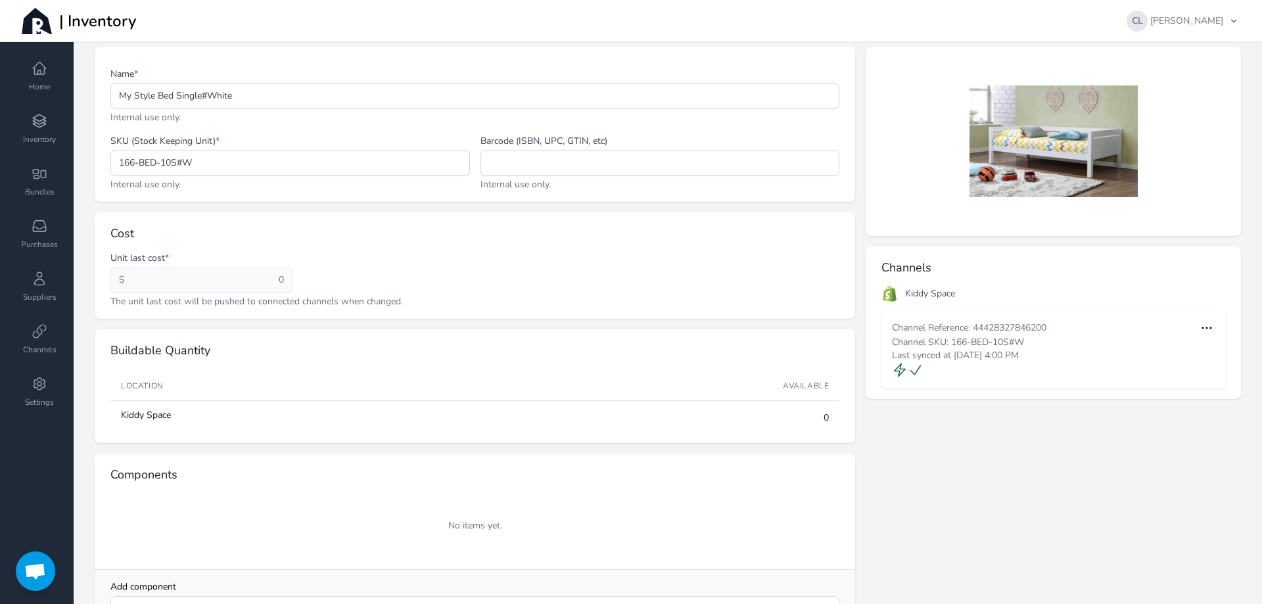
scroll to position [131, 0]
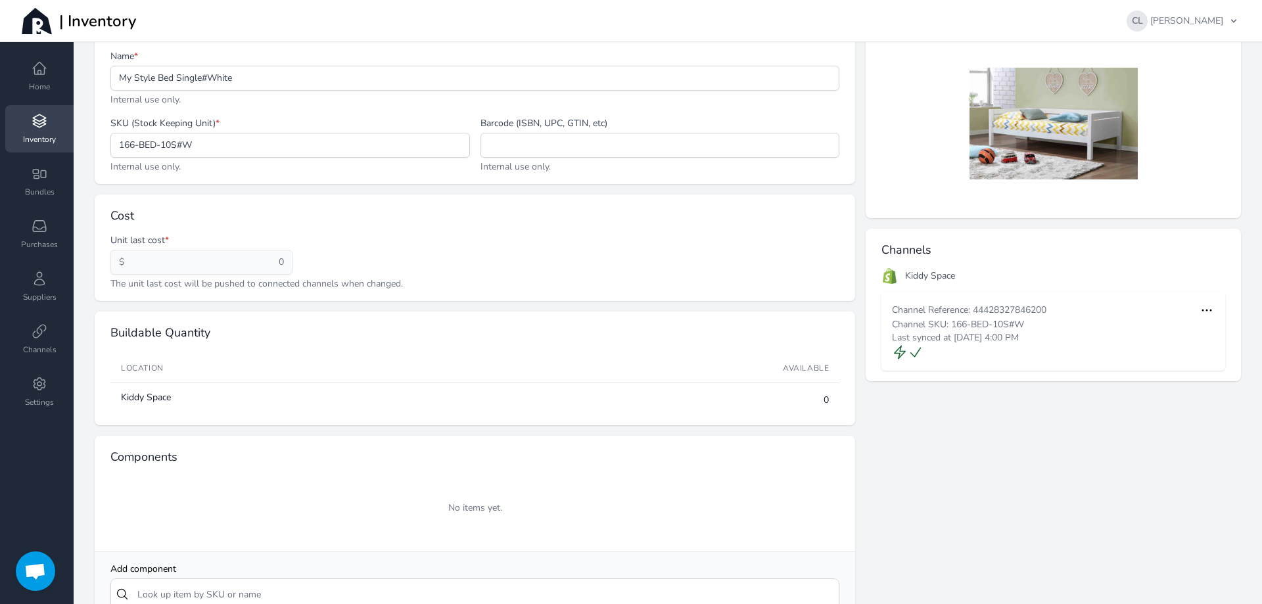
click at [40, 130] on link "Inventory" at bounding box center [39, 128] width 68 height 47
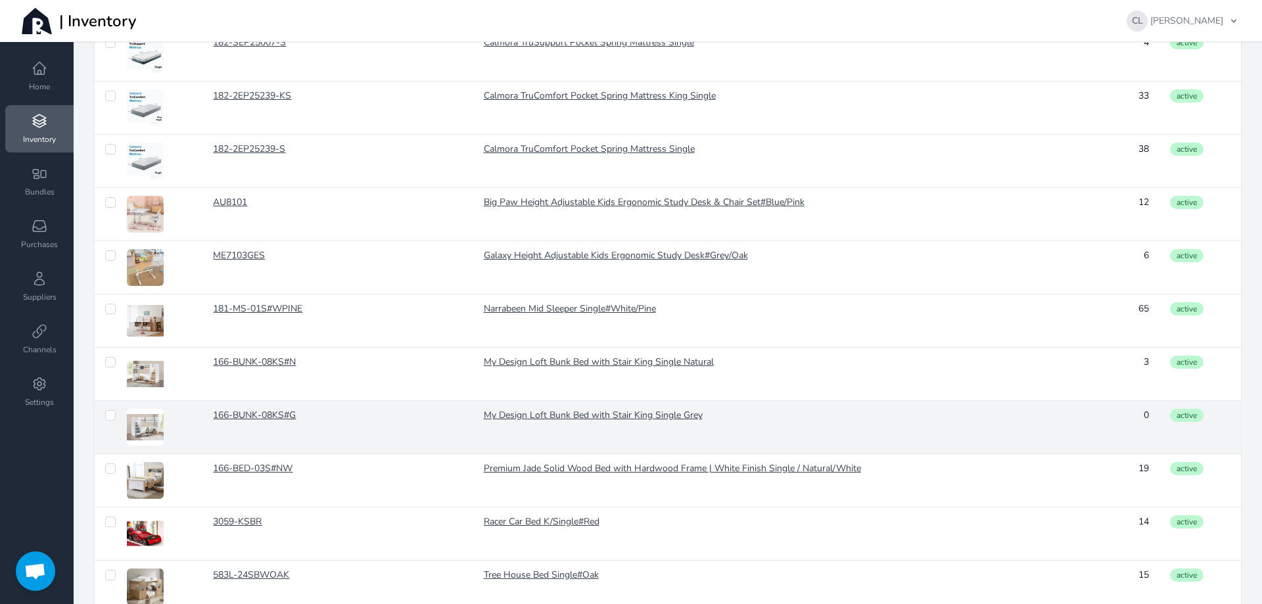
scroll to position [980, 0]
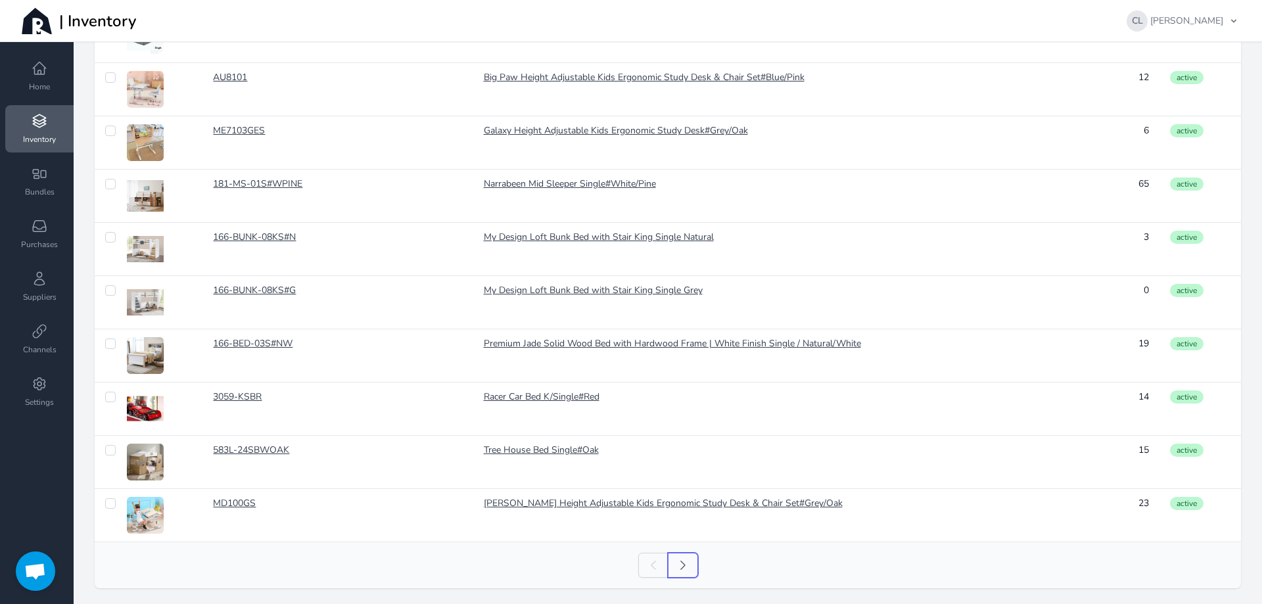
click at [680, 564] on icon at bounding box center [683, 565] width 13 height 13
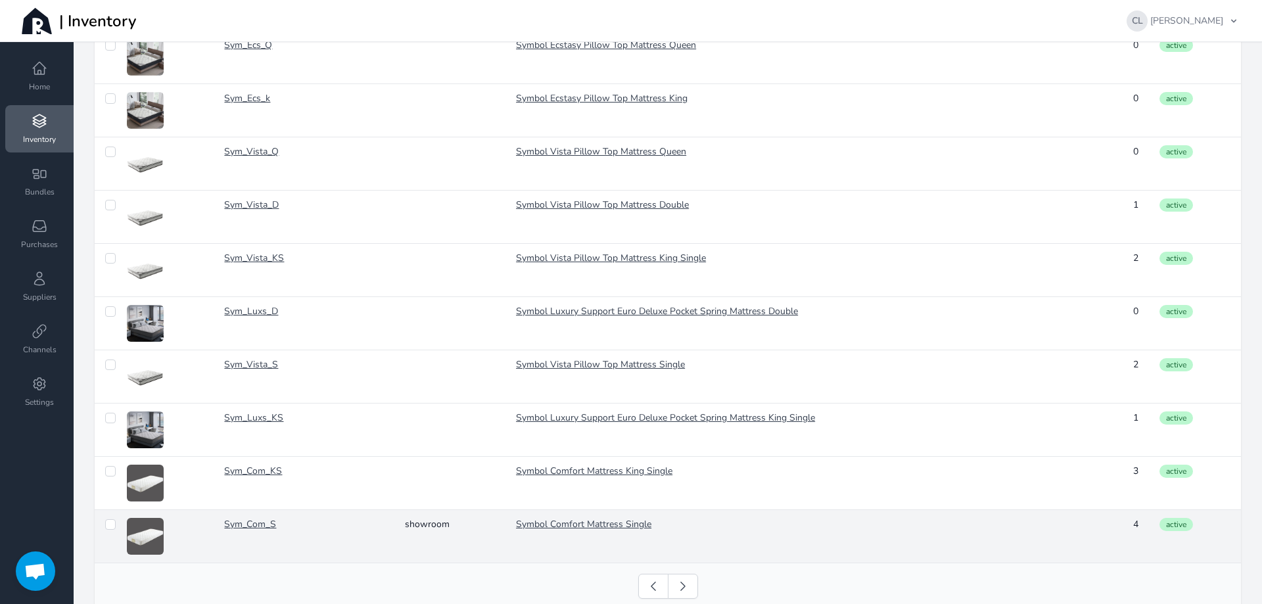
scroll to position [980, 0]
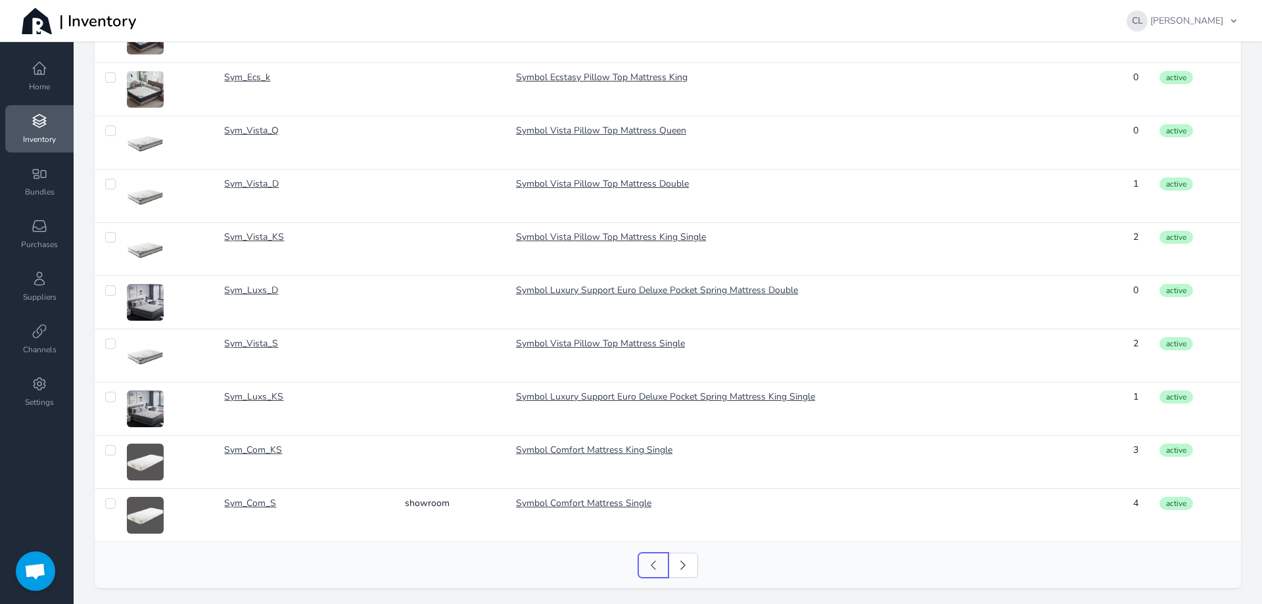
click at [648, 561] on icon at bounding box center [653, 565] width 13 height 13
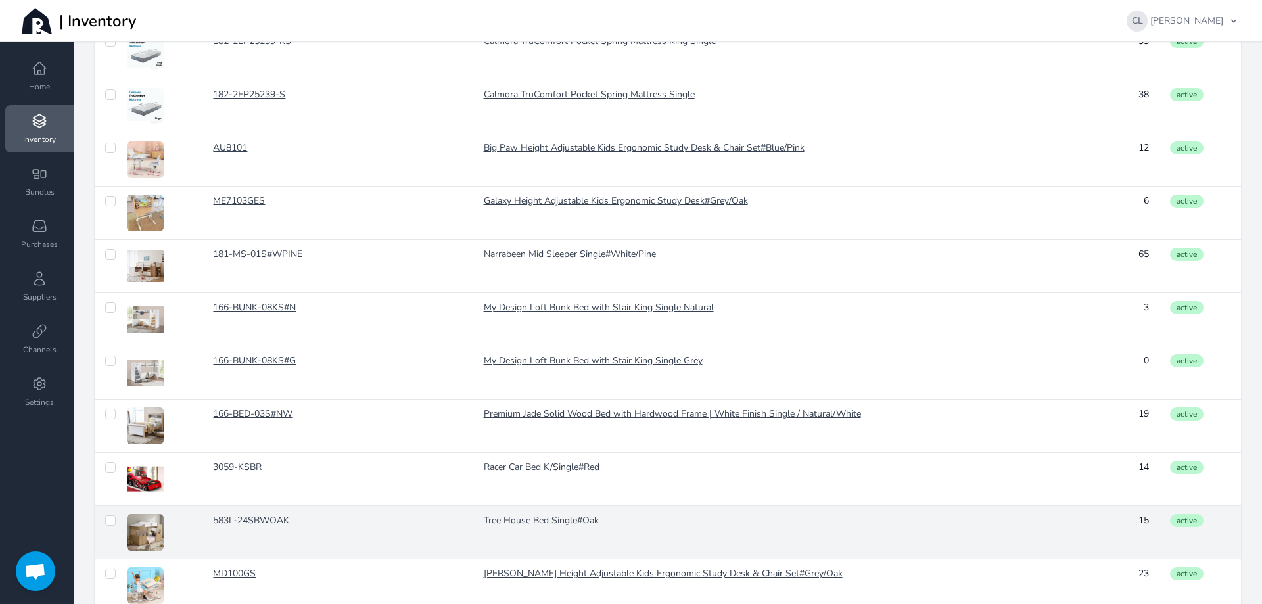
scroll to position [980, 0]
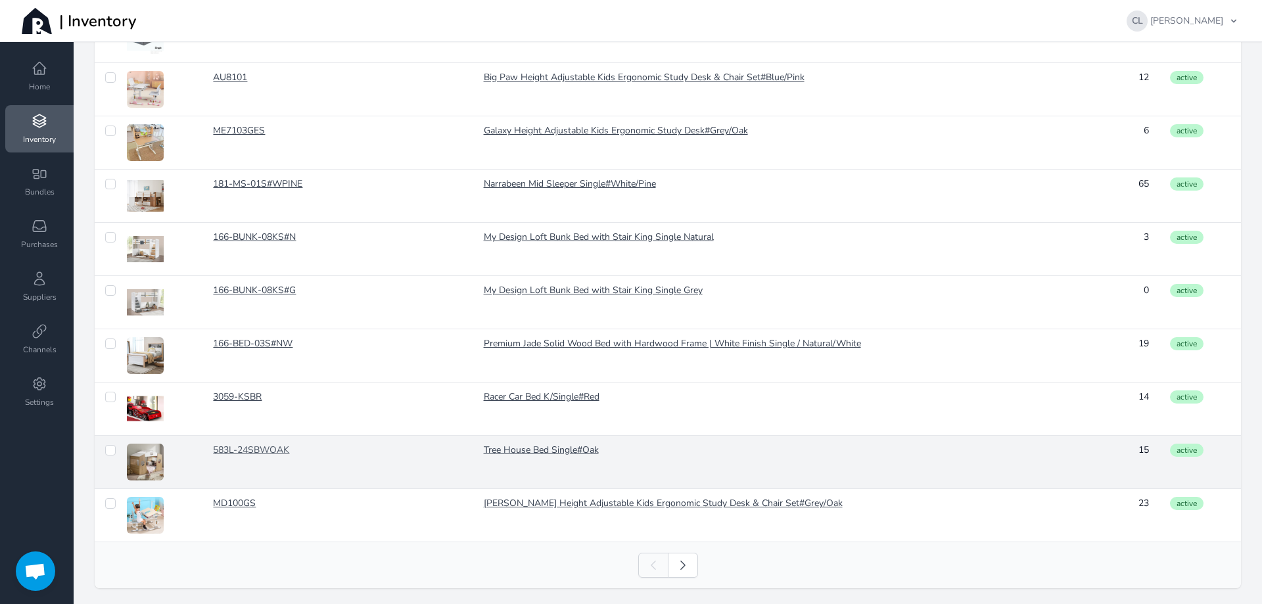
click at [254, 450] on link "583L-24SBWOAK" at bounding box center [291, 450] width 156 height 13
checkbox input "false"
checkbox input "true"
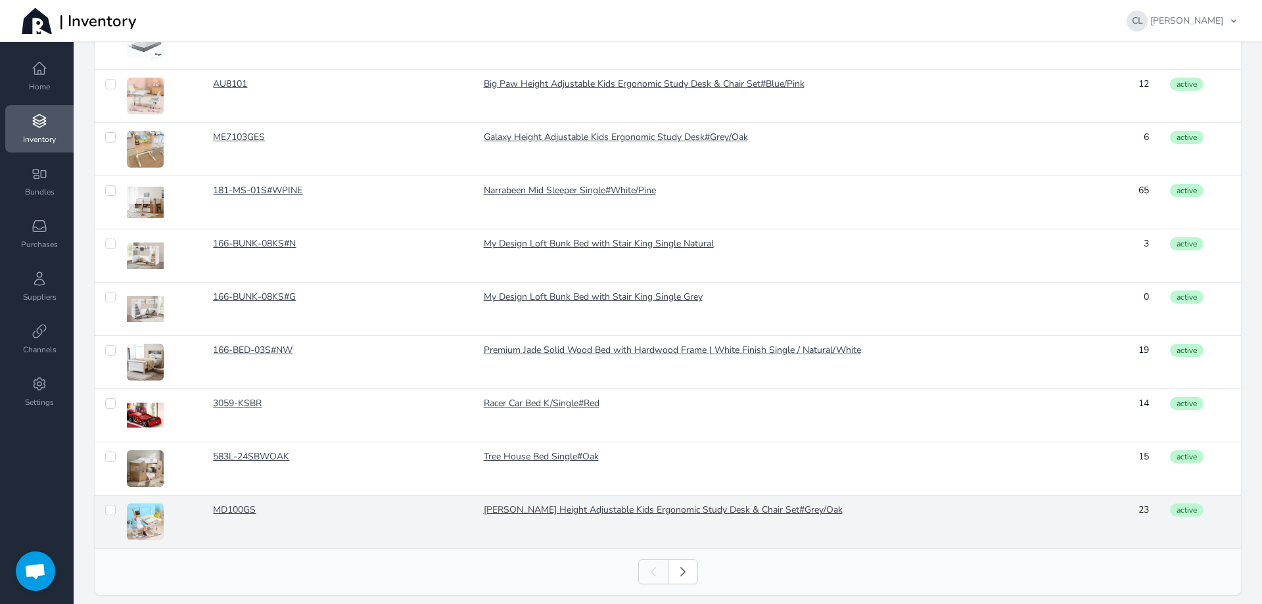
scroll to position [980, 0]
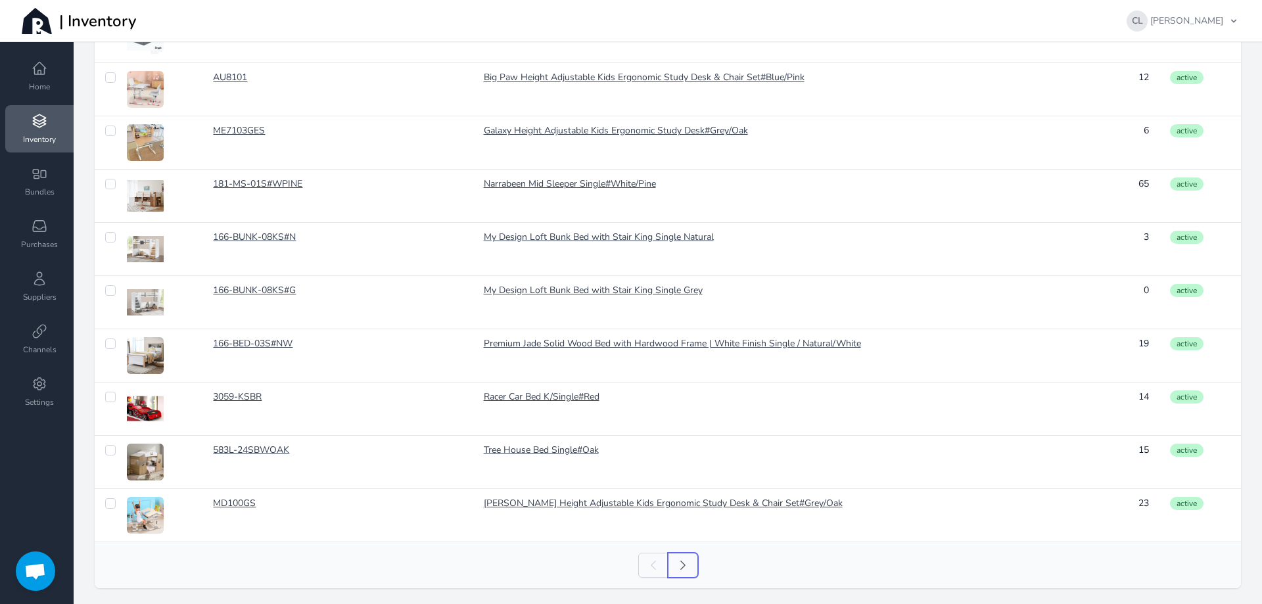
click at [683, 563] on icon at bounding box center [683, 565] width 13 height 13
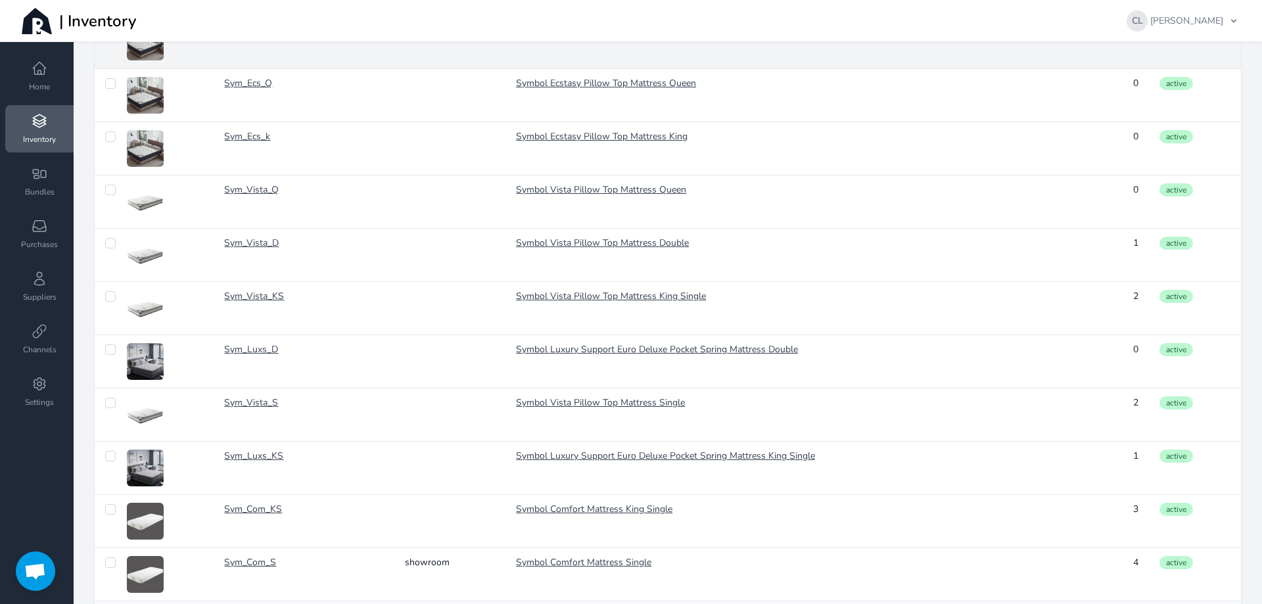
scroll to position [980, 0]
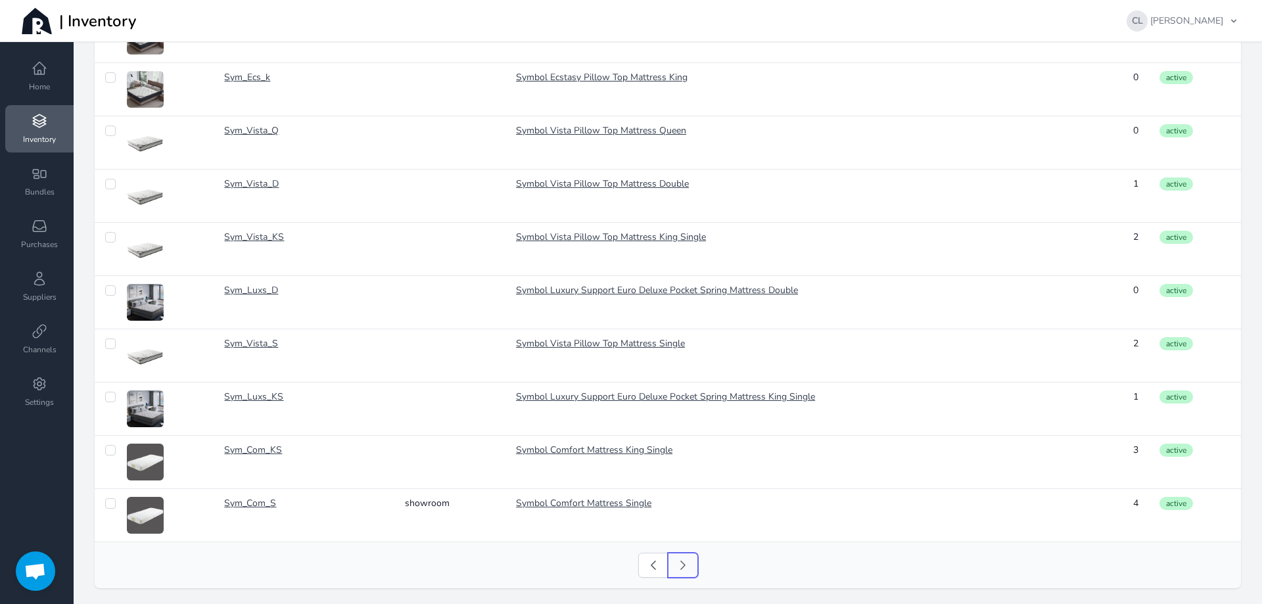
click at [677, 559] on icon at bounding box center [683, 565] width 13 height 13
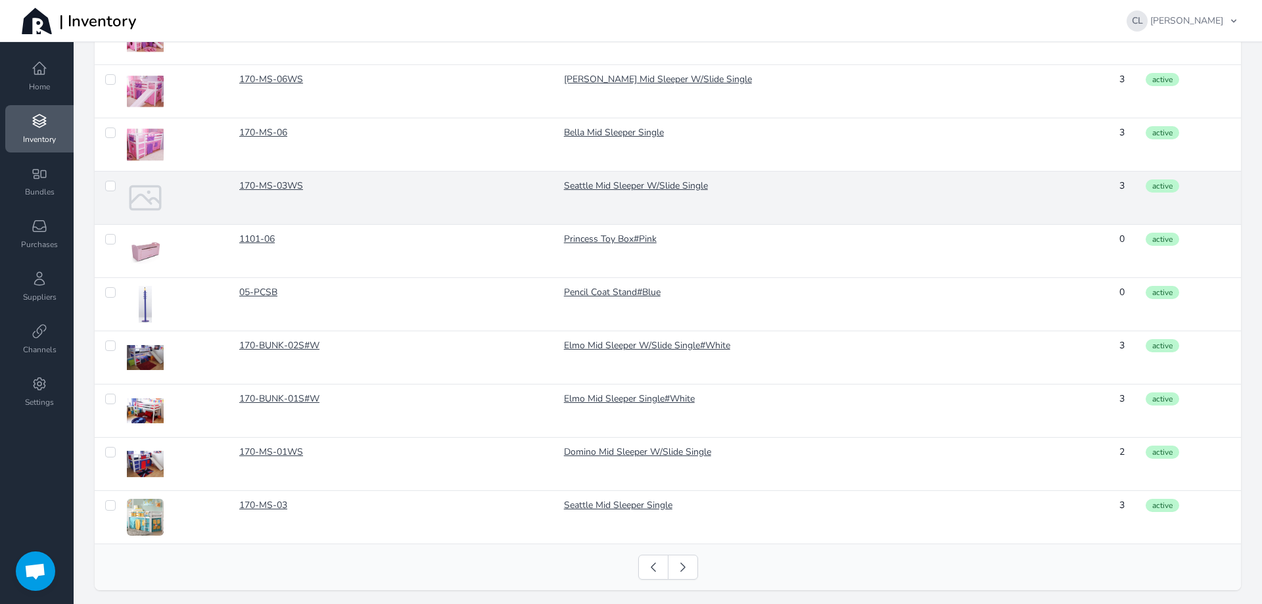
scroll to position [980, 0]
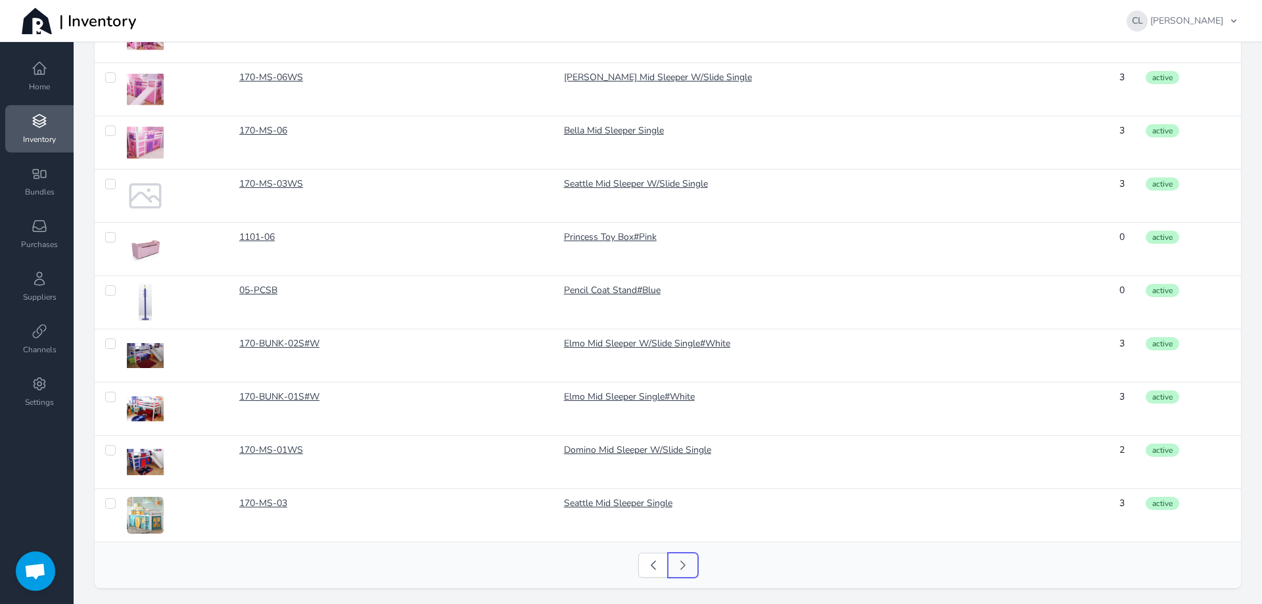
click at [677, 564] on icon at bounding box center [683, 565] width 13 height 13
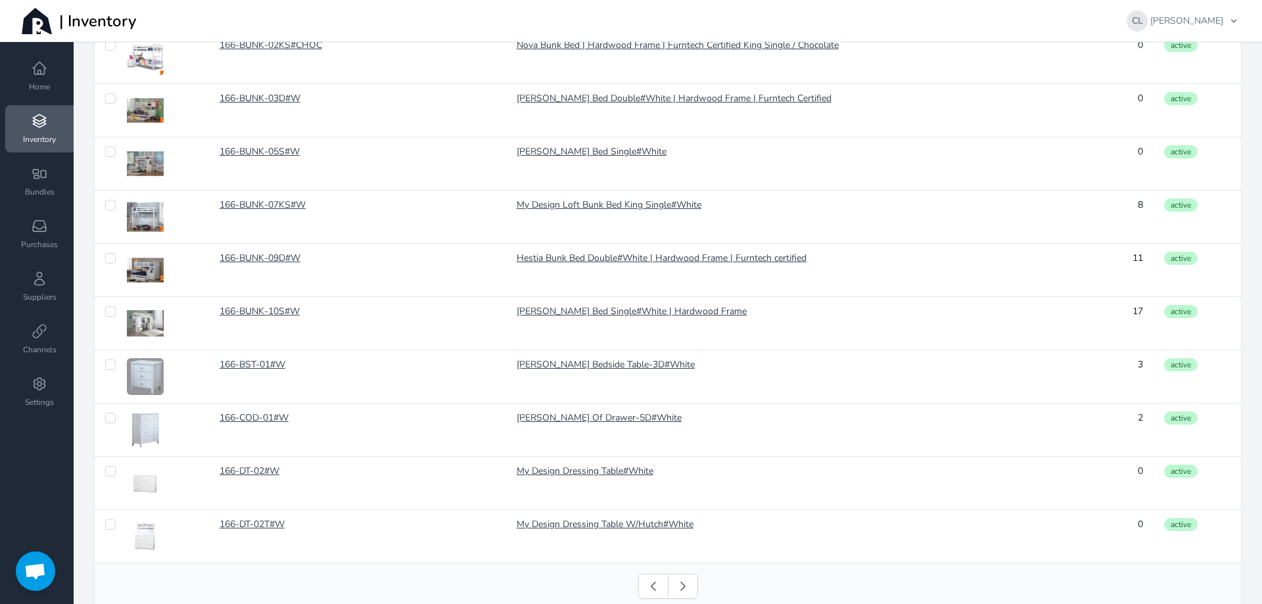
scroll to position [980, 0]
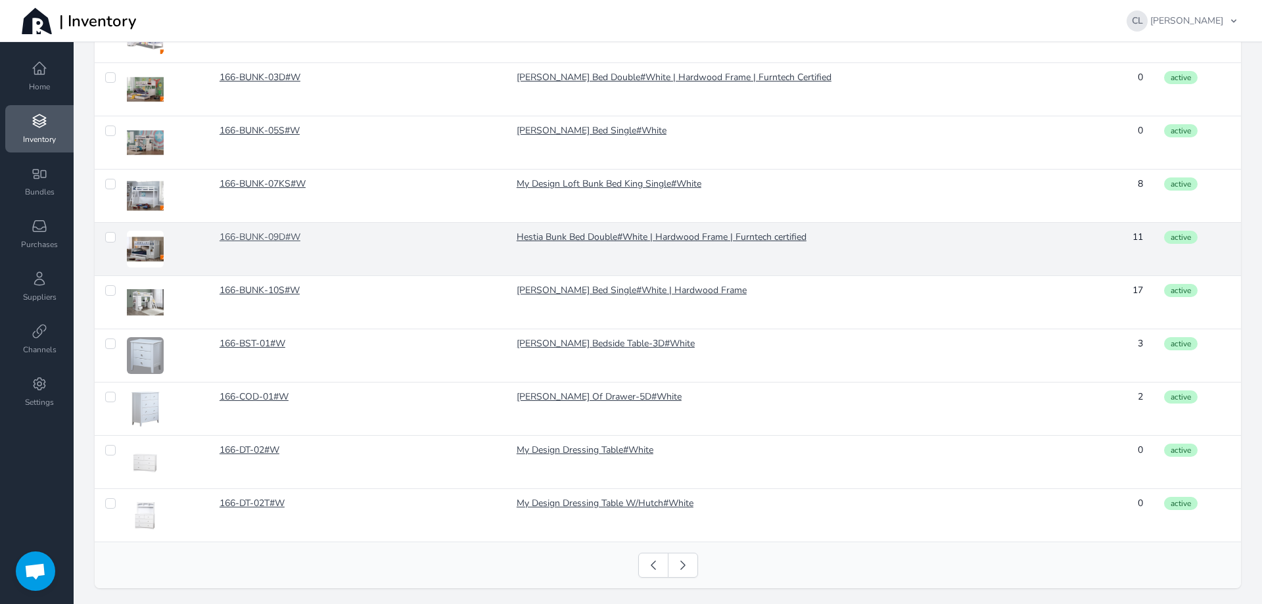
click at [272, 234] on link "166-BUNK-09D#W" at bounding box center [308, 237] width 177 height 13
checkbox input "false"
checkbox input "true"
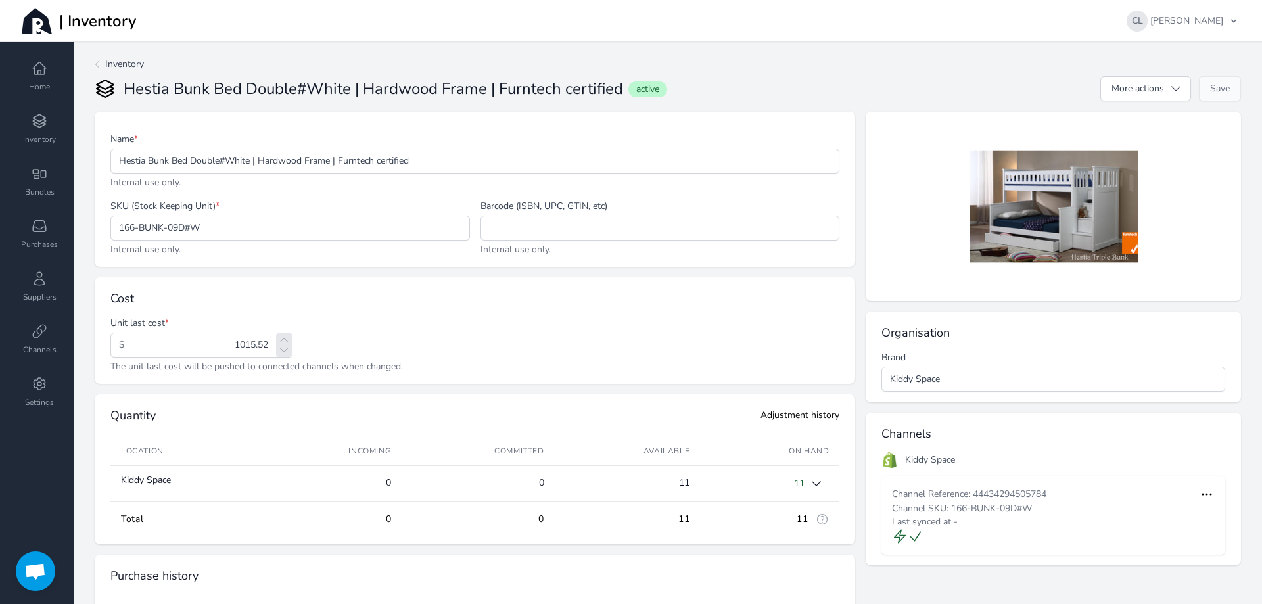
click at [100, 62] on icon at bounding box center [97, 64] width 11 height 11
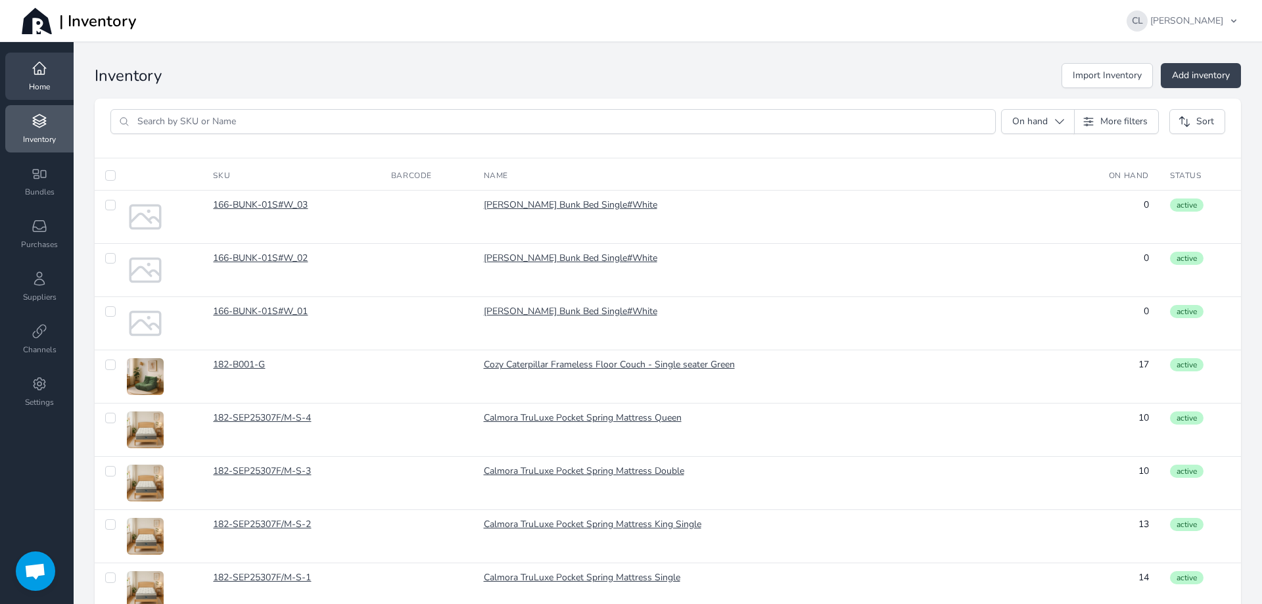
click at [37, 69] on icon at bounding box center [40, 68] width 16 height 16
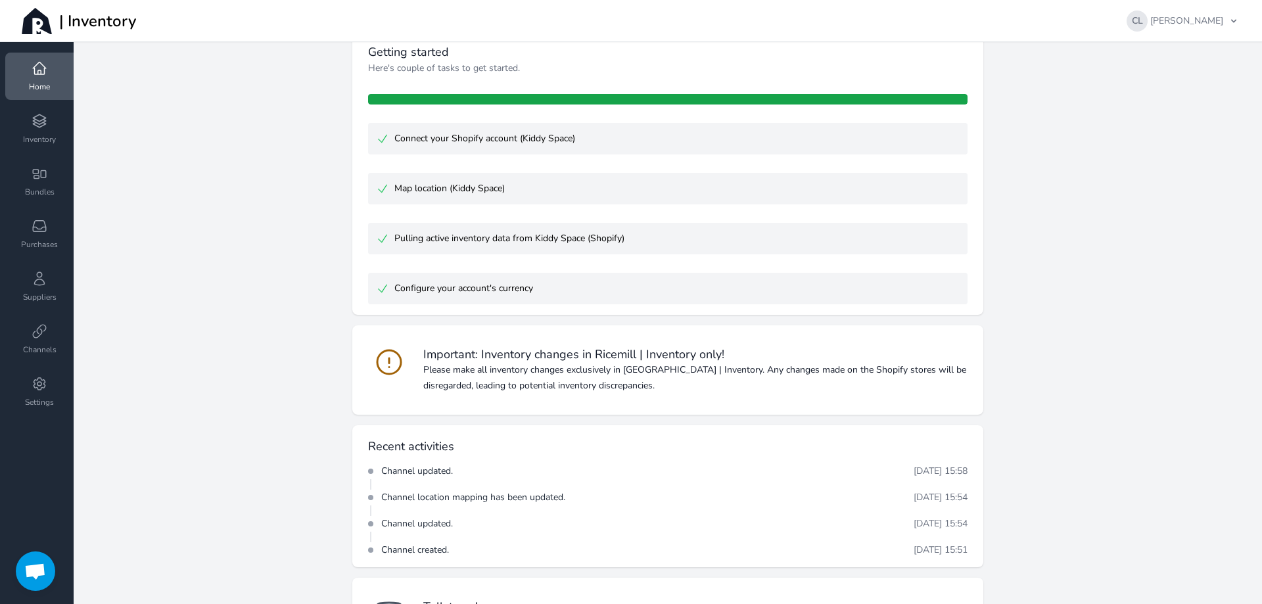
scroll to position [164, 0]
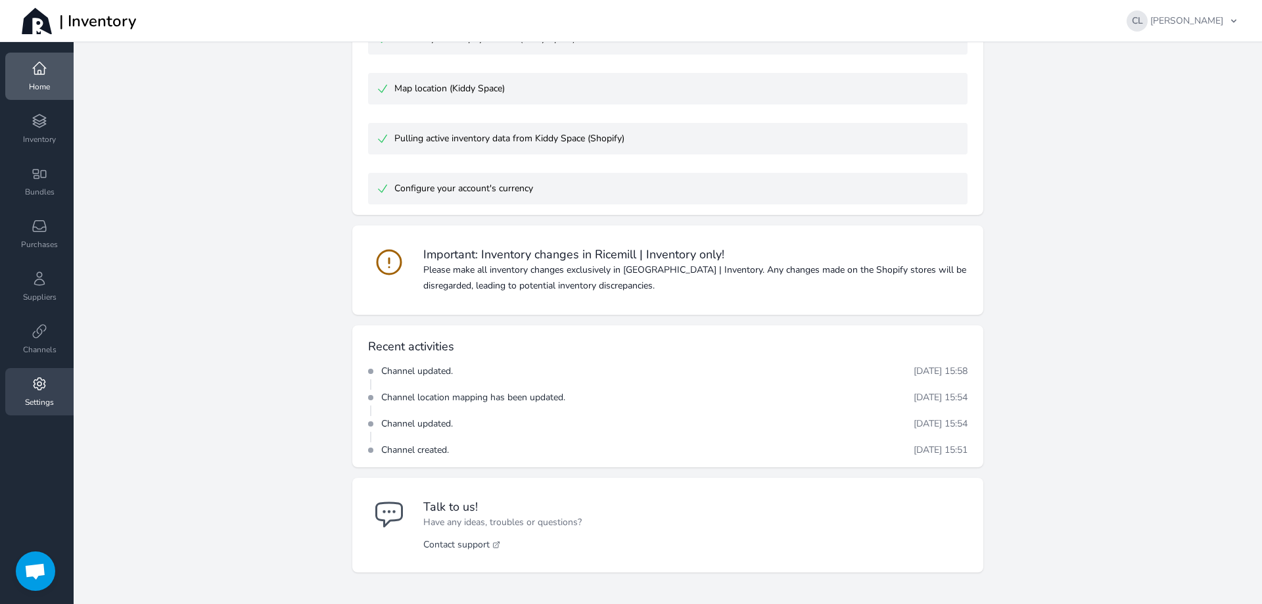
click at [47, 389] on link "Settings" at bounding box center [39, 391] width 68 height 47
select select "AUD"
select select "[GEOGRAPHIC_DATA]/[GEOGRAPHIC_DATA]"
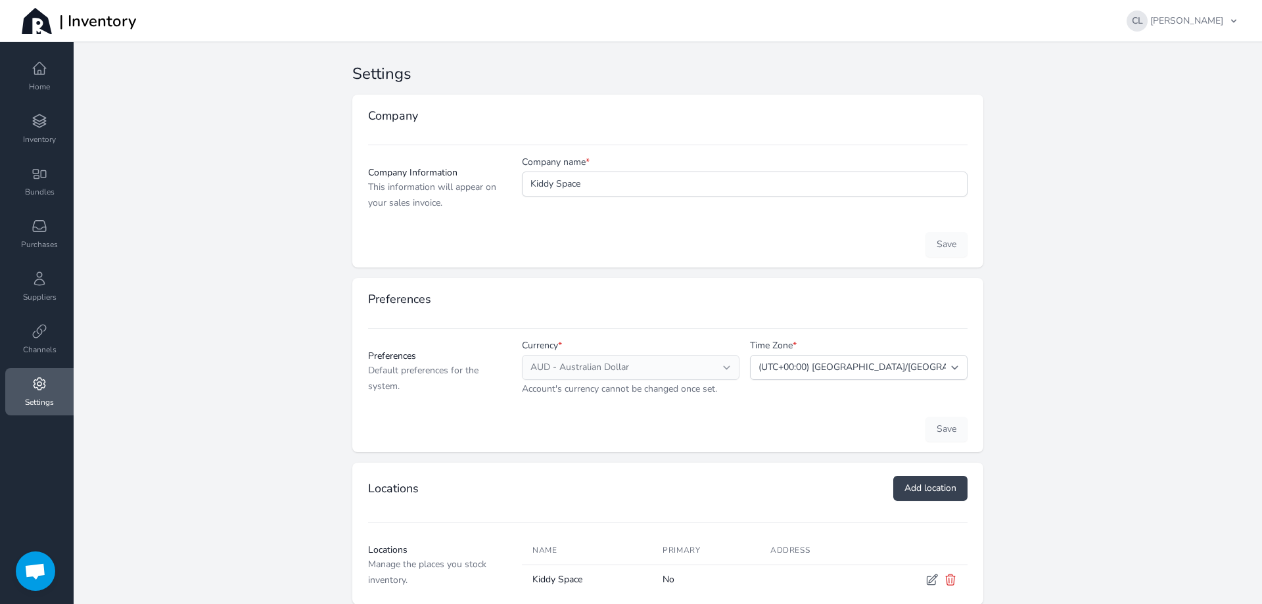
scroll to position [27, 0]
